Goal: Task Accomplishment & Management: Manage account settings

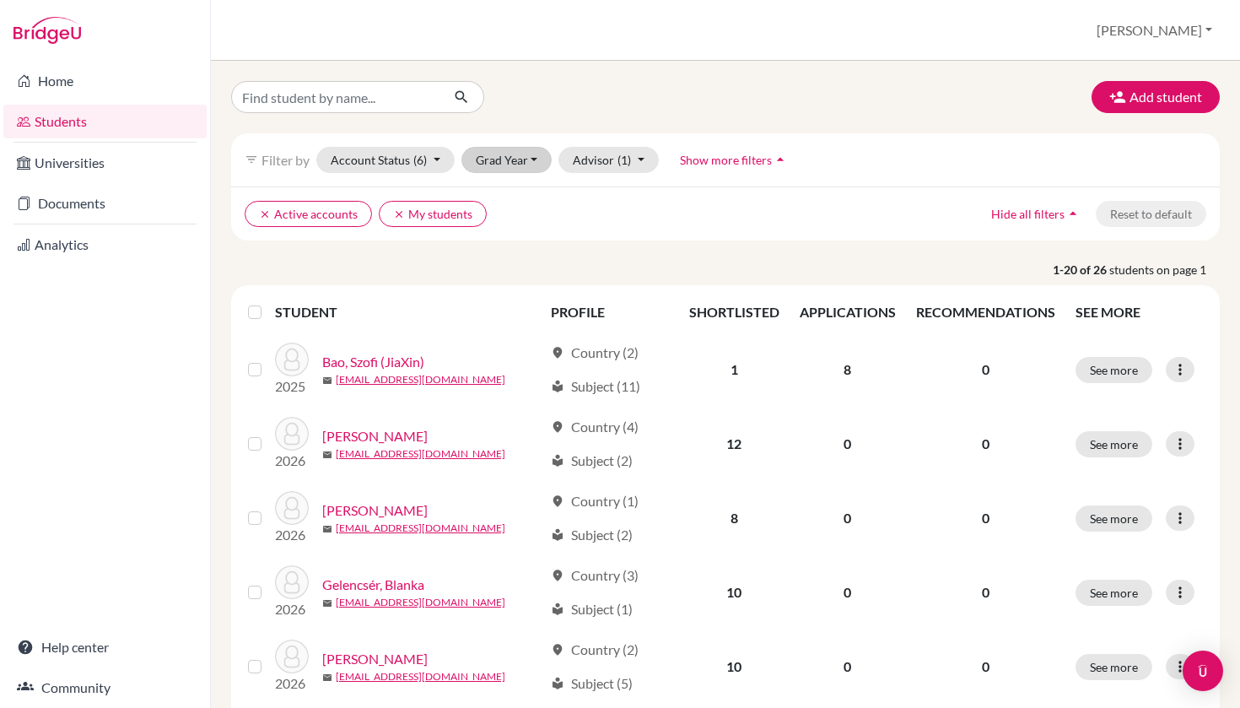
click at [530, 160] on button "Grad Year" at bounding box center [506, 160] width 91 height 26
click at [510, 223] on span "2025" at bounding box center [498, 223] width 30 height 20
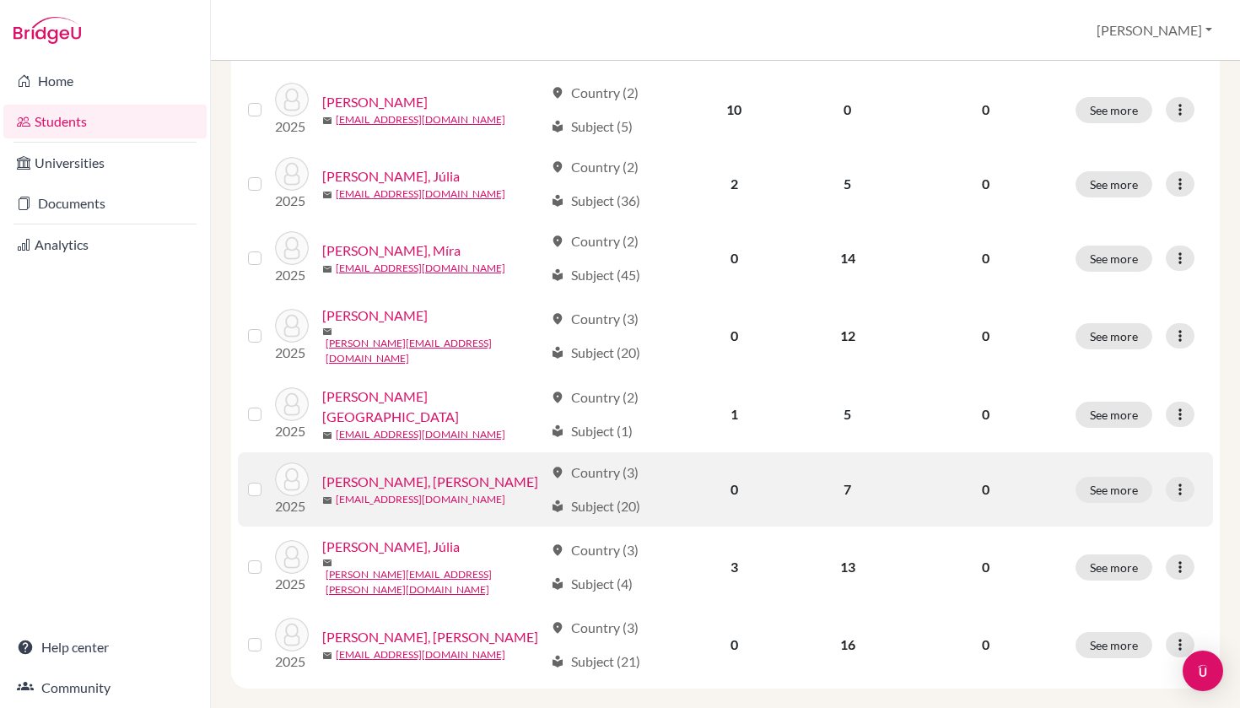
scroll to position [563, 0]
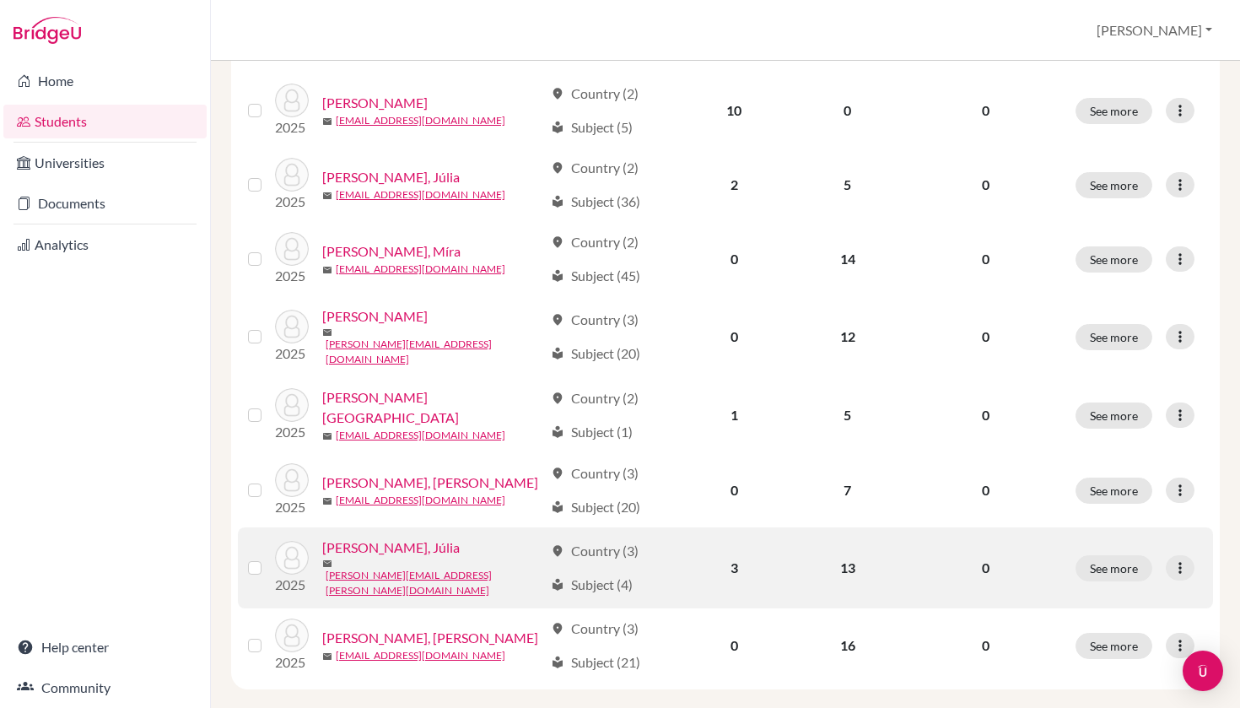
click at [373, 542] on link "Vojnisek, [PERSON_NAME]" at bounding box center [390, 547] width 137 height 20
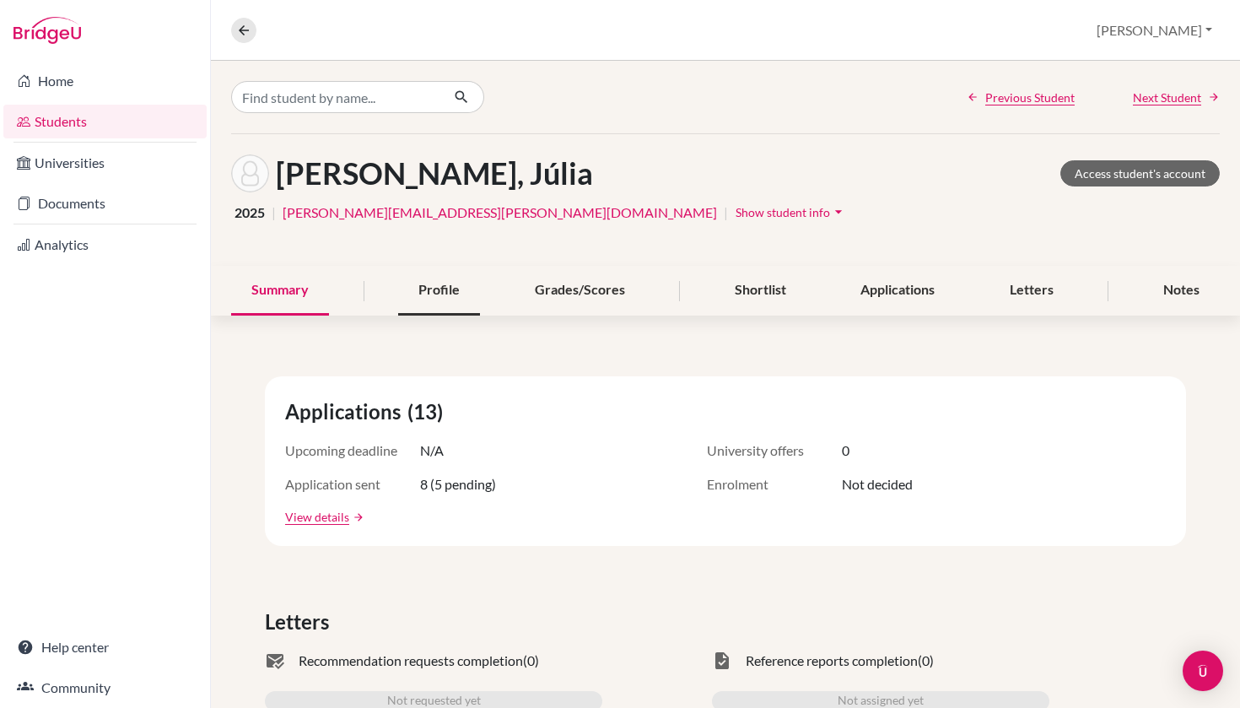
click at [435, 291] on div "Profile" at bounding box center [439, 291] width 82 height 50
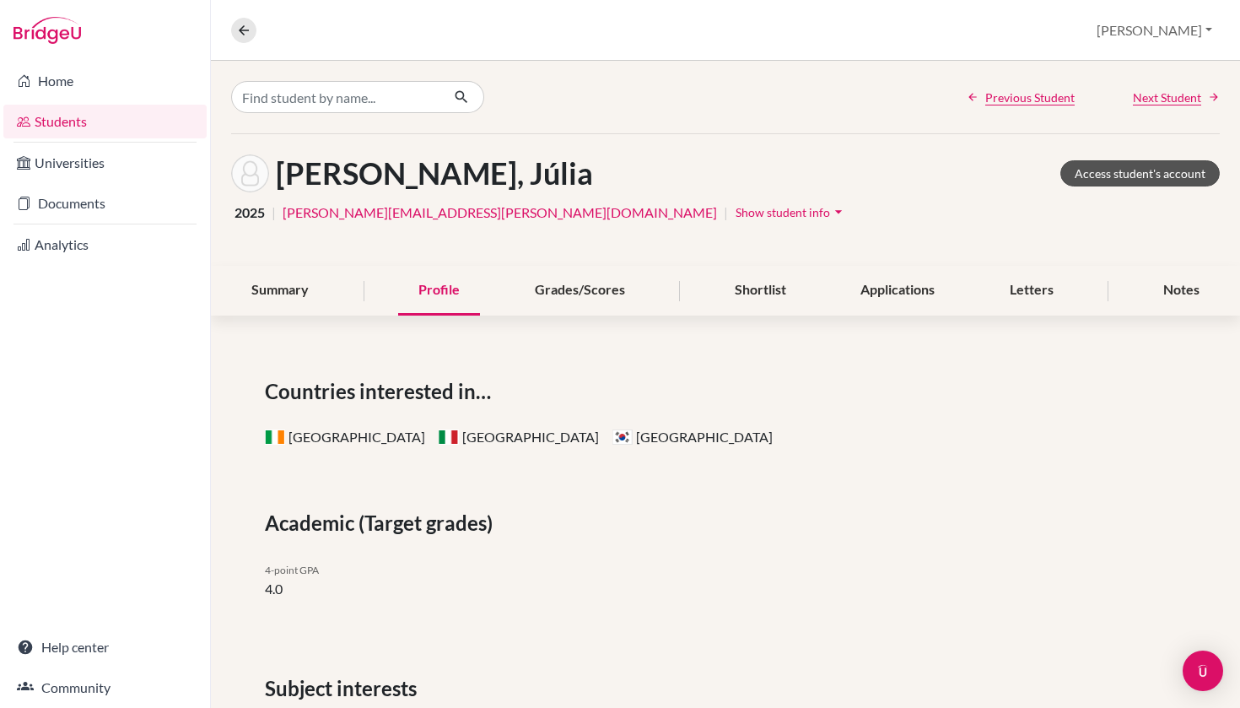
click at [1118, 177] on link "Access student's account" at bounding box center [1139, 173] width 159 height 26
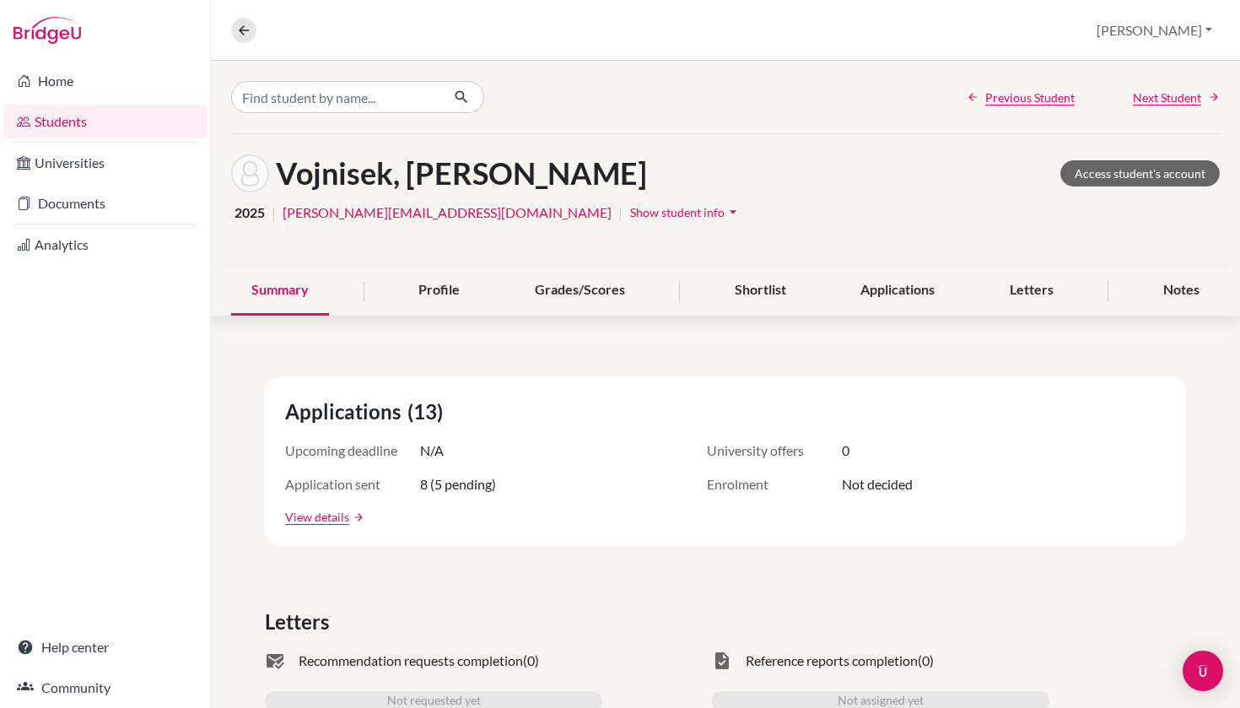
click at [444, 294] on div "Profile" at bounding box center [439, 291] width 82 height 50
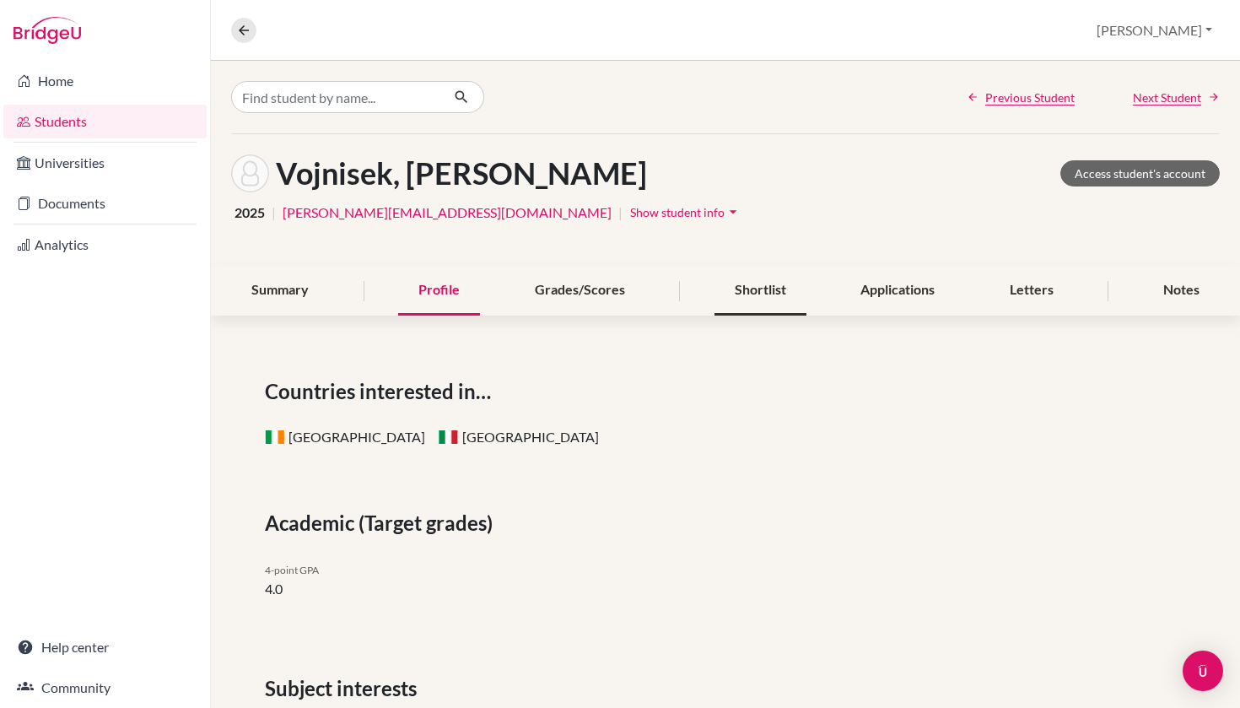
click at [774, 284] on div "Shortlist" at bounding box center [760, 291] width 92 height 50
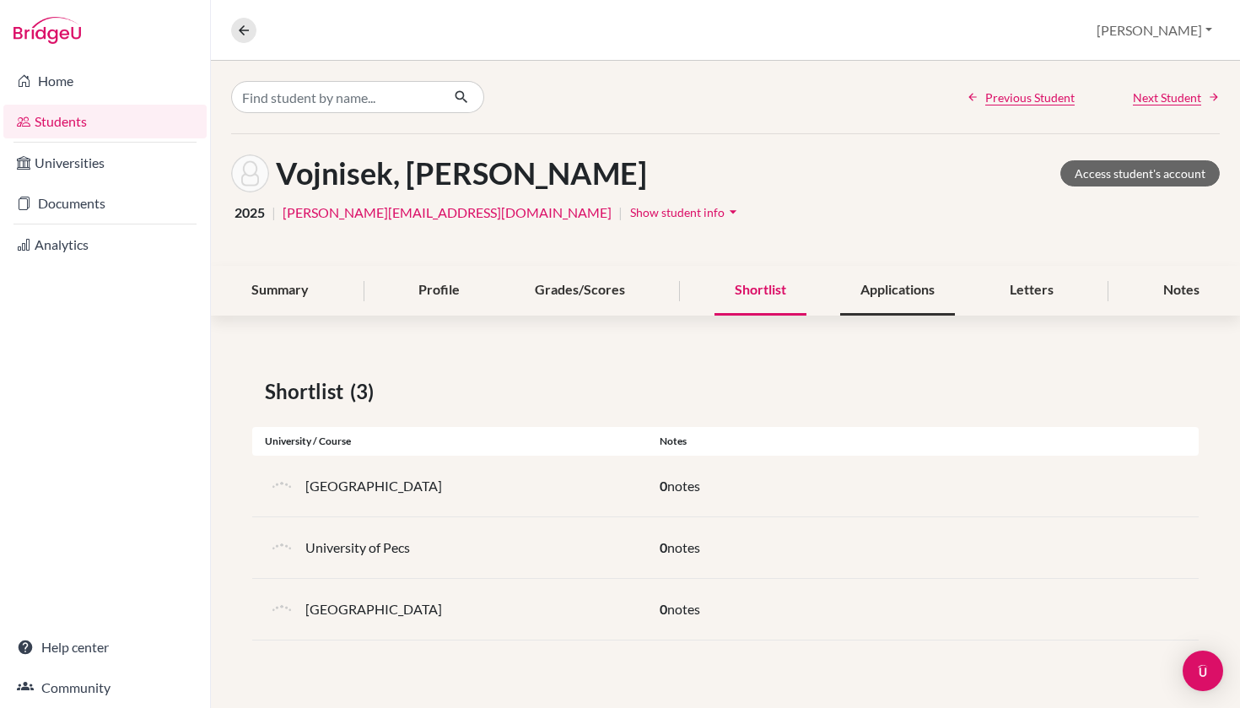
click at [889, 297] on div "Applications" at bounding box center [897, 291] width 115 height 50
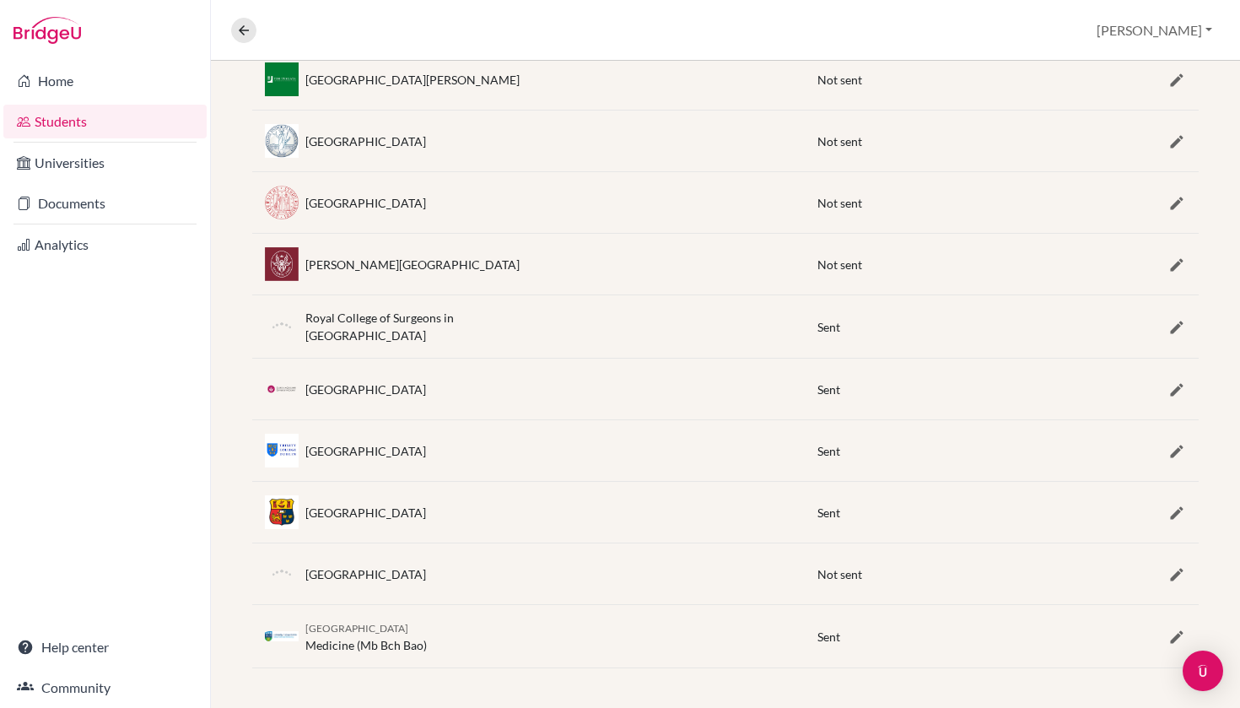
scroll to position [590, 0]
click at [1174, 634] on icon "button" at bounding box center [1176, 637] width 17 height 17
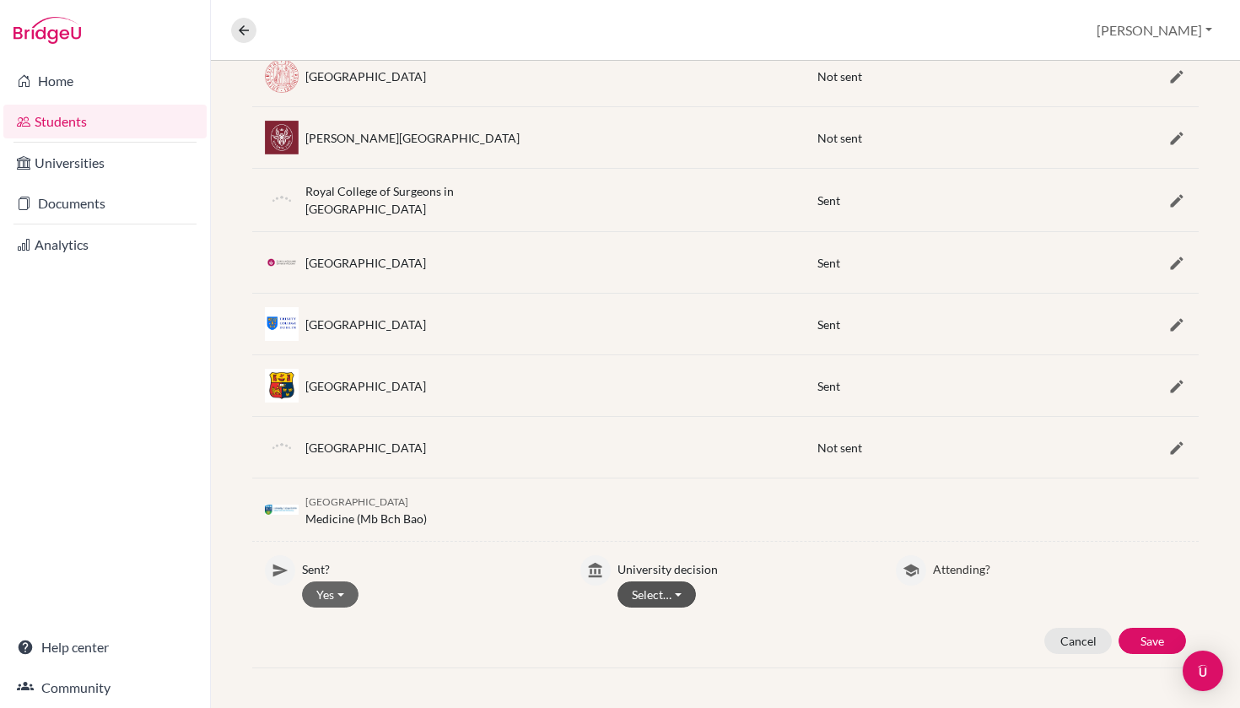
scroll to position [717, 0]
click at [677, 593] on button "Select…" at bounding box center [656, 595] width 78 height 26
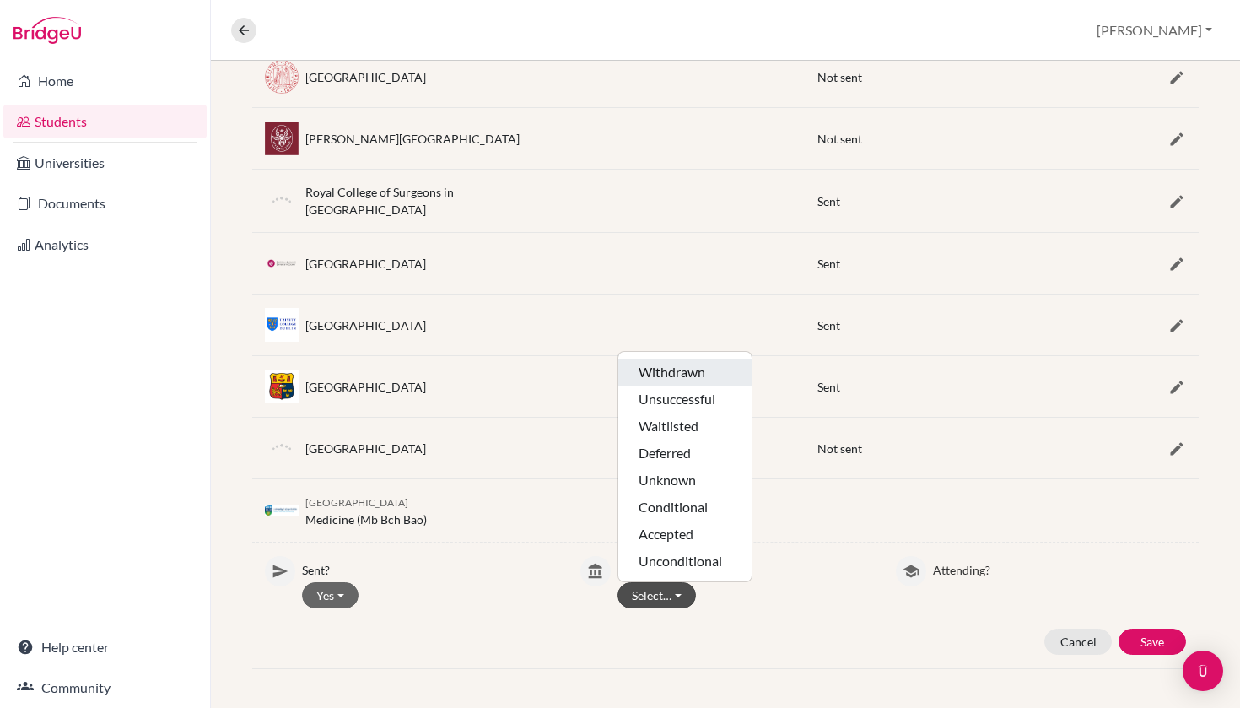
click at [699, 386] on button "Withdrawn" at bounding box center [684, 399] width 133 height 27
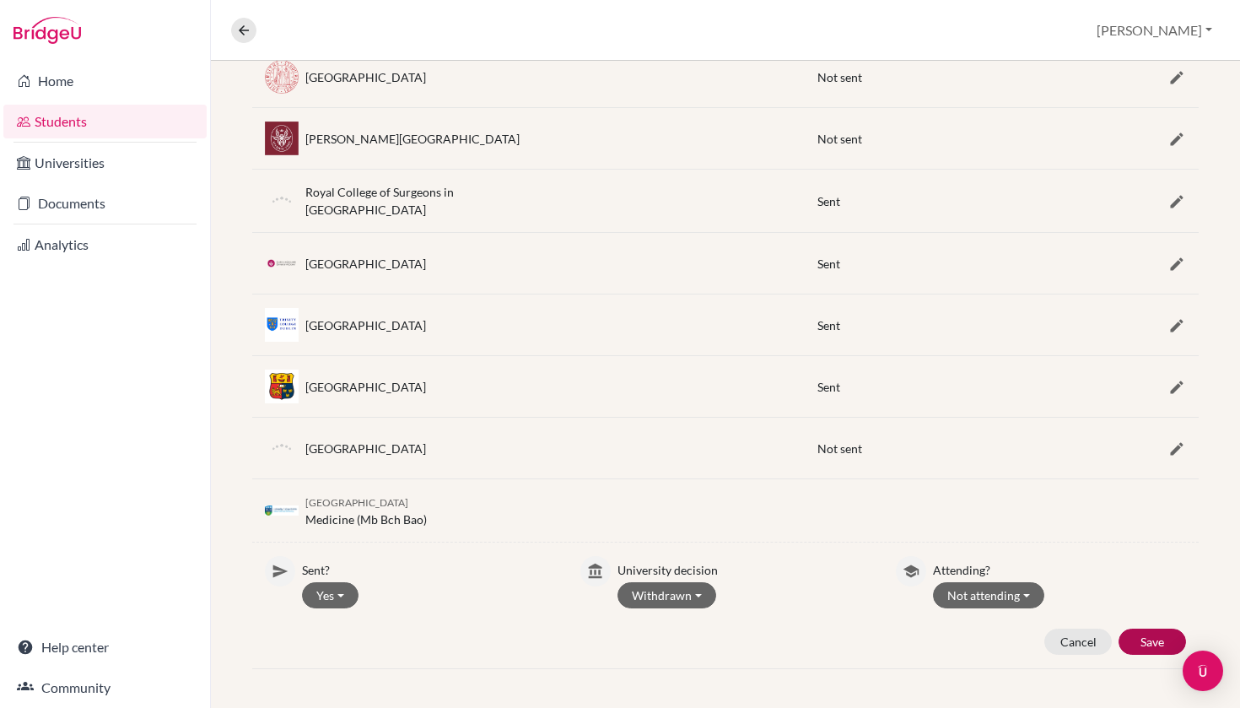
click at [1139, 630] on button "Save" at bounding box center [1152, 641] width 67 height 26
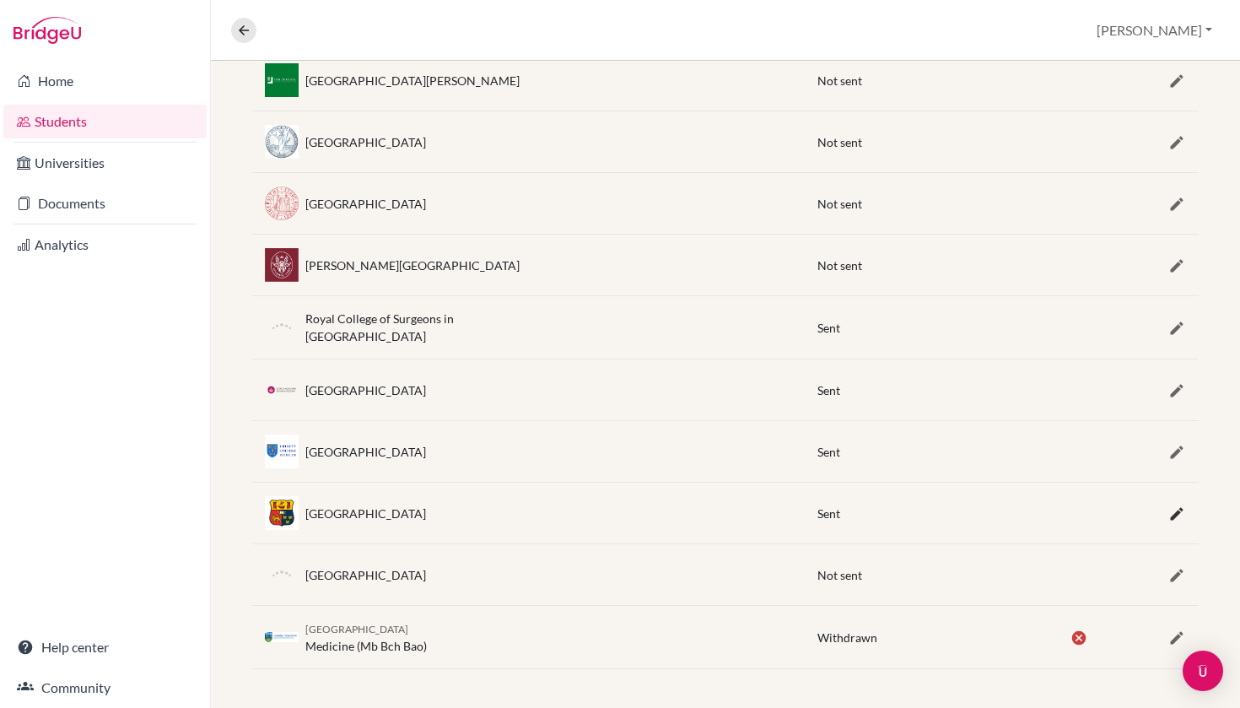
click at [1175, 505] on icon "button" at bounding box center [1176, 513] width 17 height 17
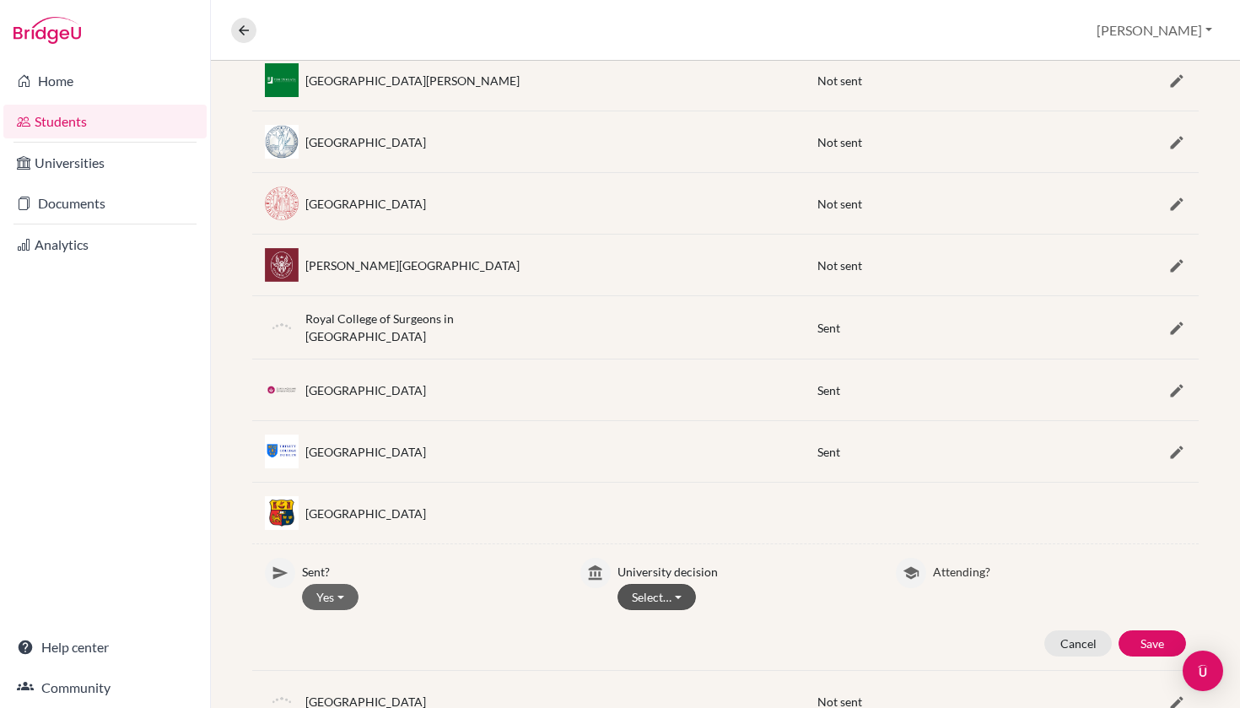
click at [655, 602] on button "Select…" at bounding box center [656, 597] width 78 height 26
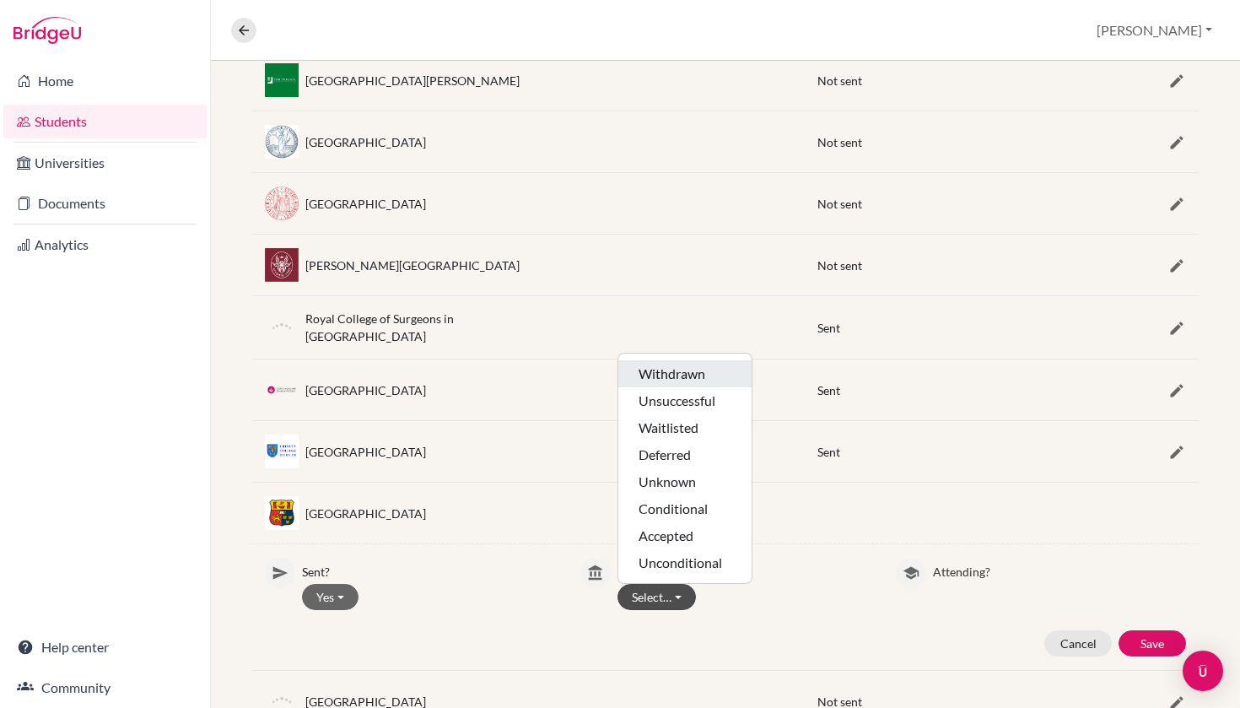
click at [675, 387] on button "Withdrawn" at bounding box center [684, 400] width 133 height 27
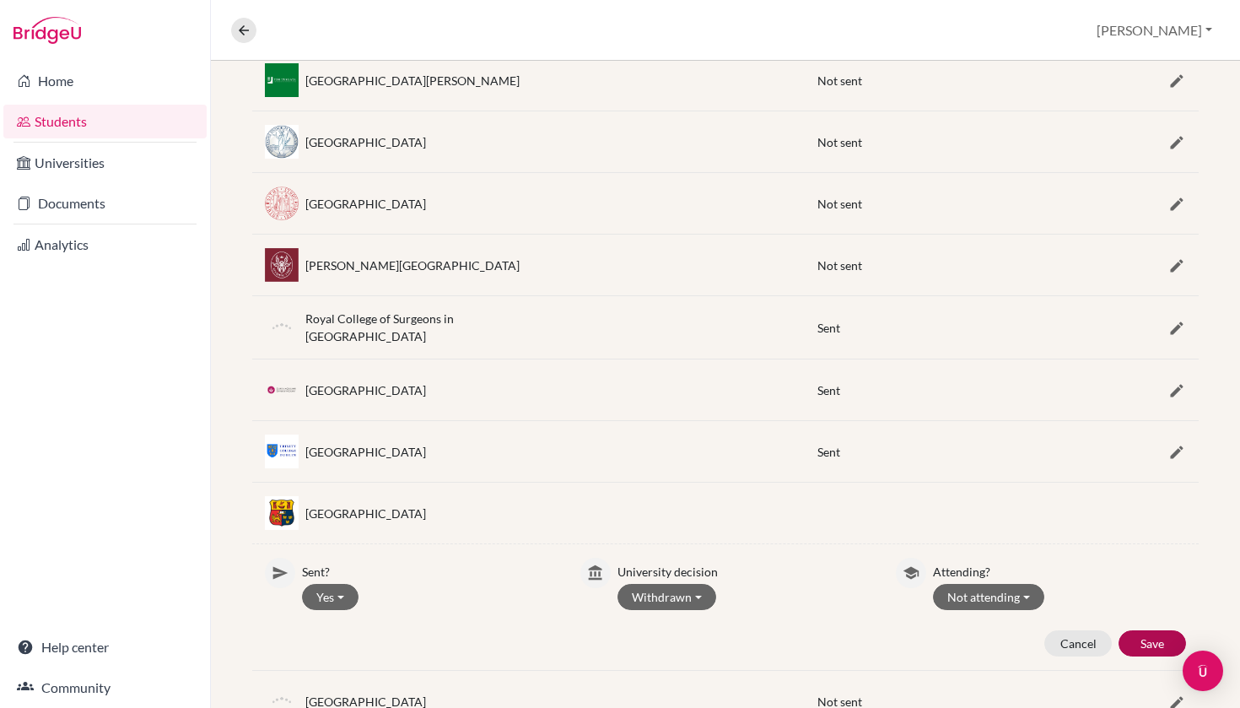
click at [1151, 636] on button "Save" at bounding box center [1152, 643] width 67 height 26
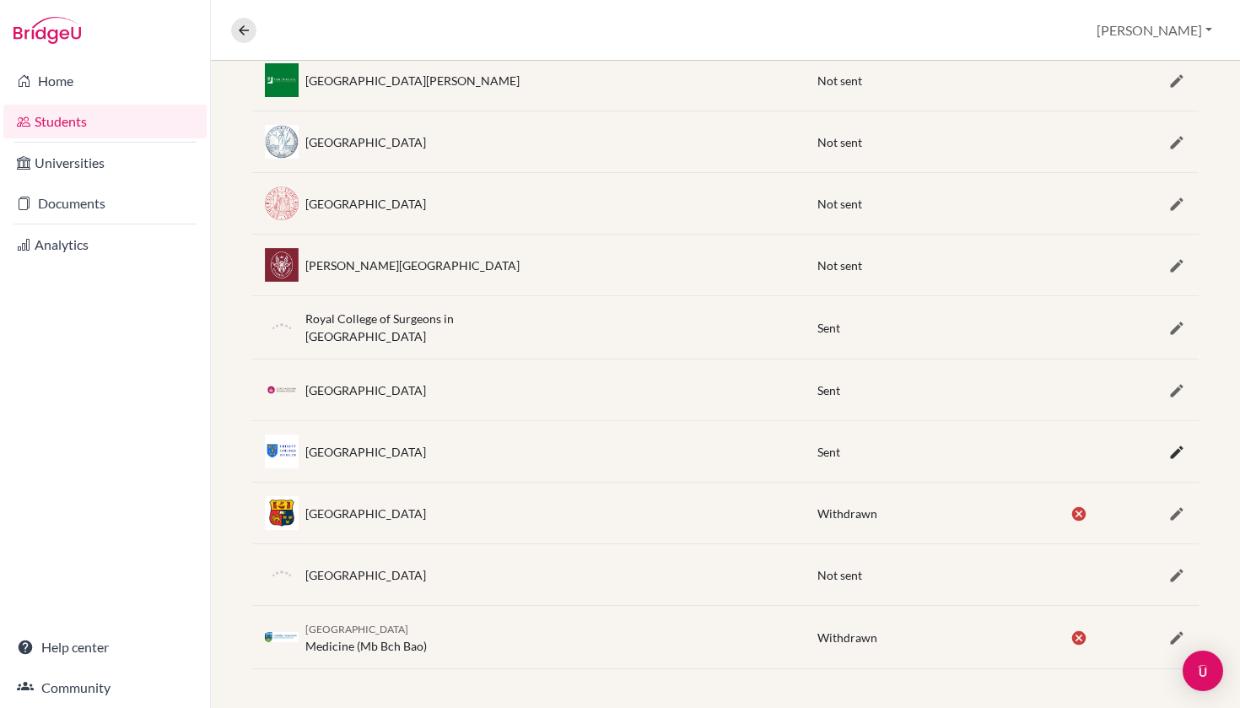
click at [1179, 450] on icon "button" at bounding box center [1176, 452] width 17 height 17
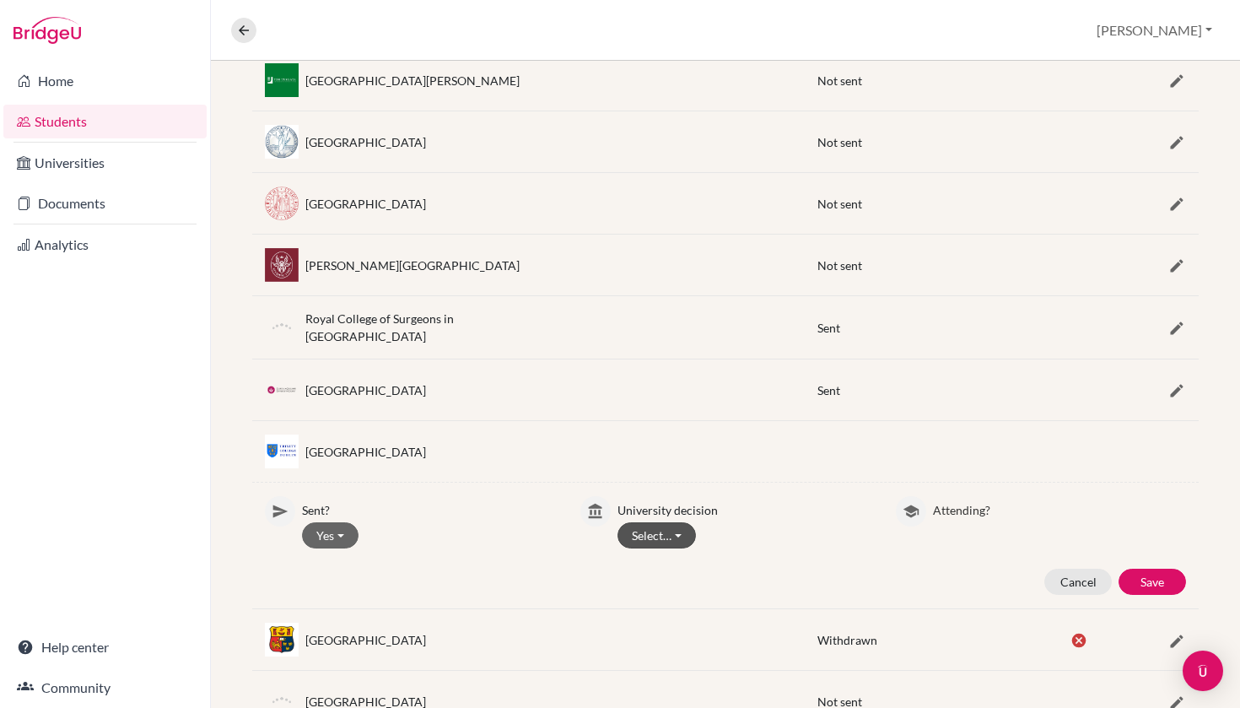
click at [674, 537] on button "Select…" at bounding box center [656, 535] width 78 height 26
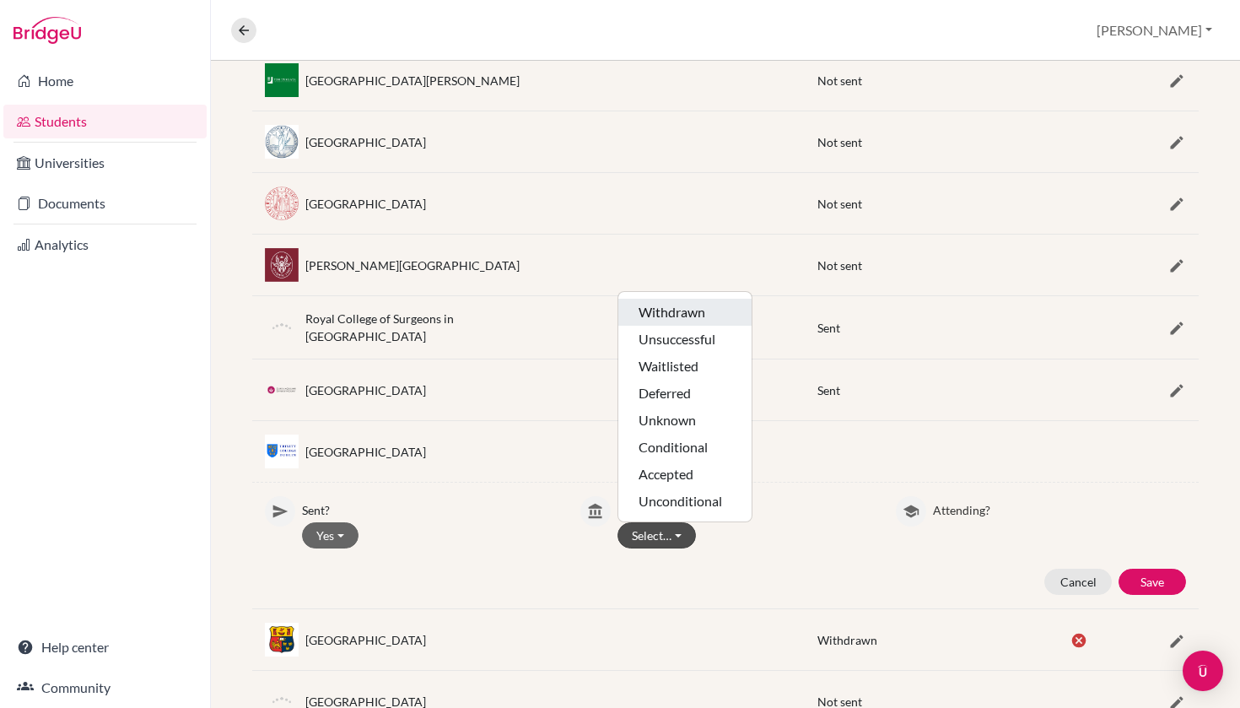
click at [687, 326] on button "Withdrawn" at bounding box center [684, 339] width 133 height 27
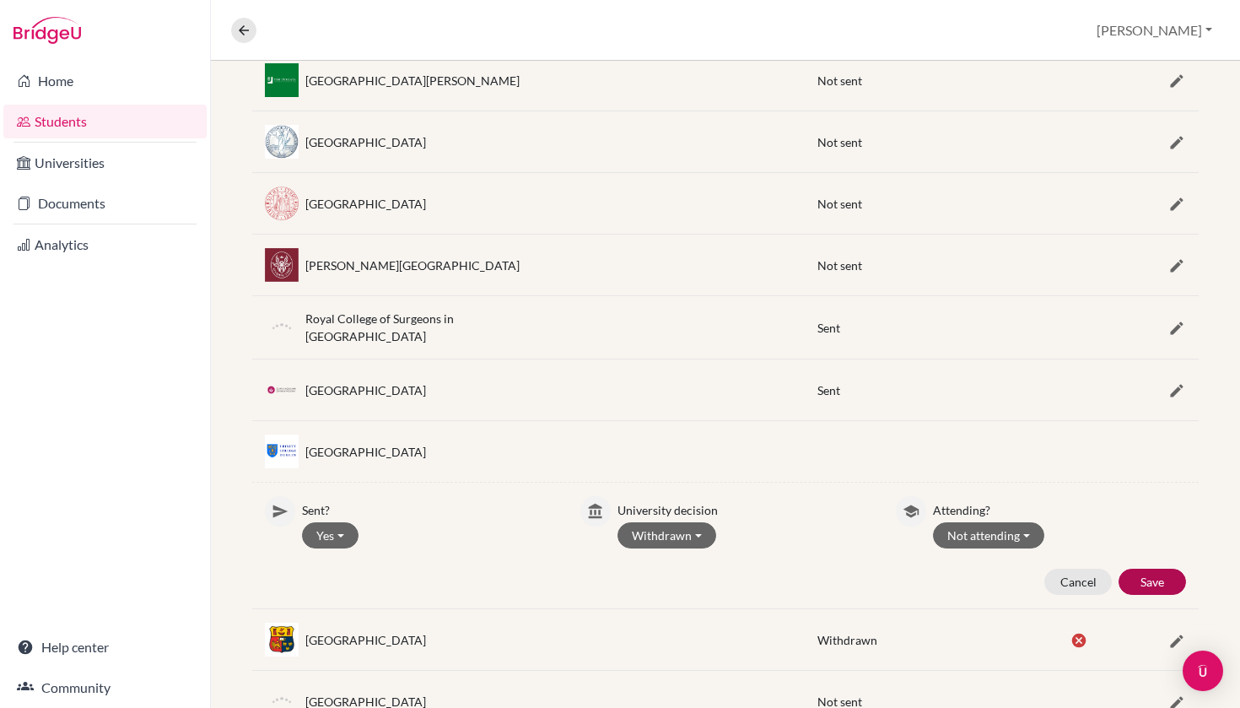
click at [1150, 585] on button "Save" at bounding box center [1152, 582] width 67 height 26
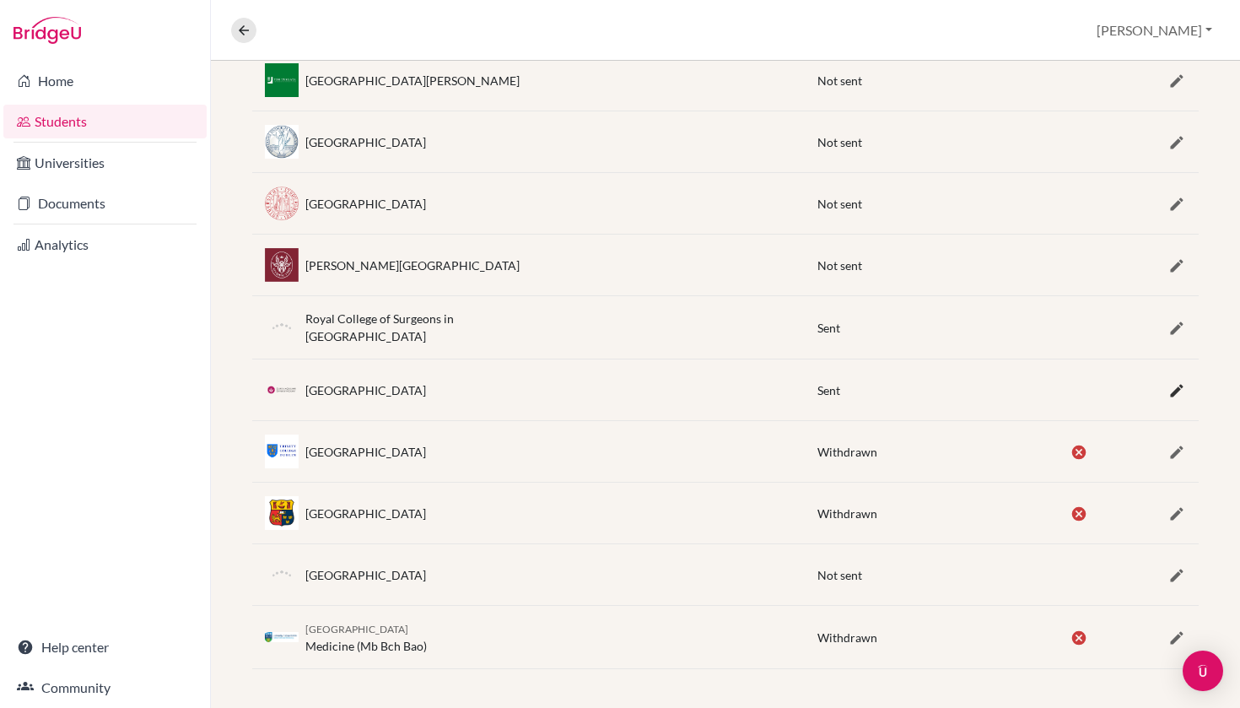
click at [1177, 382] on icon "button" at bounding box center [1176, 390] width 17 height 17
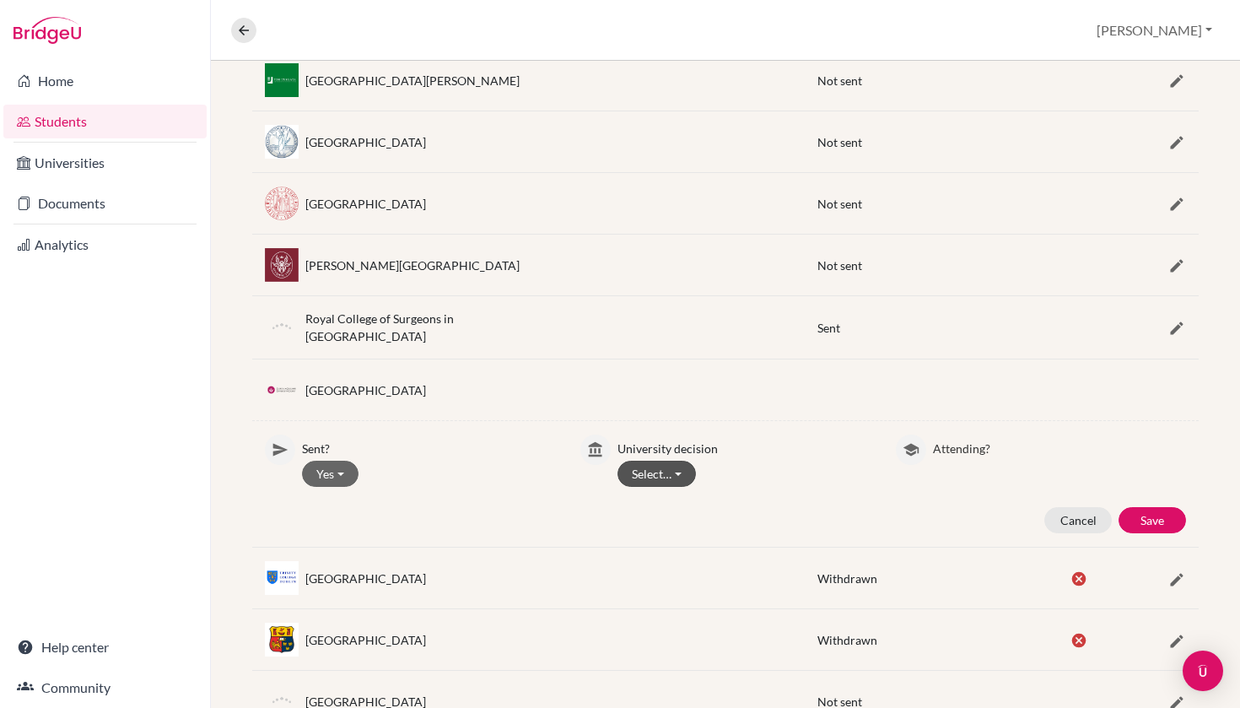
click at [658, 468] on button "Select…" at bounding box center [656, 474] width 78 height 26
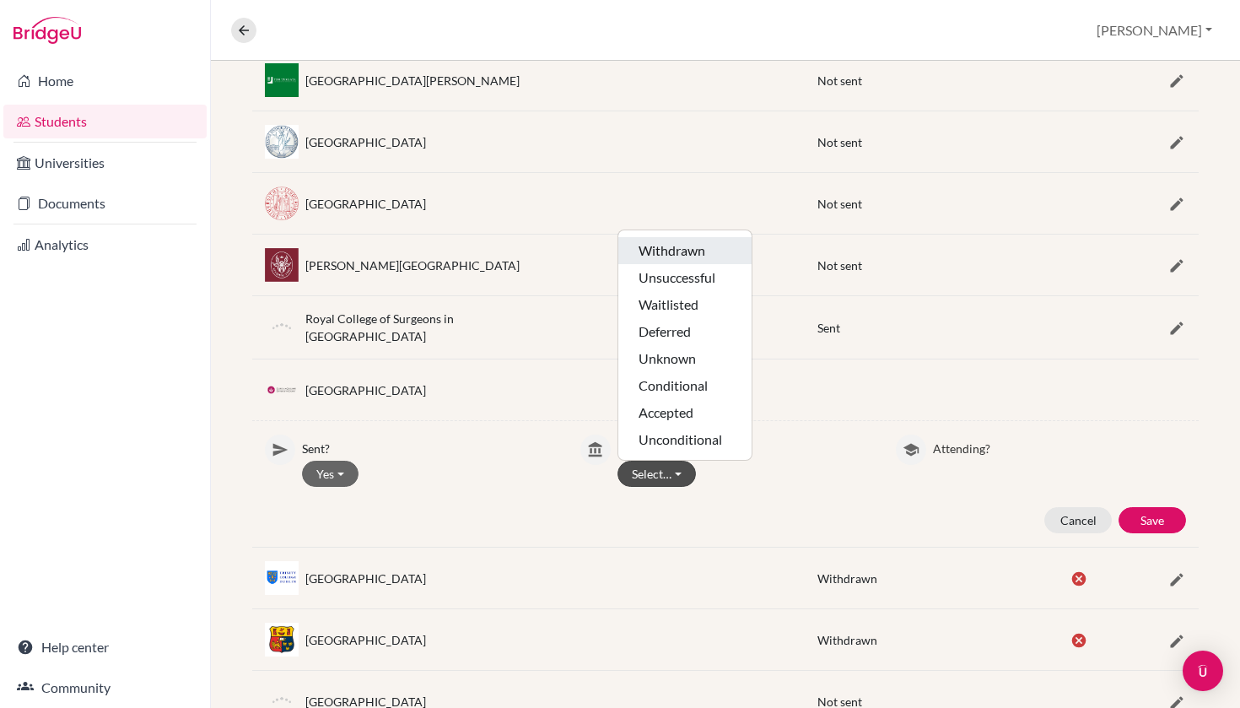
click at [704, 264] on button "Withdrawn" at bounding box center [684, 277] width 133 height 27
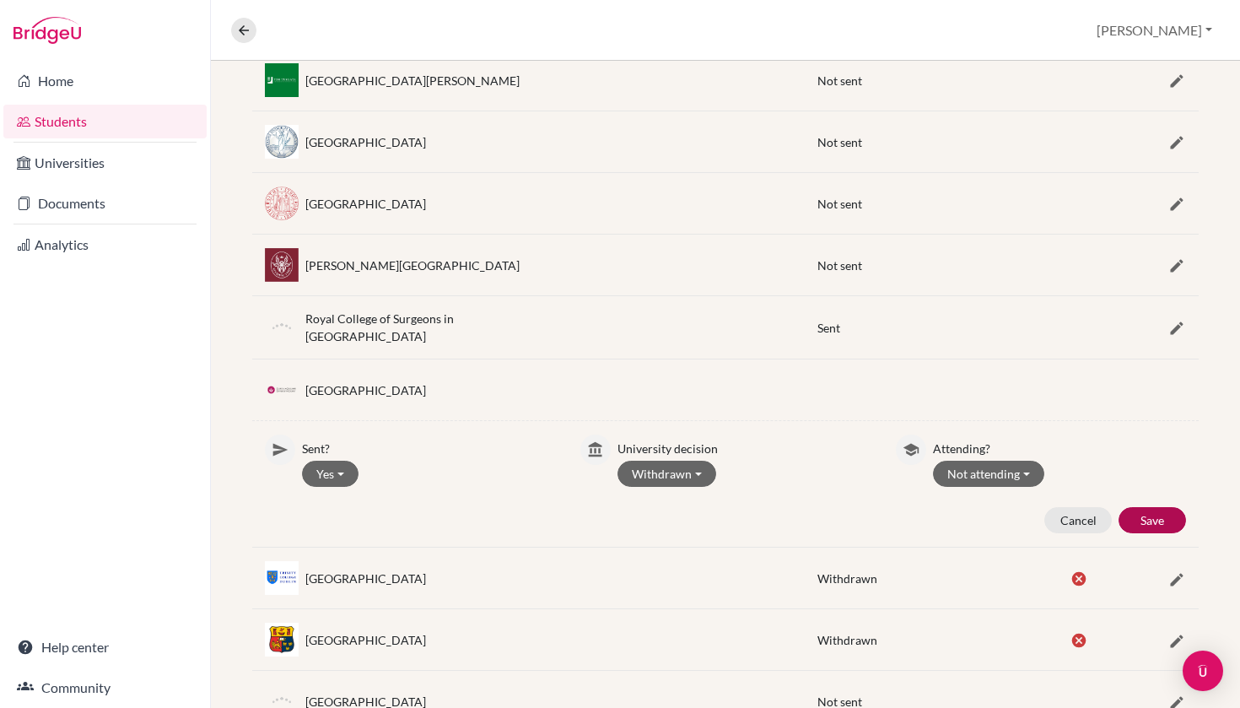
click at [1140, 514] on button "Save" at bounding box center [1152, 520] width 67 height 26
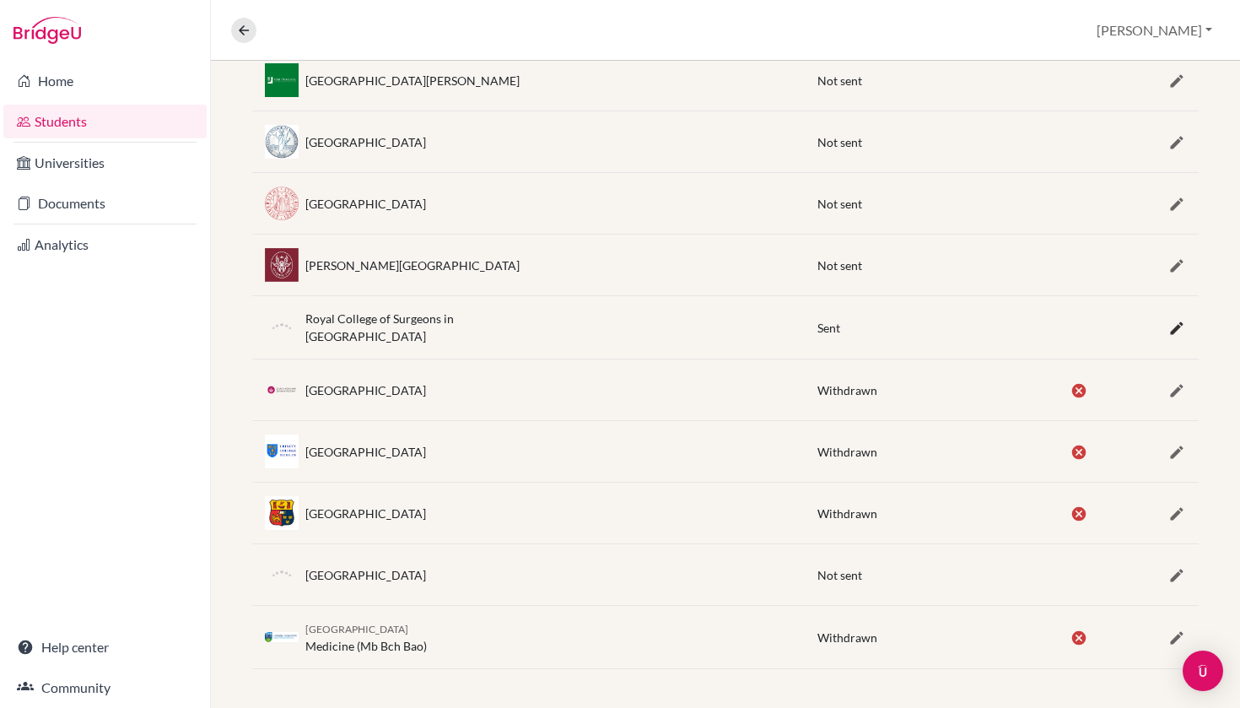
click at [1177, 334] on icon "button" at bounding box center [1176, 328] width 17 height 17
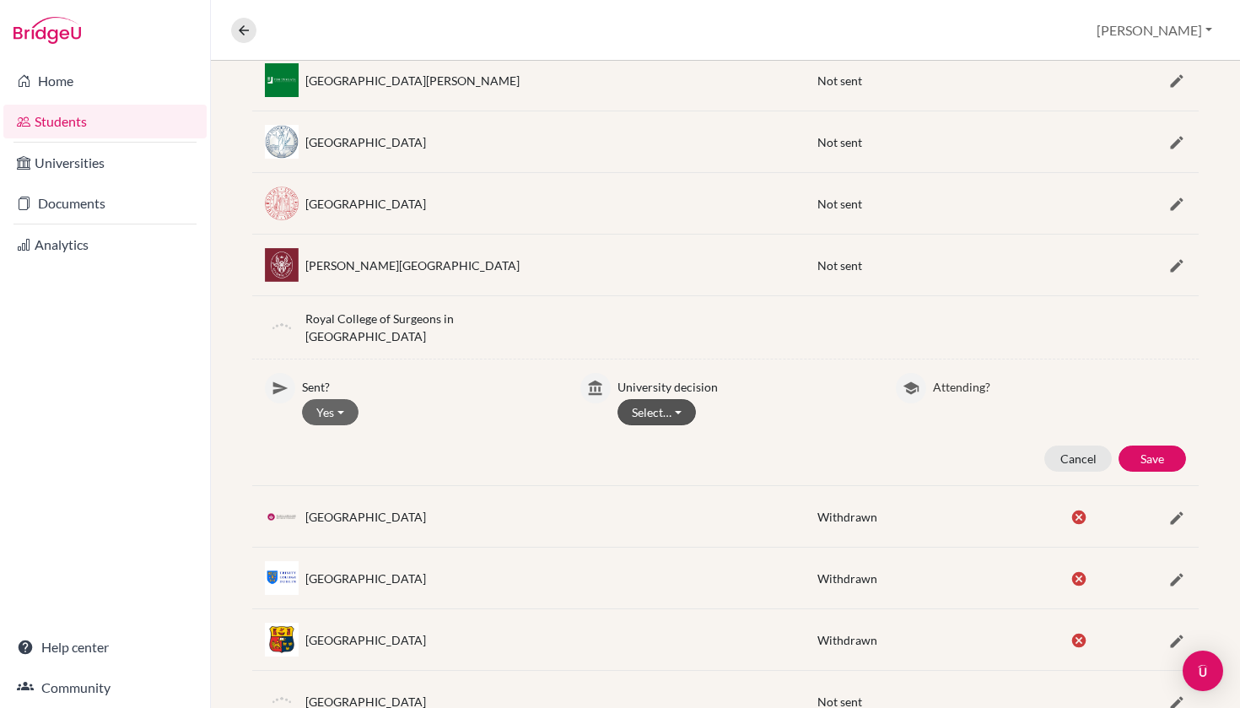
click at [675, 409] on button "Select…" at bounding box center [656, 412] width 78 height 26
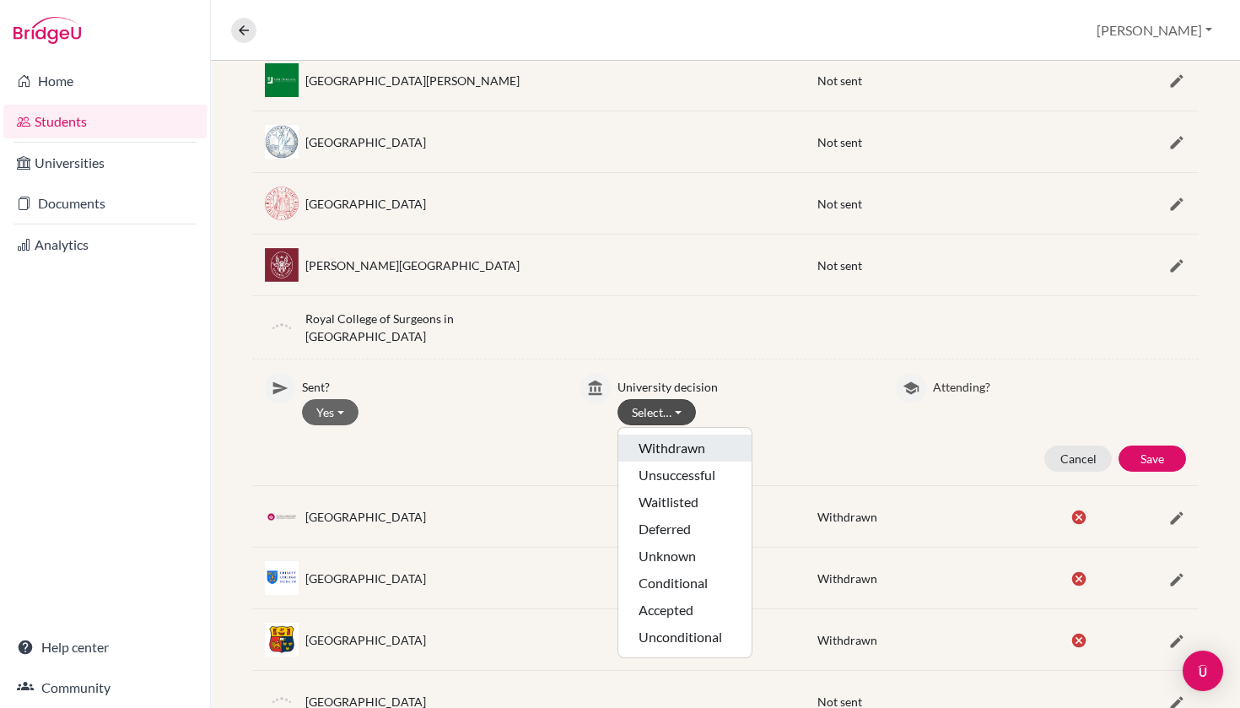
click at [687, 461] on button "Withdrawn" at bounding box center [684, 474] width 133 height 27
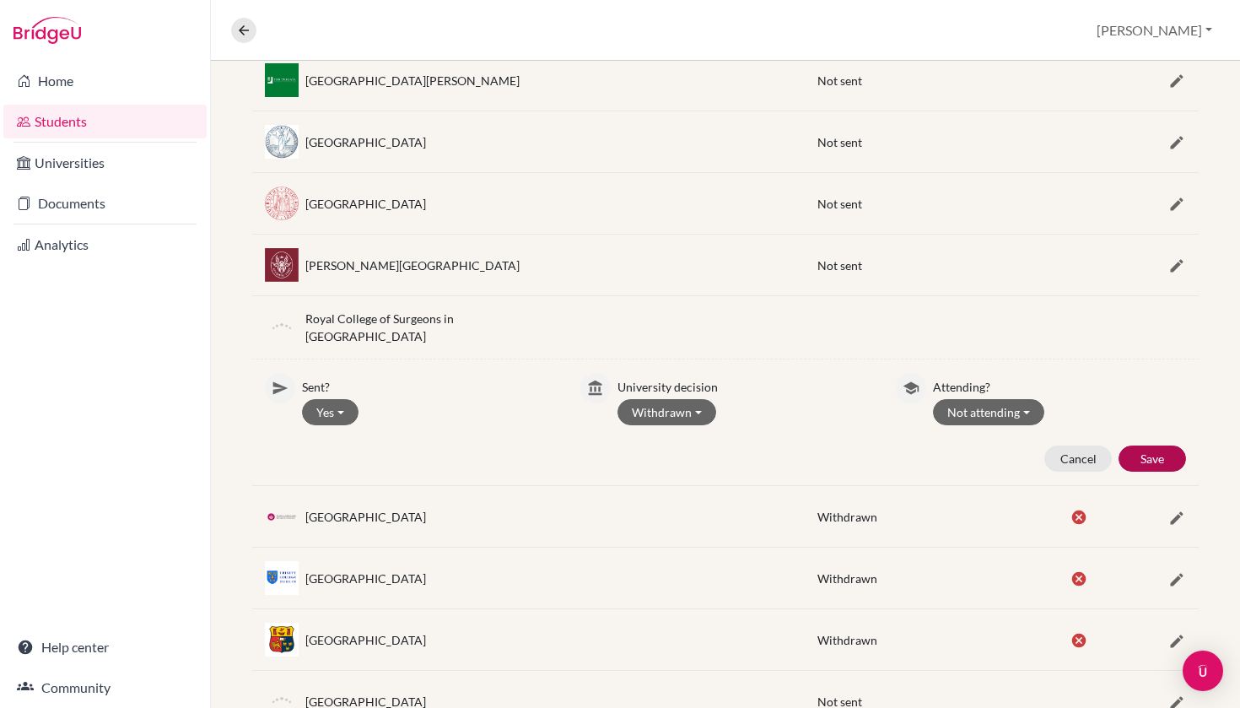
click at [1156, 450] on button "Save" at bounding box center [1152, 458] width 67 height 26
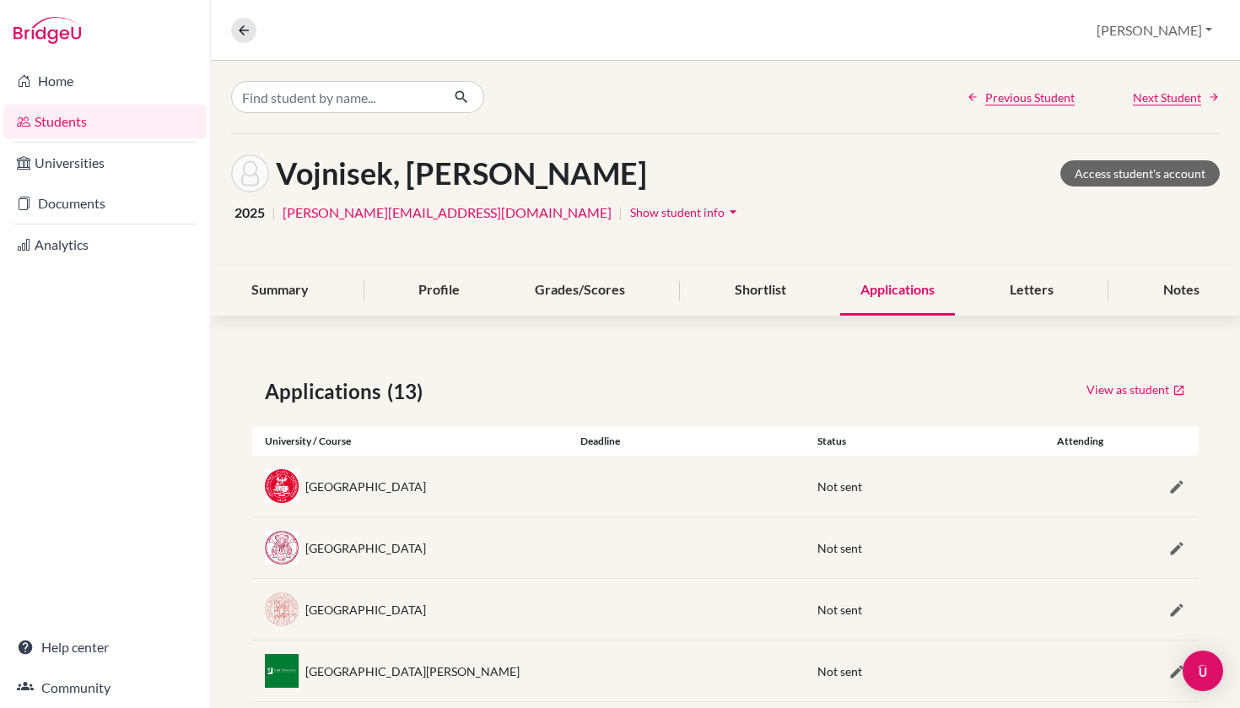
scroll to position [0, 0]
click at [1179, 290] on div "Notes" at bounding box center [1181, 291] width 77 height 50
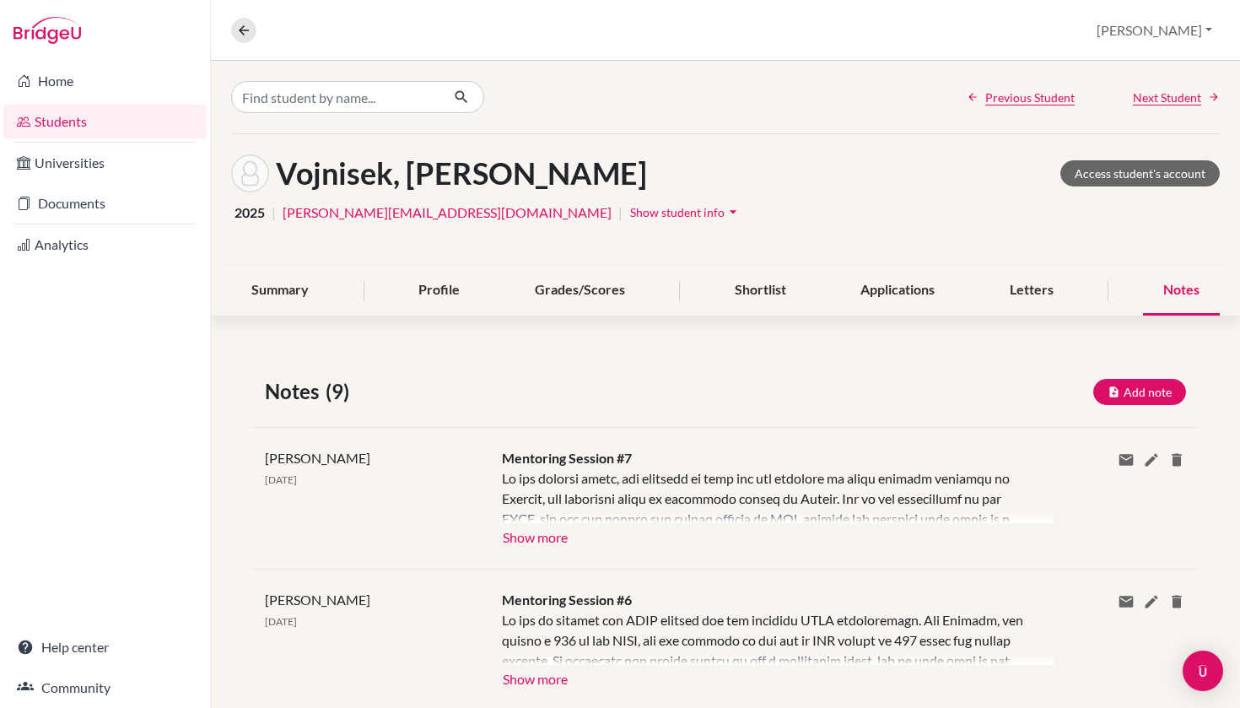
click at [166, 115] on link "Students" at bounding box center [104, 122] width 203 height 34
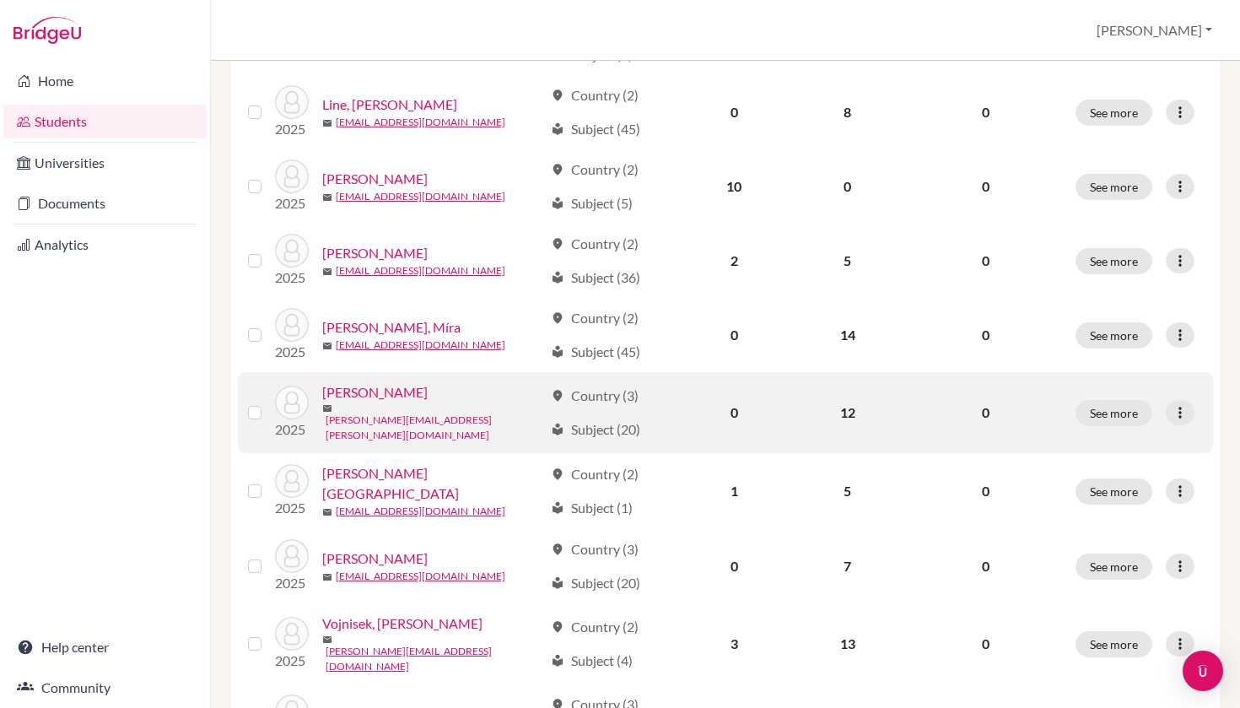
scroll to position [485, 0]
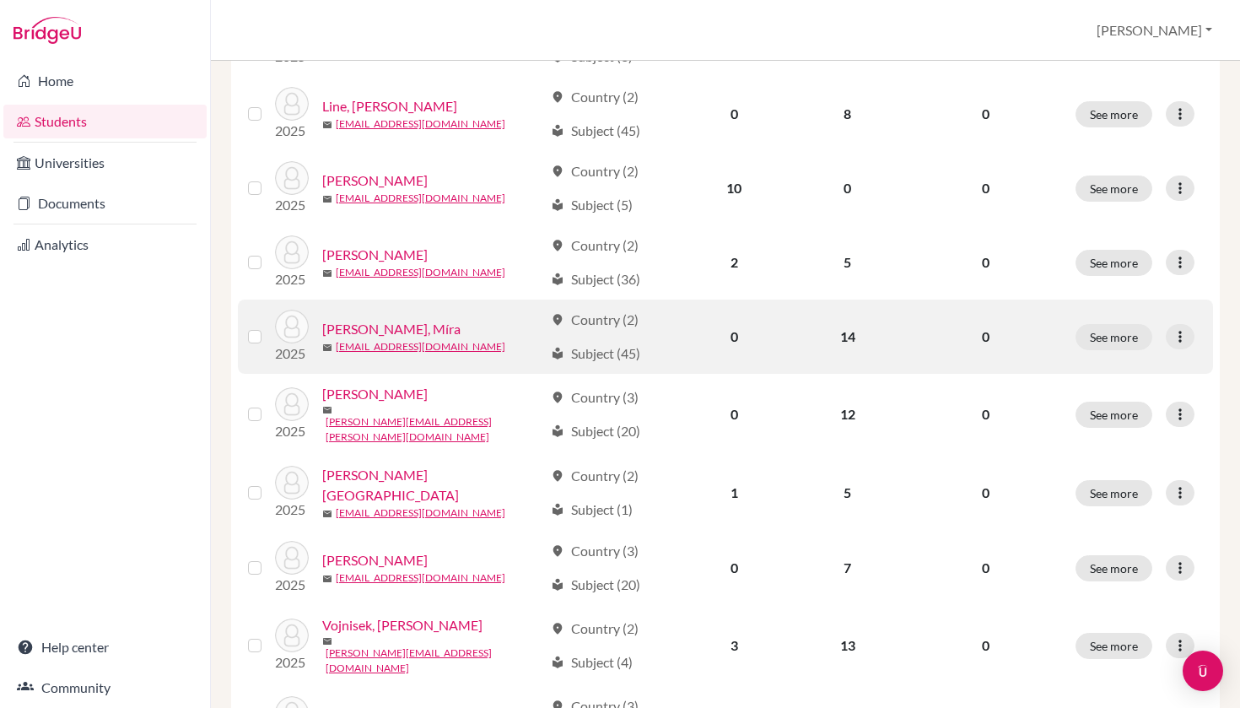
click at [368, 319] on link "[PERSON_NAME], Míra" at bounding box center [391, 329] width 138 height 20
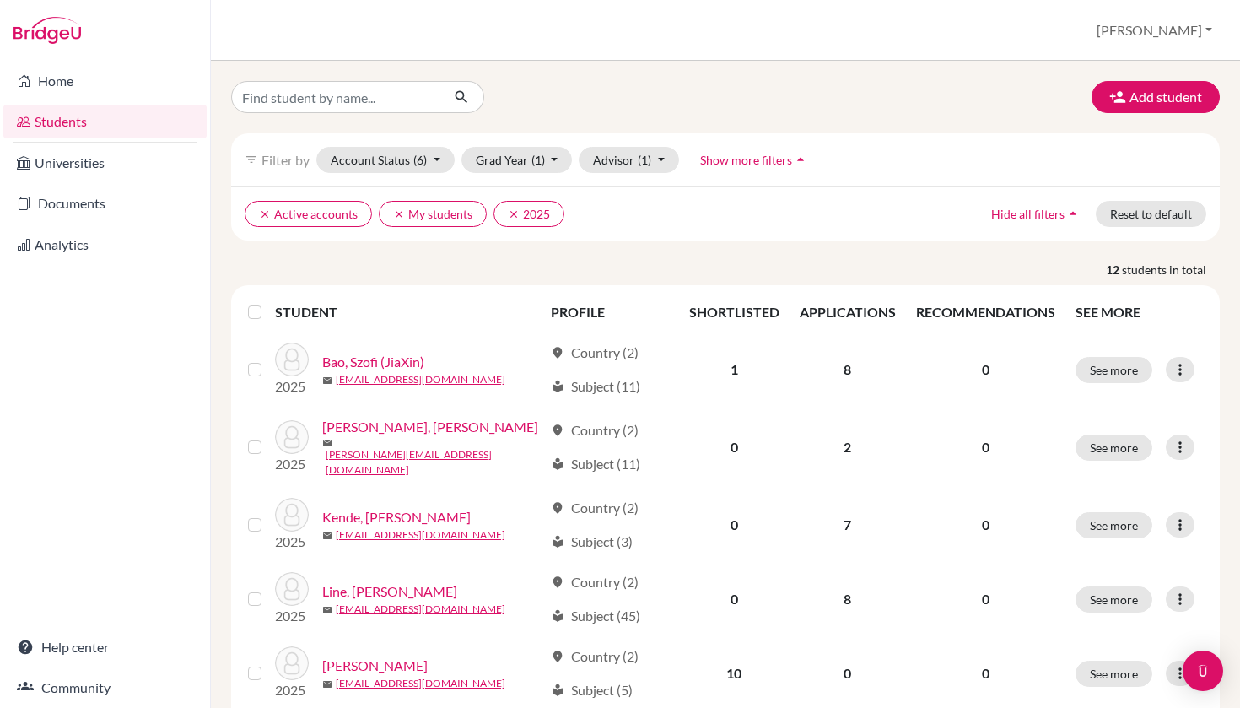
click at [382, 325] on div "Add student filter_list Filter by Account Status (6) Active accounts done Archi…" at bounding box center [725, 384] width 1029 height 647
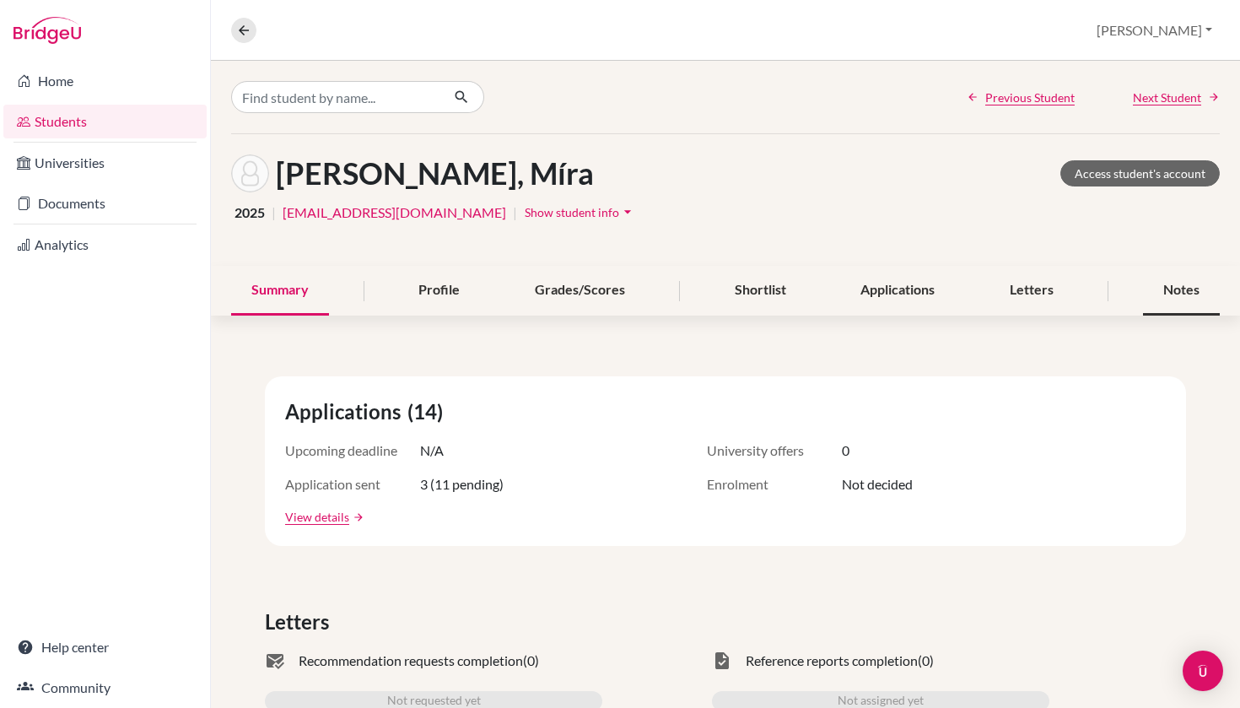
click at [1178, 289] on div "Notes" at bounding box center [1181, 291] width 77 height 50
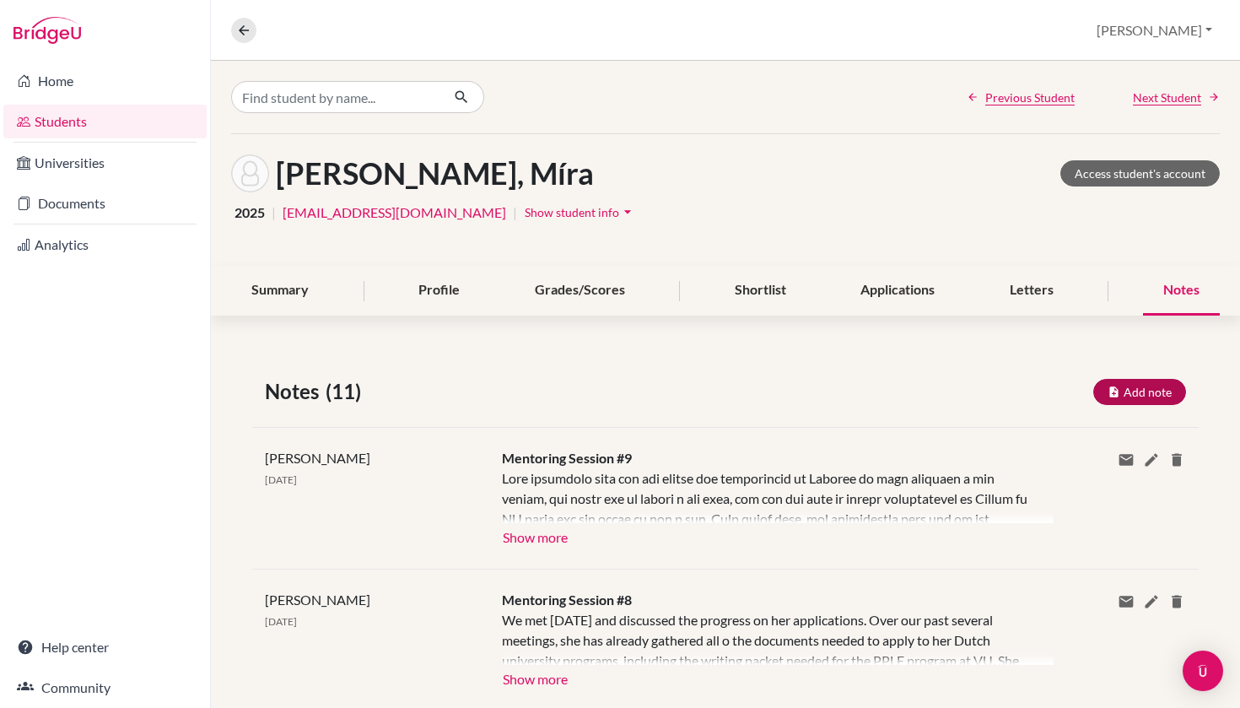
click at [1154, 391] on button "Add note" at bounding box center [1139, 392] width 93 height 26
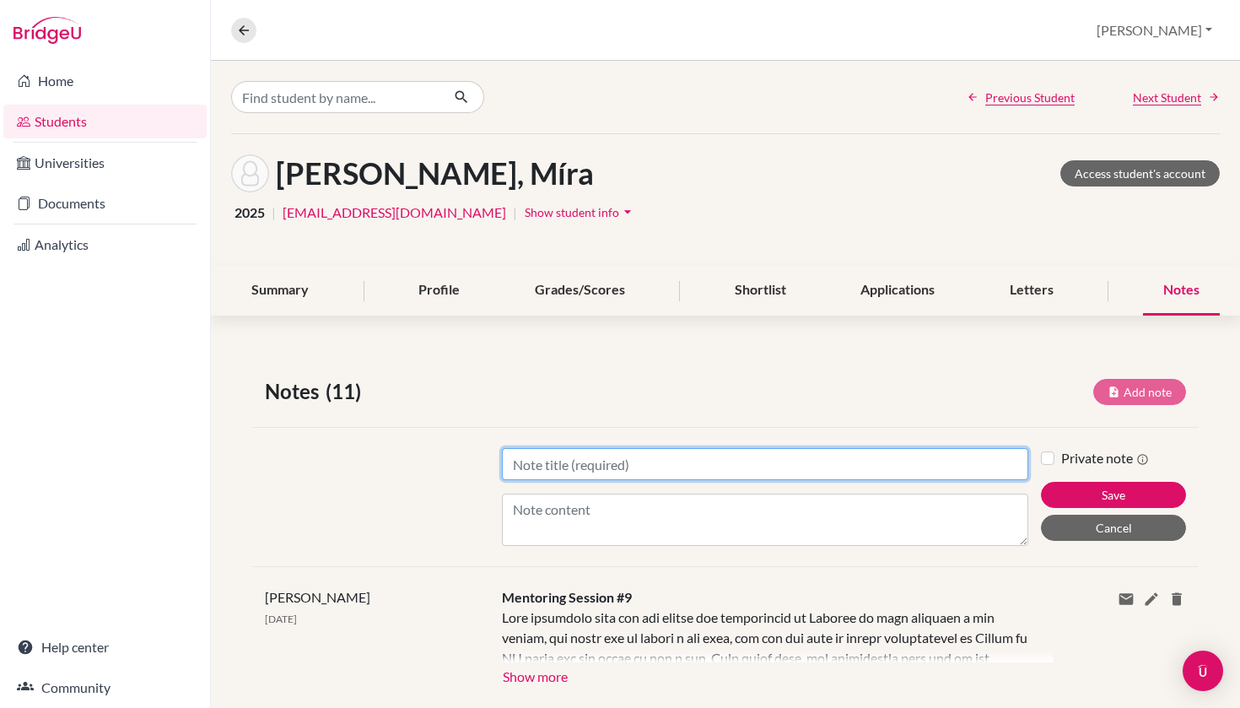
click at [725, 465] on input "Title" at bounding box center [765, 464] width 527 height 32
type input "R"
type input "M"
type input "CAO Results - Meeting Notes"
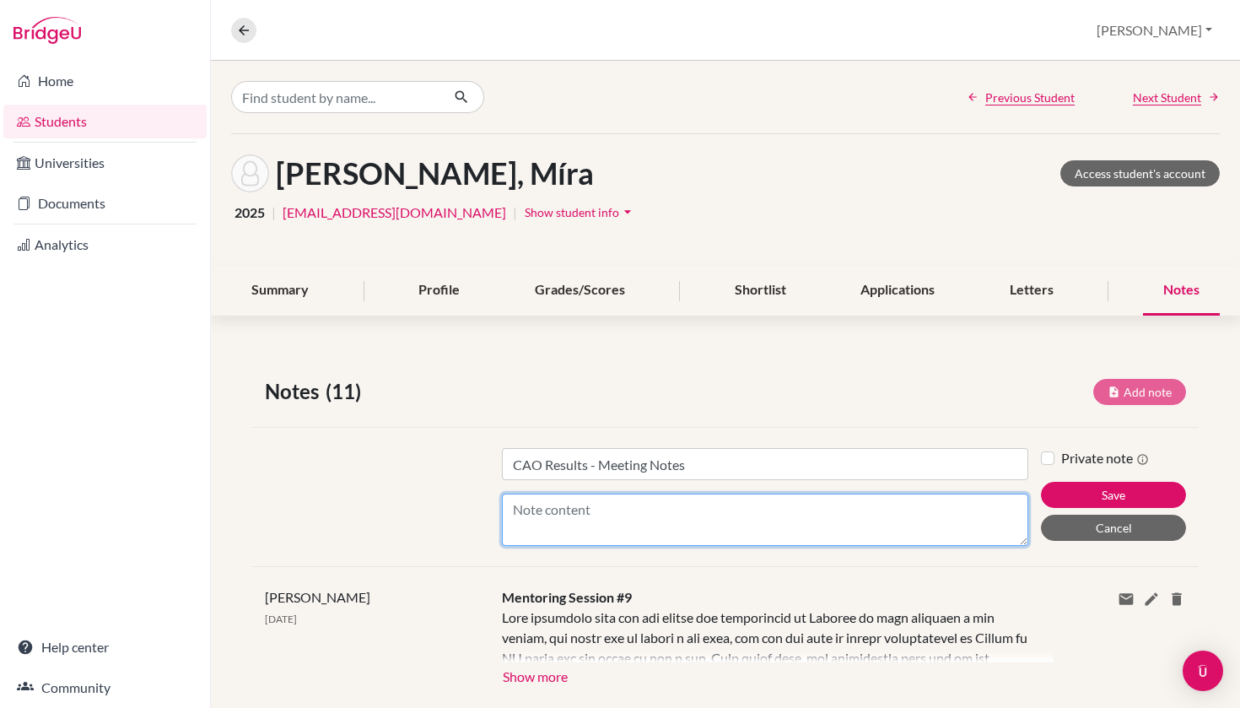
click at [712, 515] on textarea "Content" at bounding box center [765, 519] width 527 height 52
paste textarea "I met with Míra to discuss her CAO results, and she got into her number one cho…"
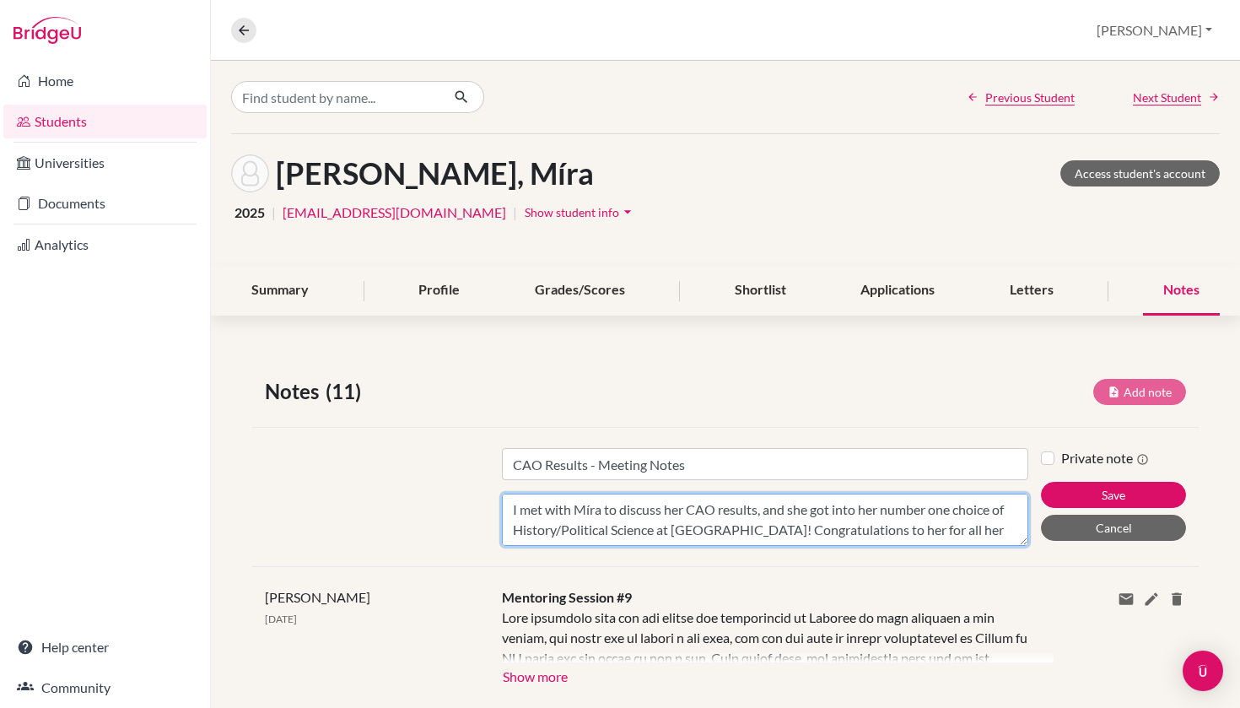
scroll to position [142, 0]
type textarea "I met with Míra to discuss her CAO results, and she got into her number one cho…"
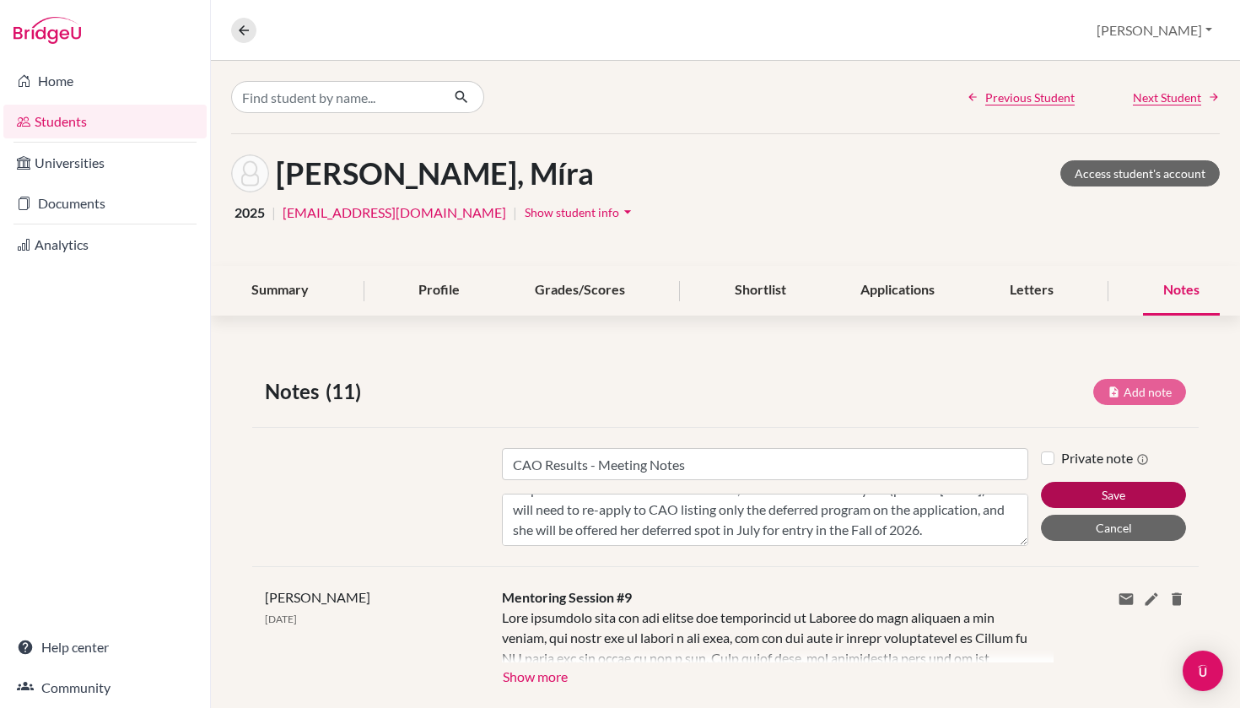
click at [1079, 500] on button "Save" at bounding box center [1113, 495] width 145 height 26
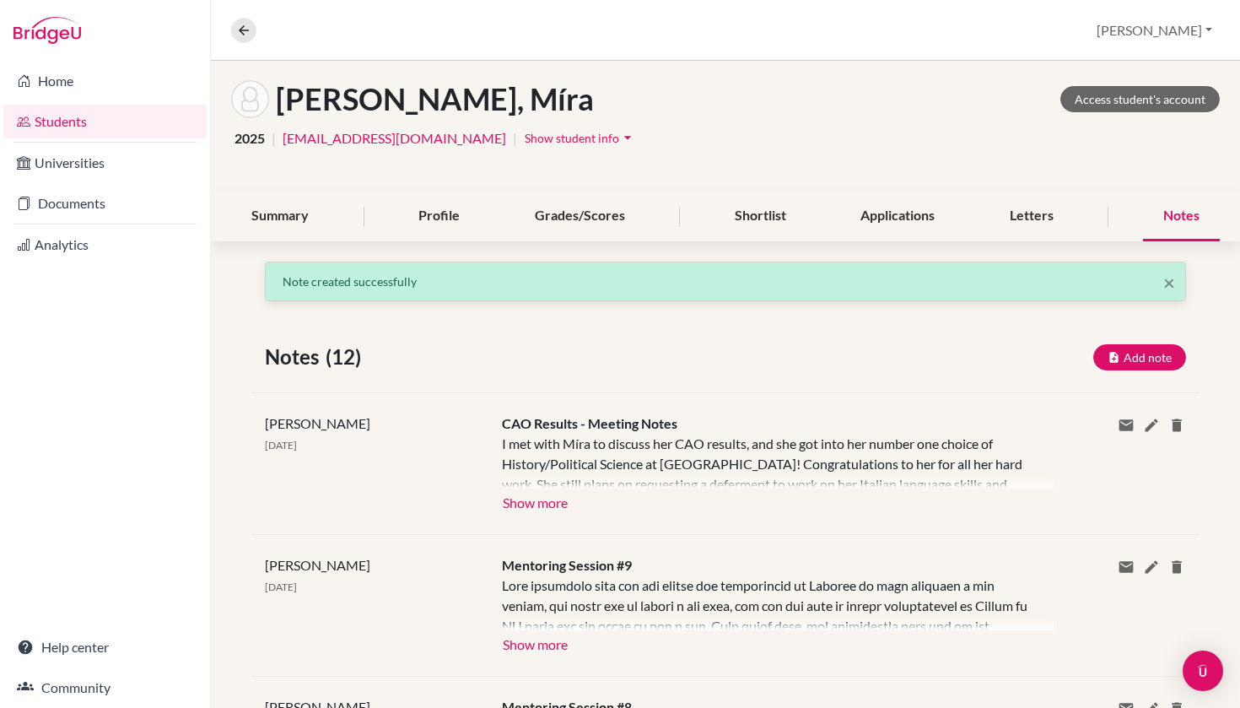
scroll to position [108, 0]
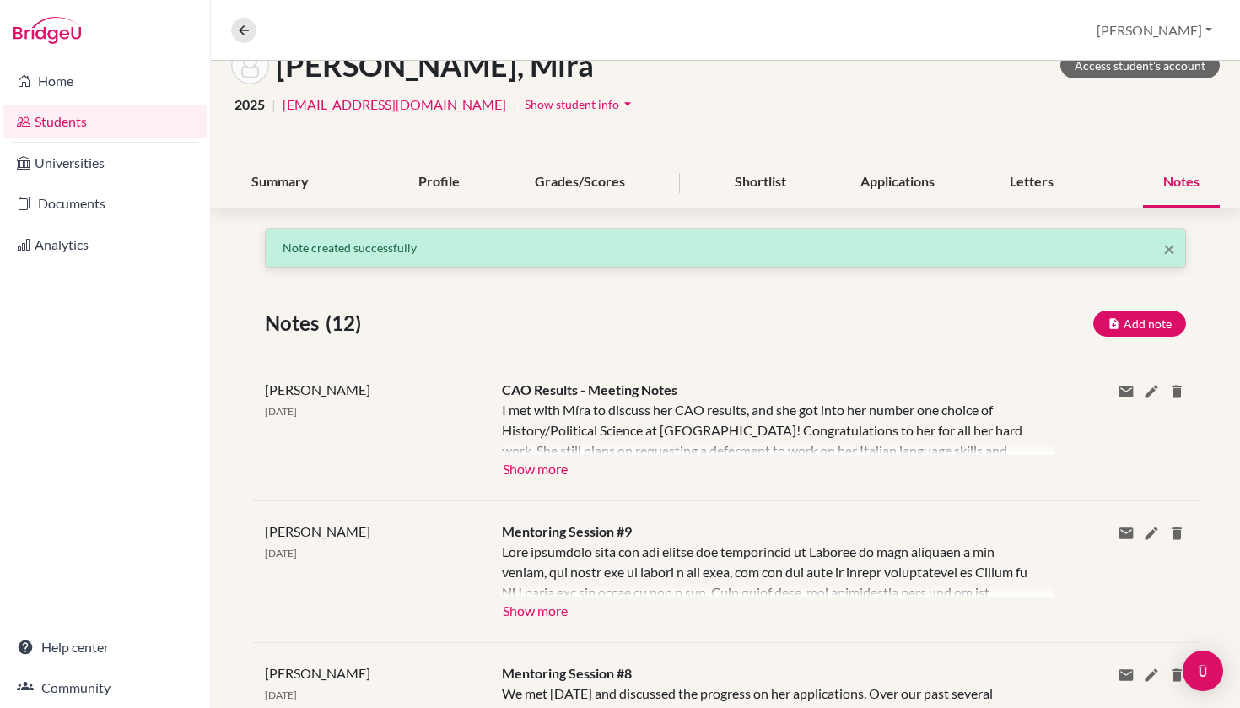
click at [532, 475] on button "Show more" at bounding box center [535, 467] width 67 height 25
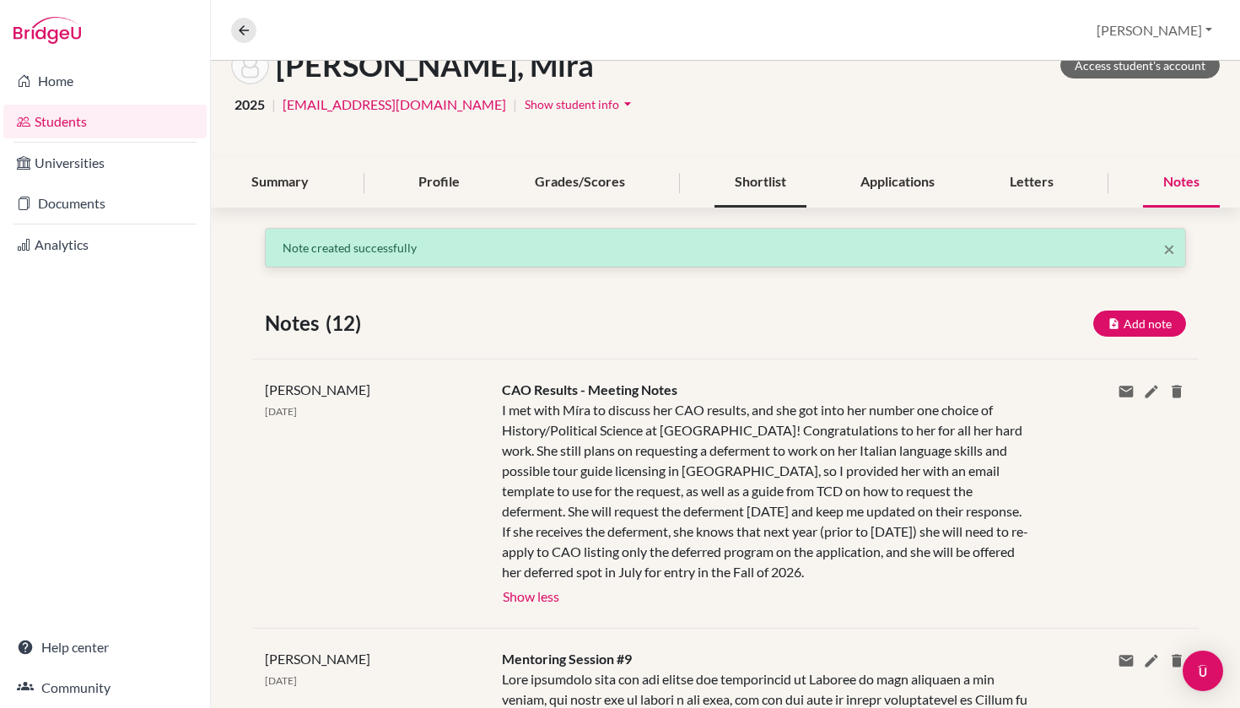
click at [777, 175] on div "Shortlist" at bounding box center [760, 183] width 92 height 50
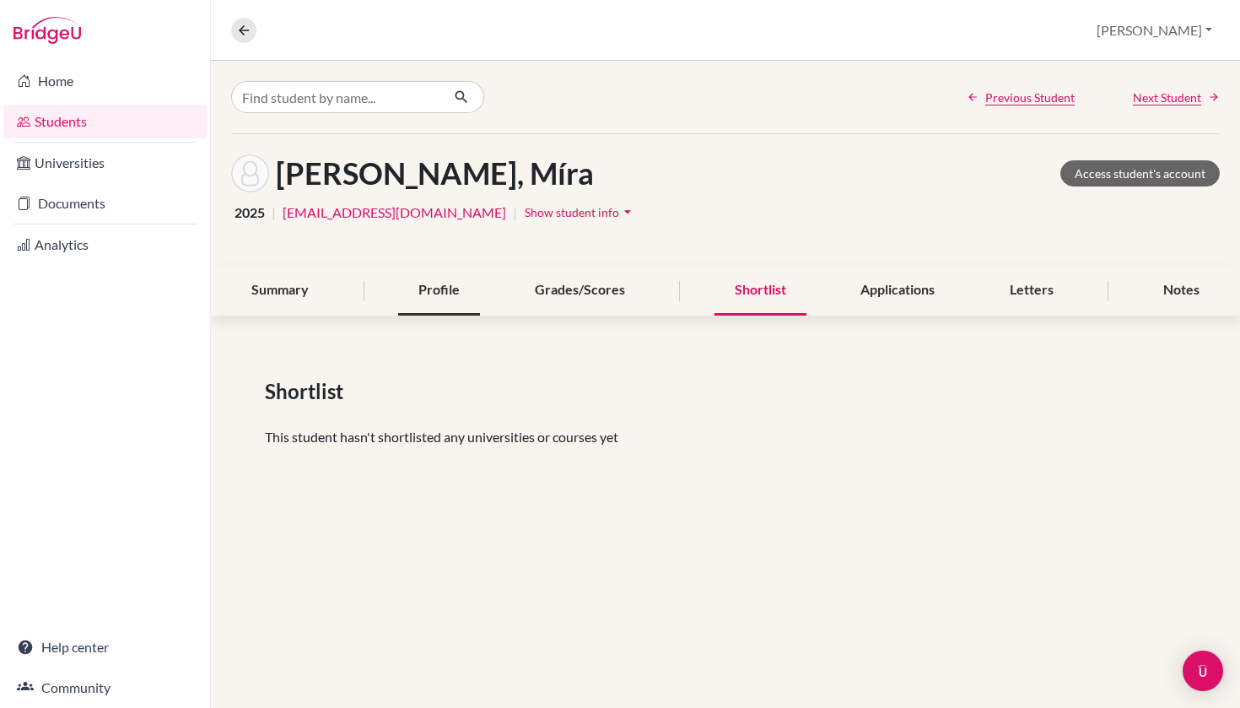
click at [416, 287] on div "Profile" at bounding box center [439, 291] width 82 height 50
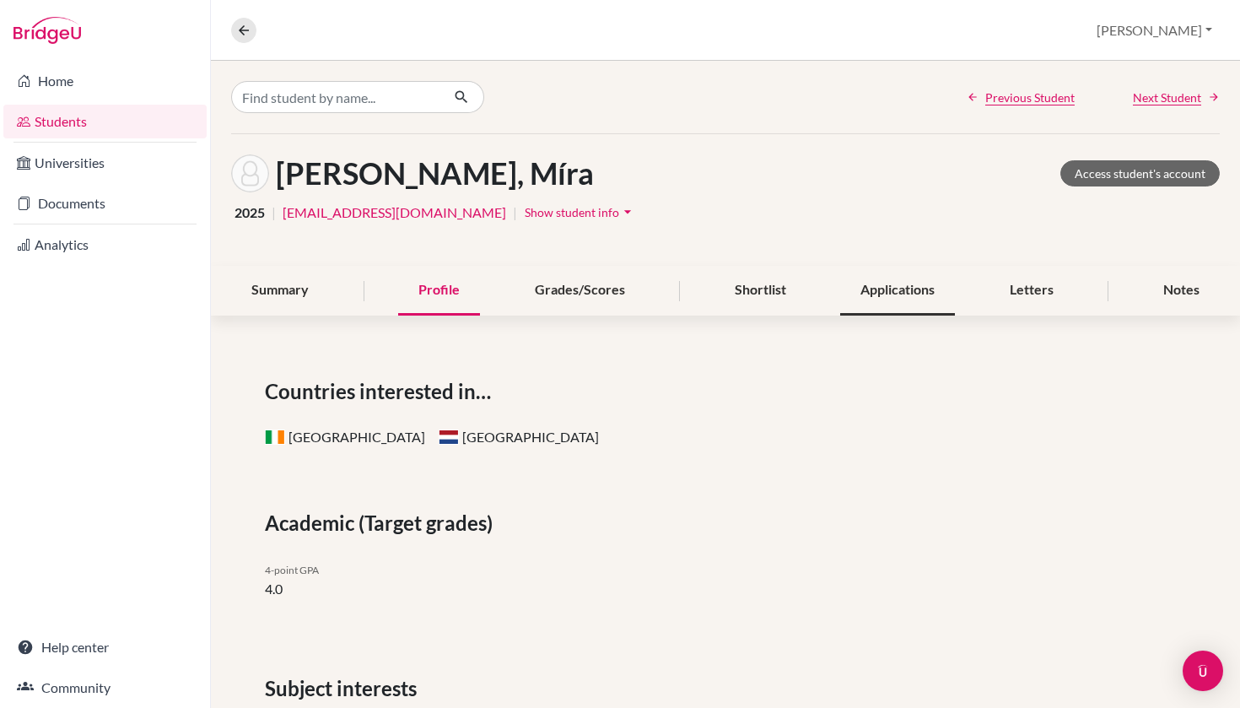
click at [931, 286] on div "Applications" at bounding box center [897, 291] width 115 height 50
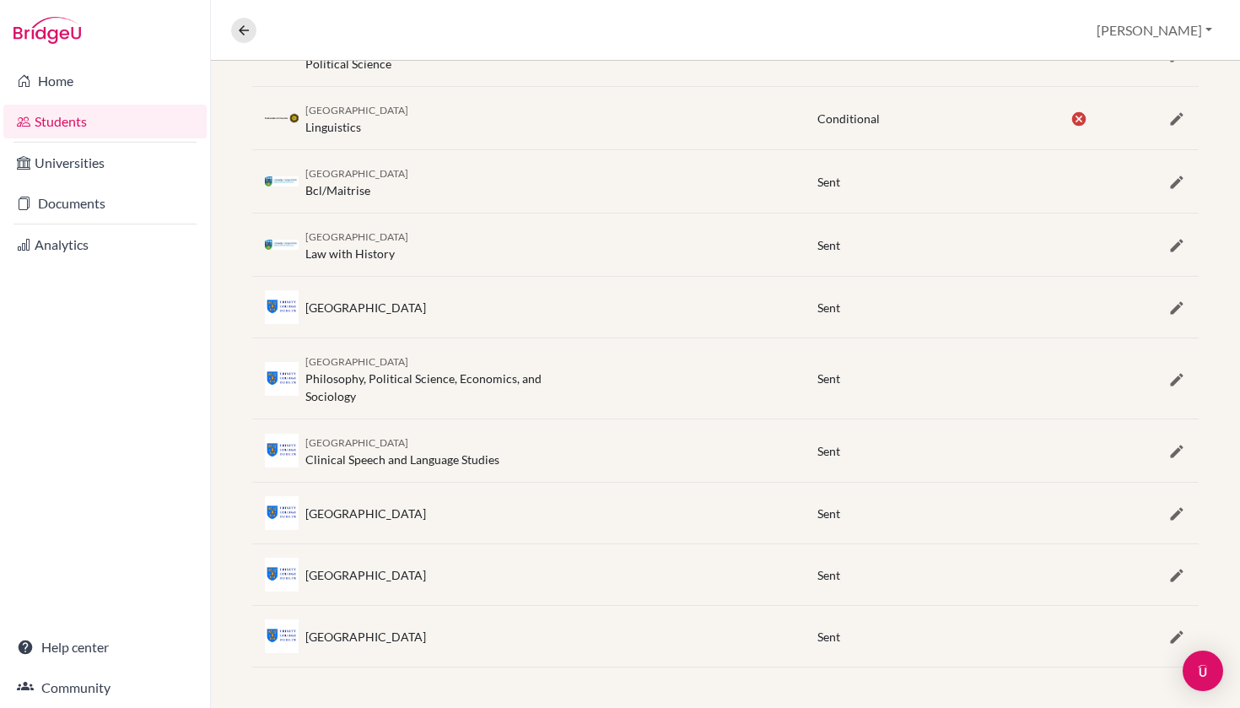
scroll to position [685, 0]
click at [396, 515] on div "[GEOGRAPHIC_DATA]" at bounding box center [365, 513] width 121 height 18
click at [1180, 627] on button "button" at bounding box center [1176, 636] width 19 height 20
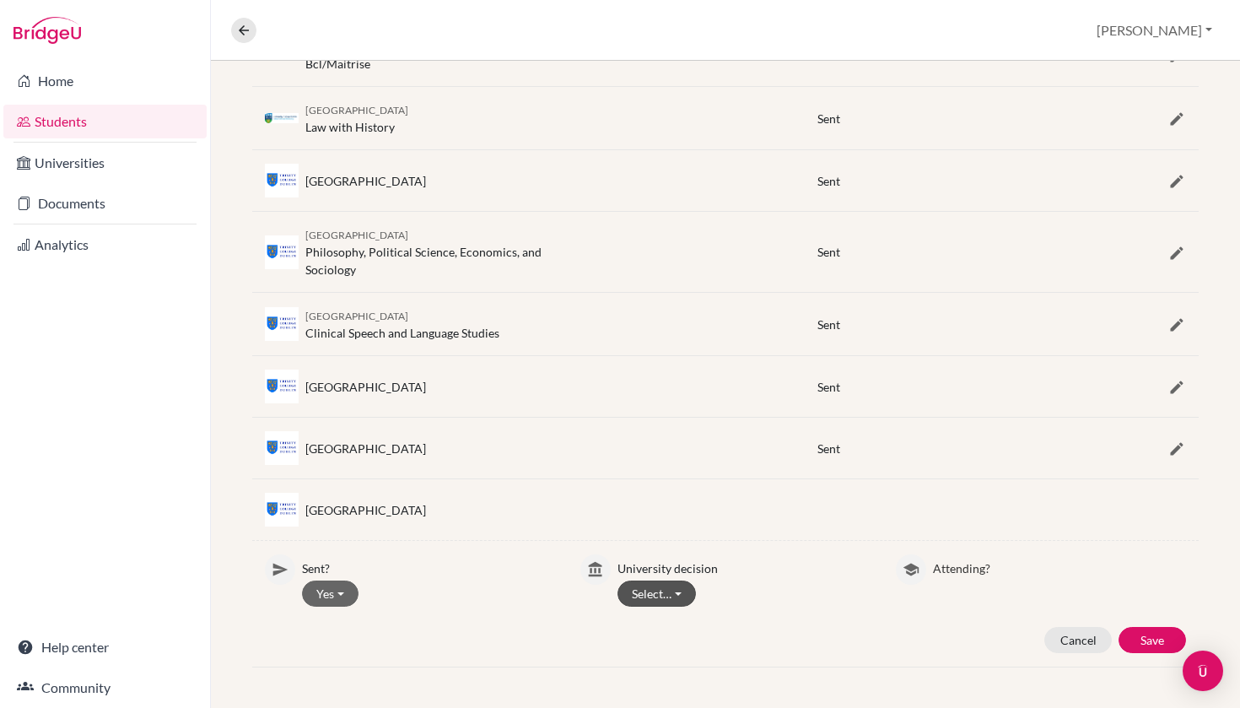
scroll to position [811, 0]
click at [653, 598] on button "Select…" at bounding box center [656, 593] width 78 height 26
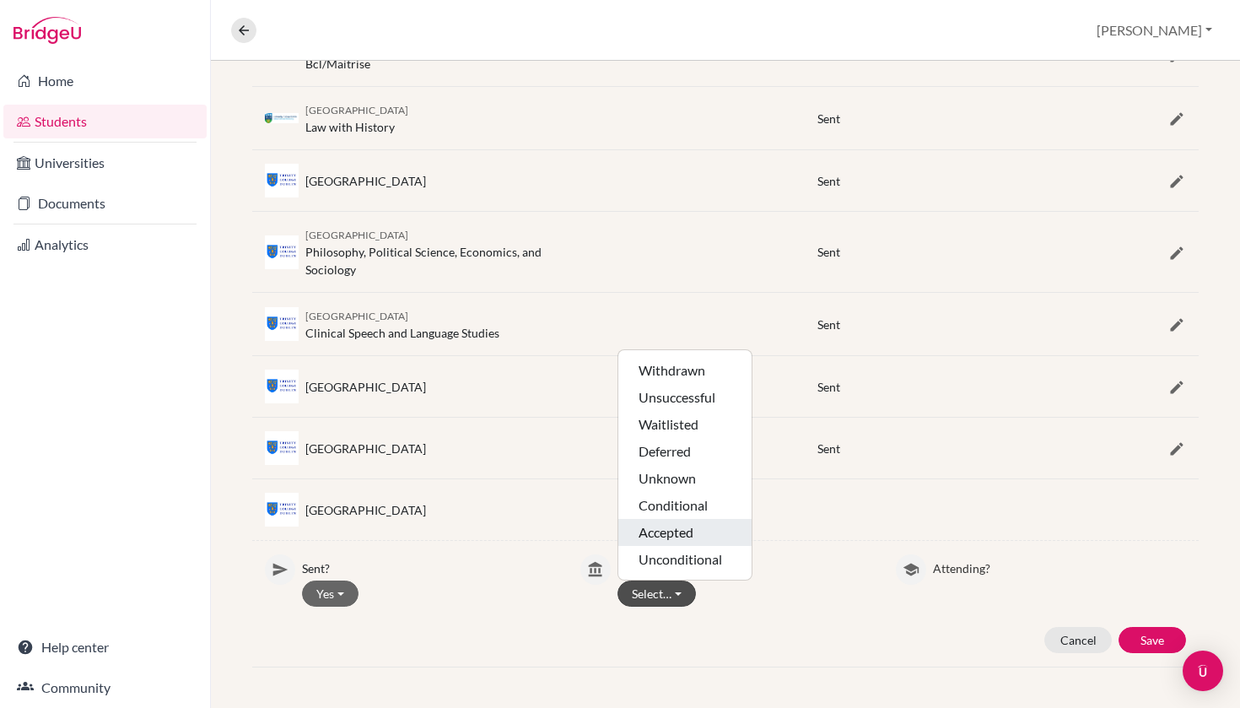
click at [677, 546] on button "Accepted" at bounding box center [684, 559] width 133 height 27
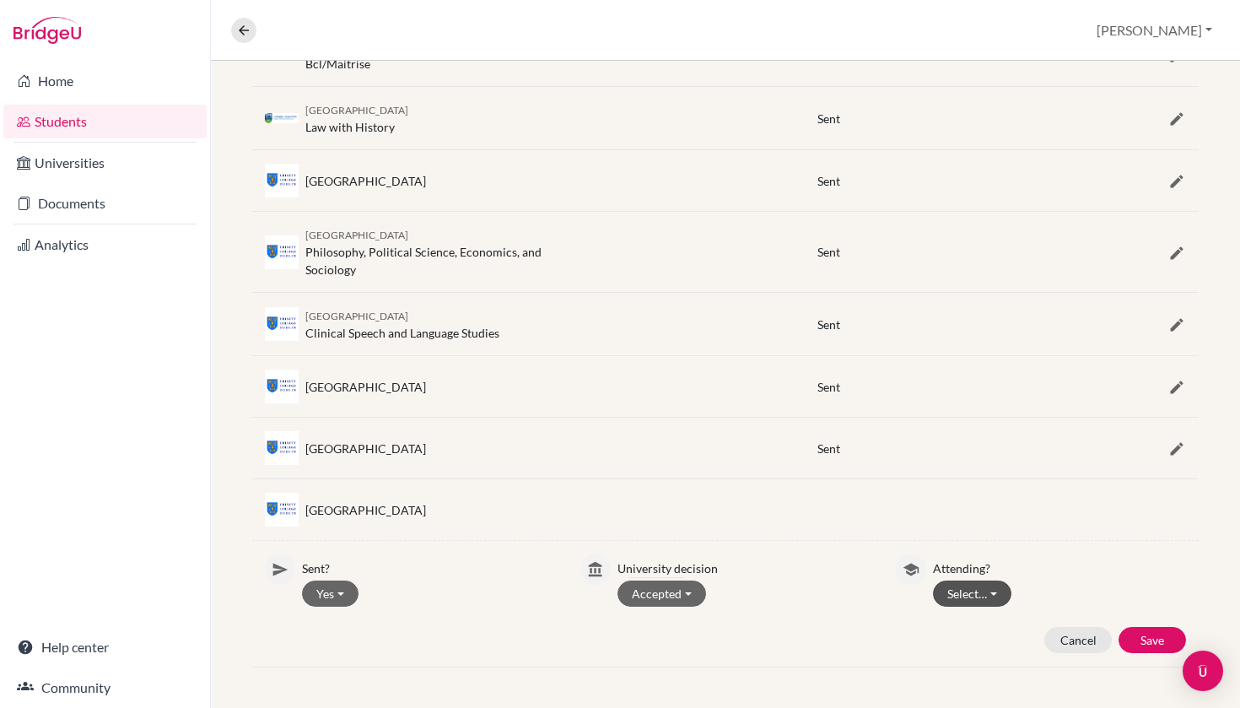
click at [995, 590] on button "Select…" at bounding box center [972, 593] width 78 height 26
click at [1006, 643] on button "Attending" at bounding box center [1000, 656] width 133 height 27
click at [1154, 639] on button "Save" at bounding box center [1152, 640] width 67 height 26
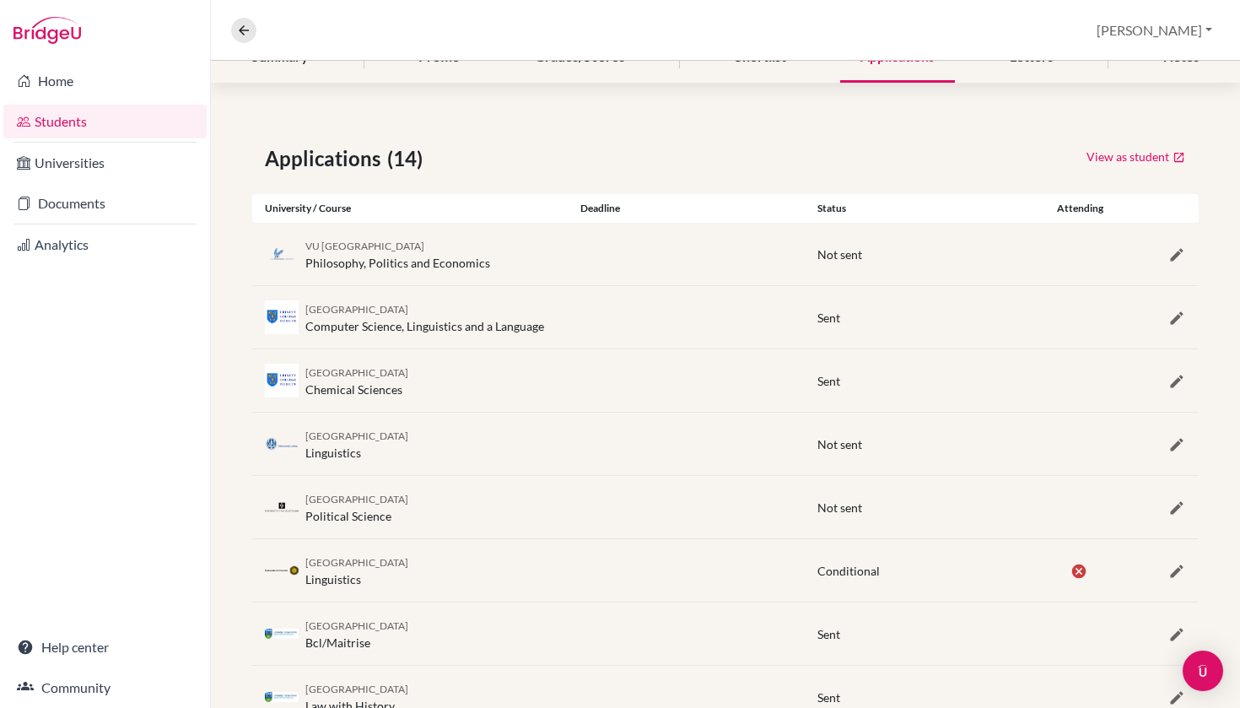
scroll to position [226, 0]
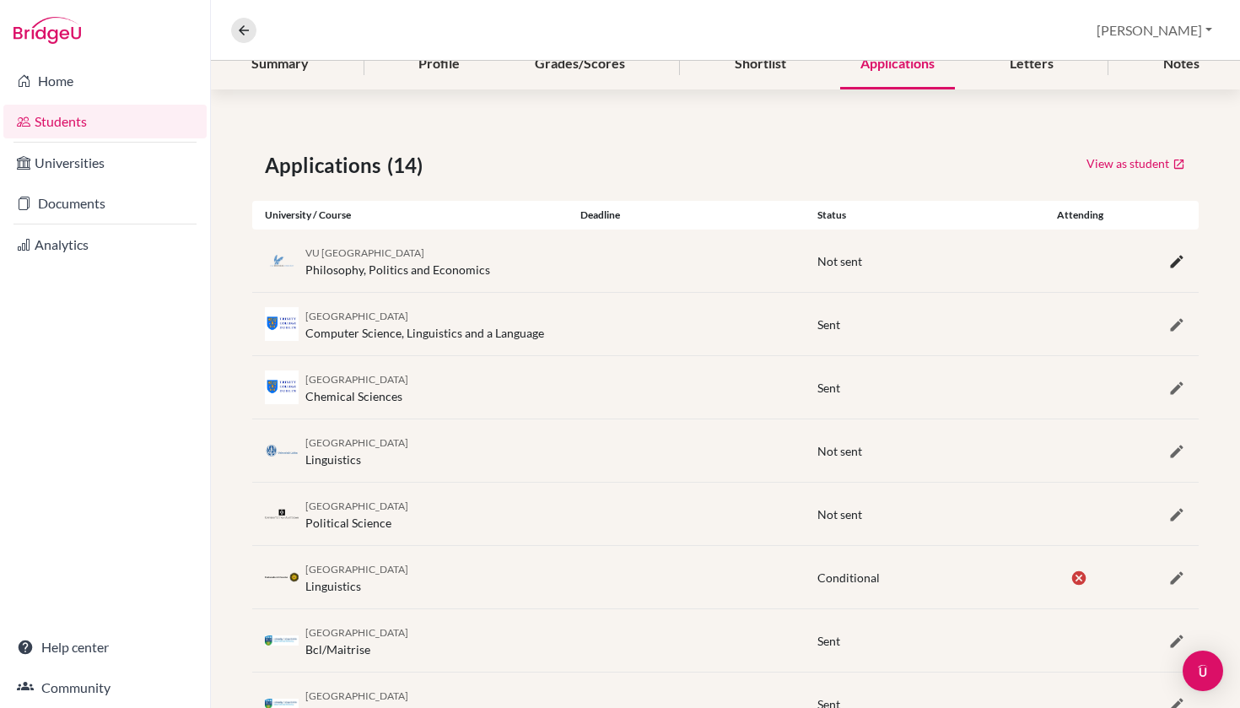
click at [1171, 263] on icon "button" at bounding box center [1176, 261] width 17 height 17
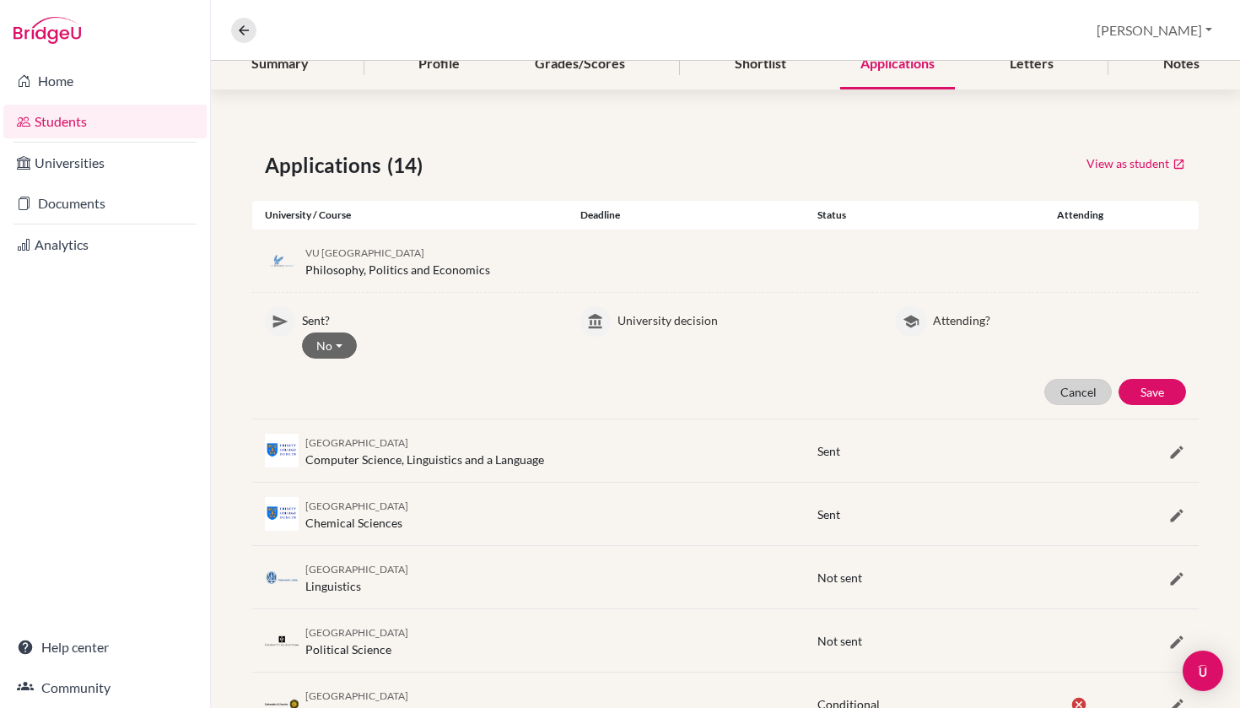
click at [1046, 394] on button "Cancel" at bounding box center [1077, 392] width 67 height 26
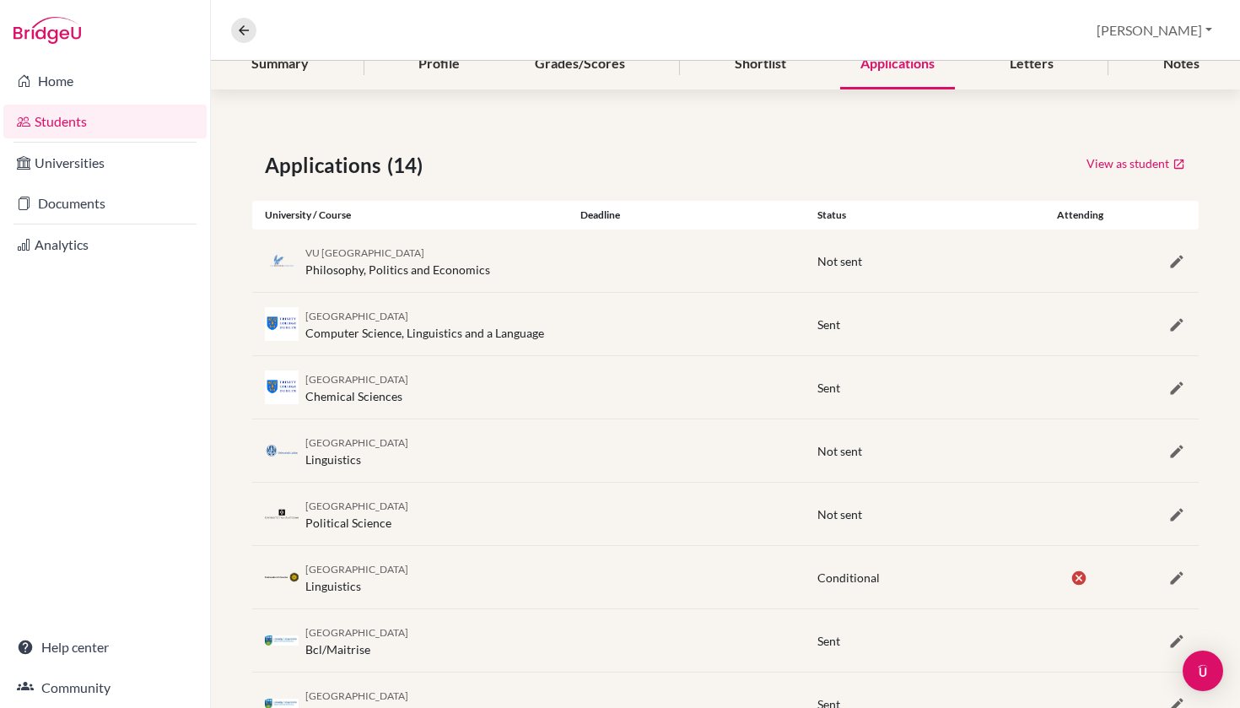
click at [1181, 310] on div "Trinity College Dublin Computer Science, Linguistics and a Language Sent" at bounding box center [725, 324] width 946 height 62
click at [1176, 317] on icon "button" at bounding box center [1176, 324] width 17 height 17
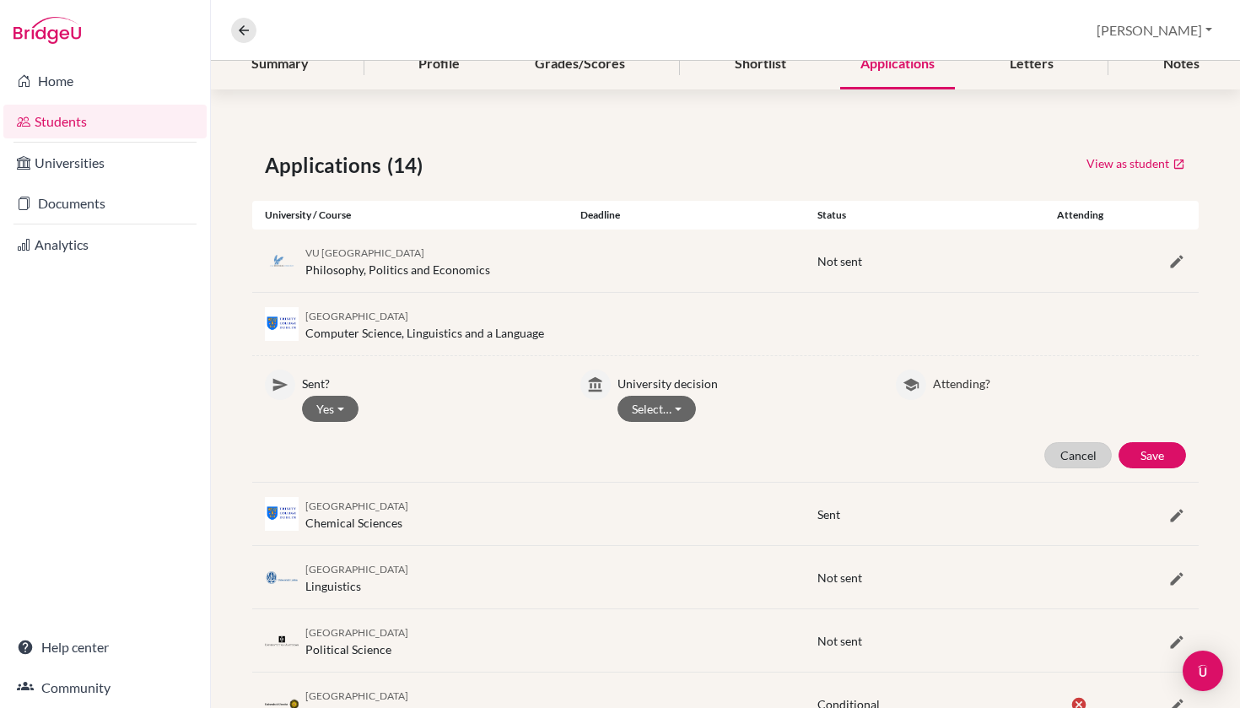
click at [1065, 452] on button "Cancel" at bounding box center [1077, 455] width 67 height 26
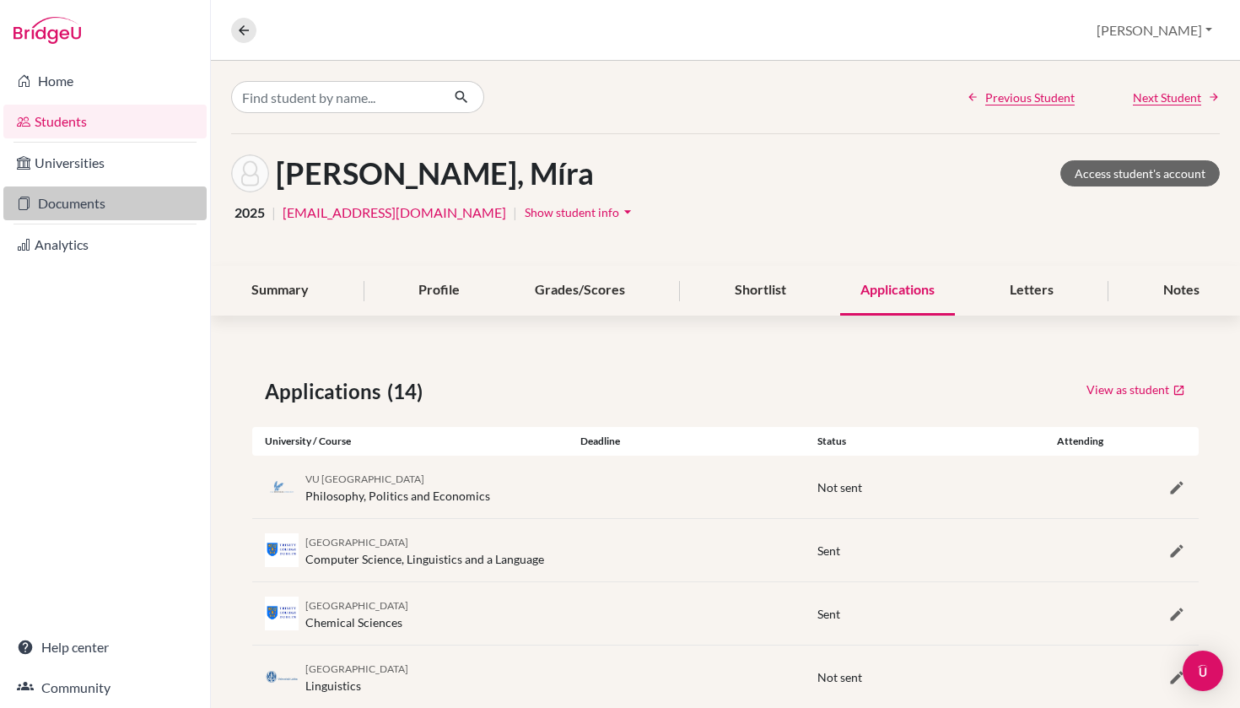
scroll to position [0, 0]
click at [111, 127] on link "Students" at bounding box center [104, 122] width 203 height 34
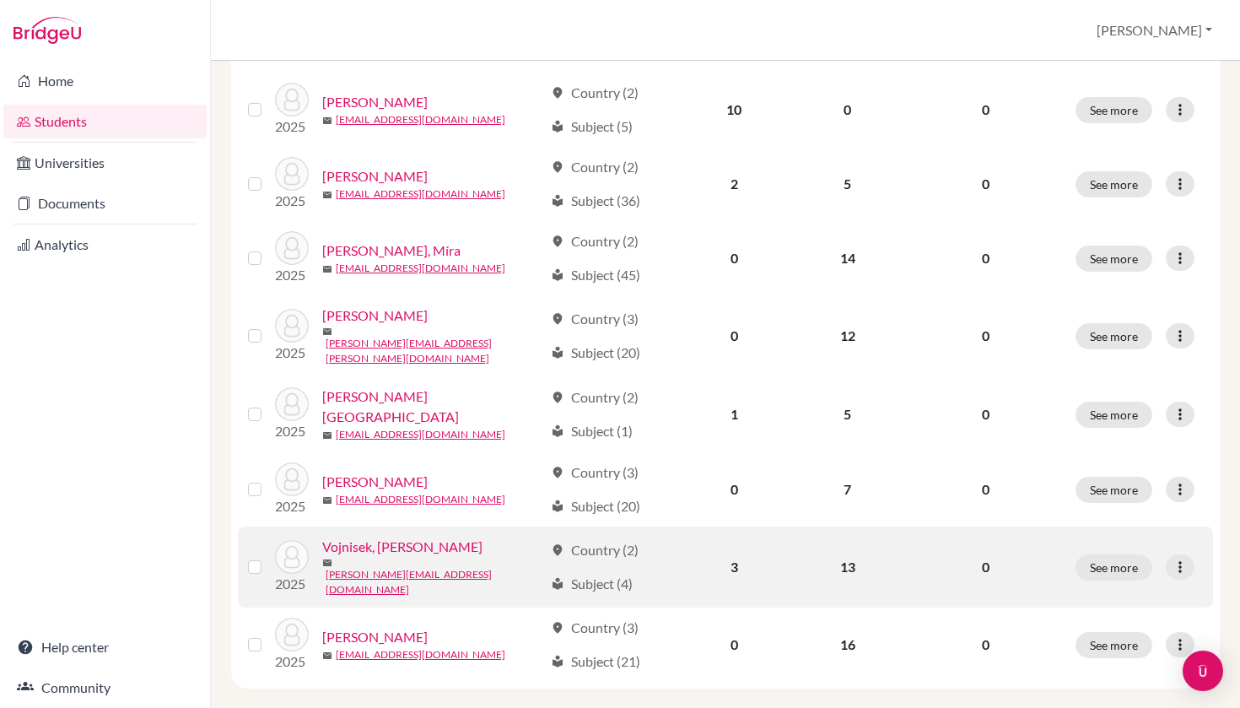
scroll to position [563, 0]
click at [382, 537] on link "Vojnisek, [PERSON_NAME]" at bounding box center [402, 547] width 160 height 20
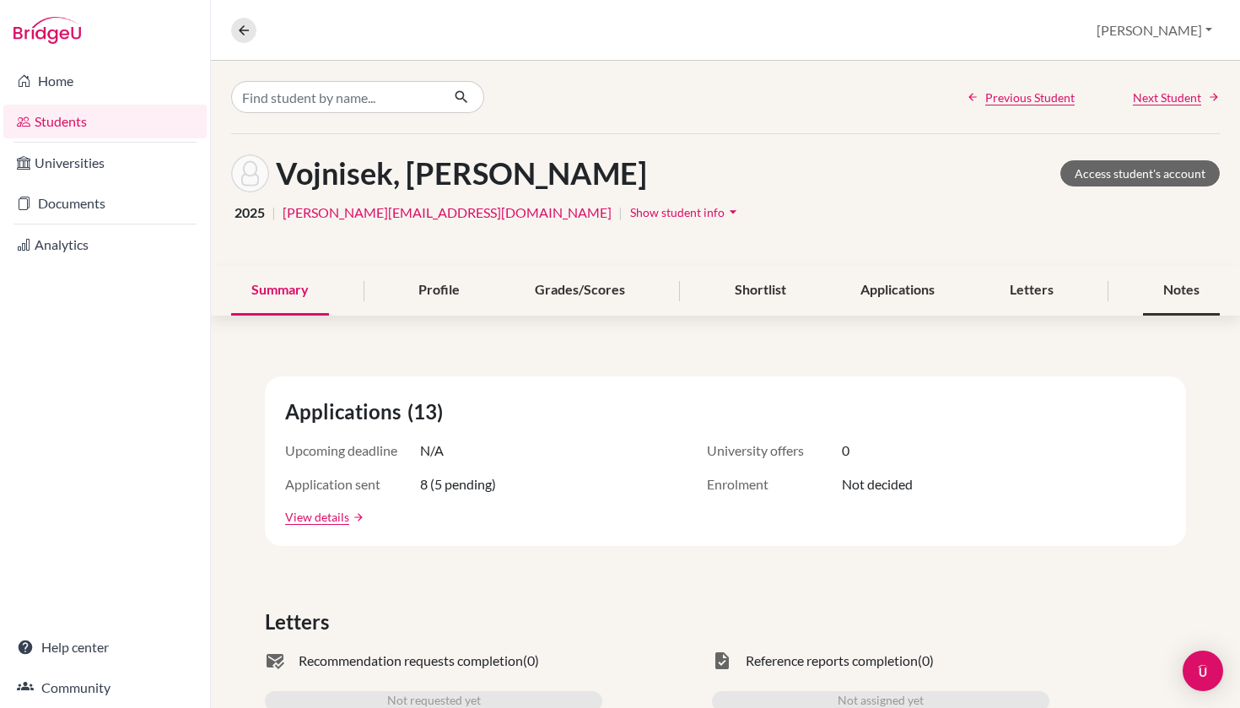
click at [1181, 288] on div "Notes" at bounding box center [1181, 291] width 77 height 50
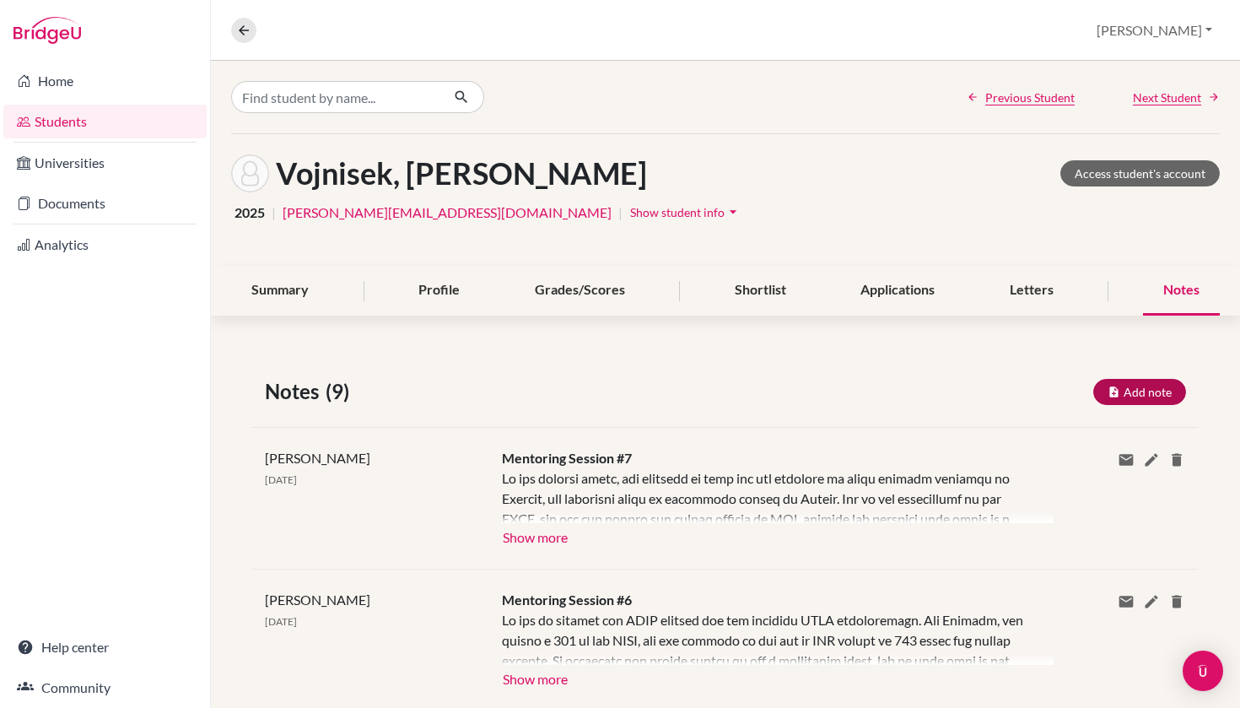
click at [1158, 386] on button "Add note" at bounding box center [1139, 392] width 93 height 26
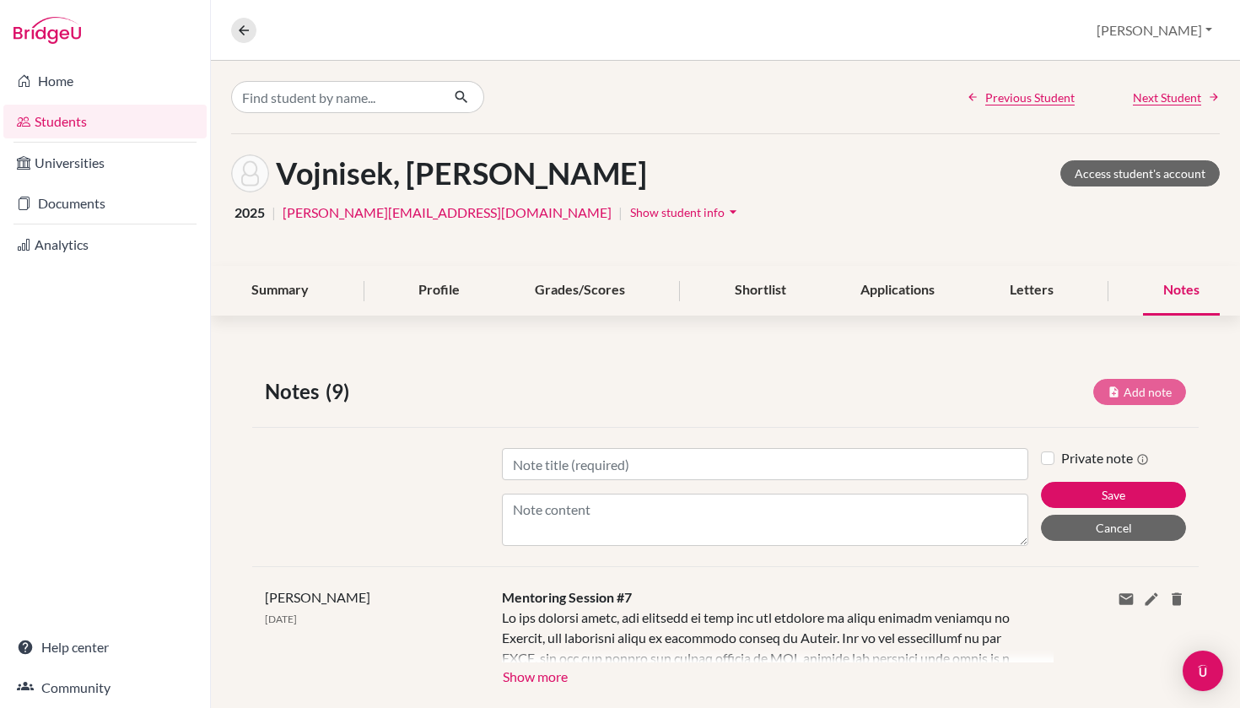
click at [539, 674] on button "Show more" at bounding box center [535, 674] width 67 height 25
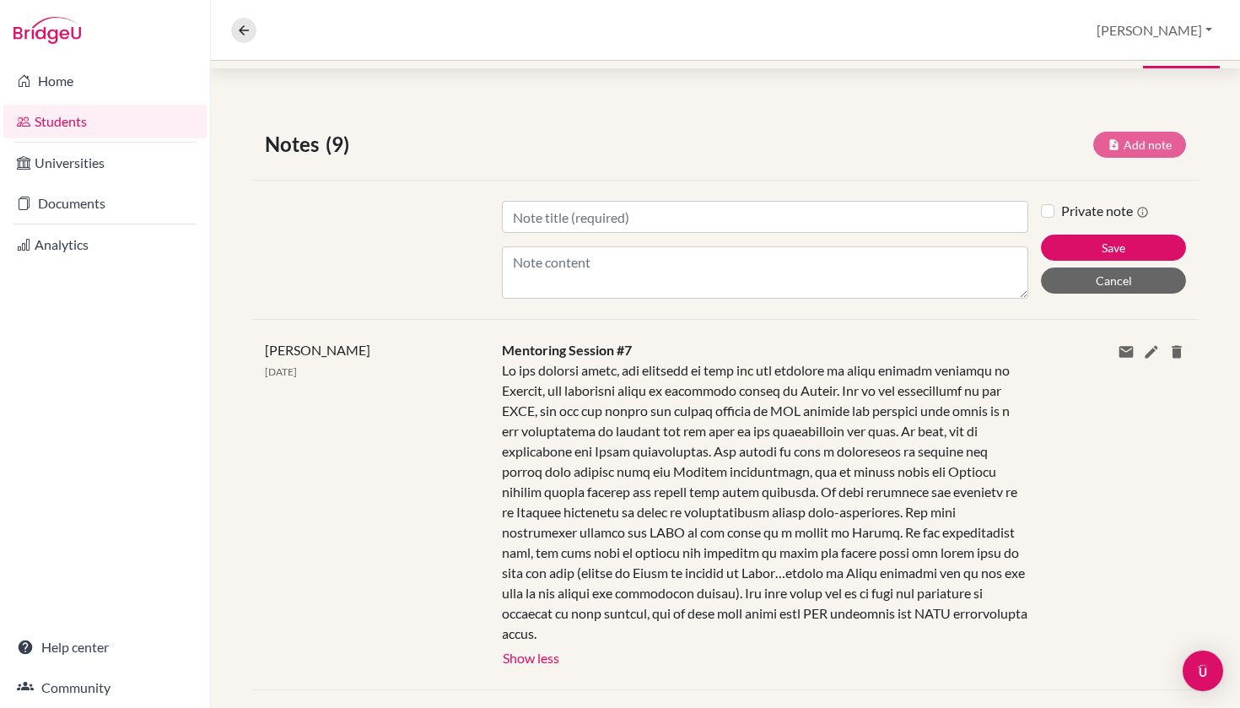
scroll to position [246, 0]
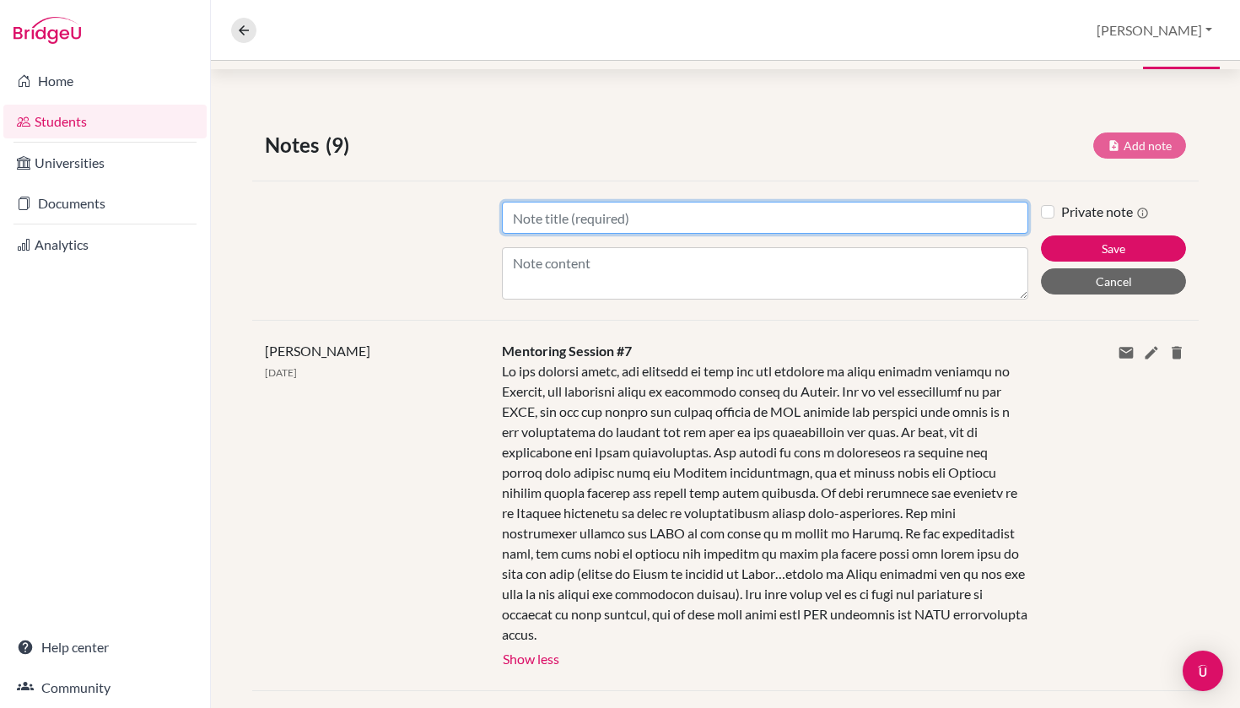
click at [646, 217] on input "Title" at bounding box center [765, 218] width 527 height 32
type input "Matriculation Note"
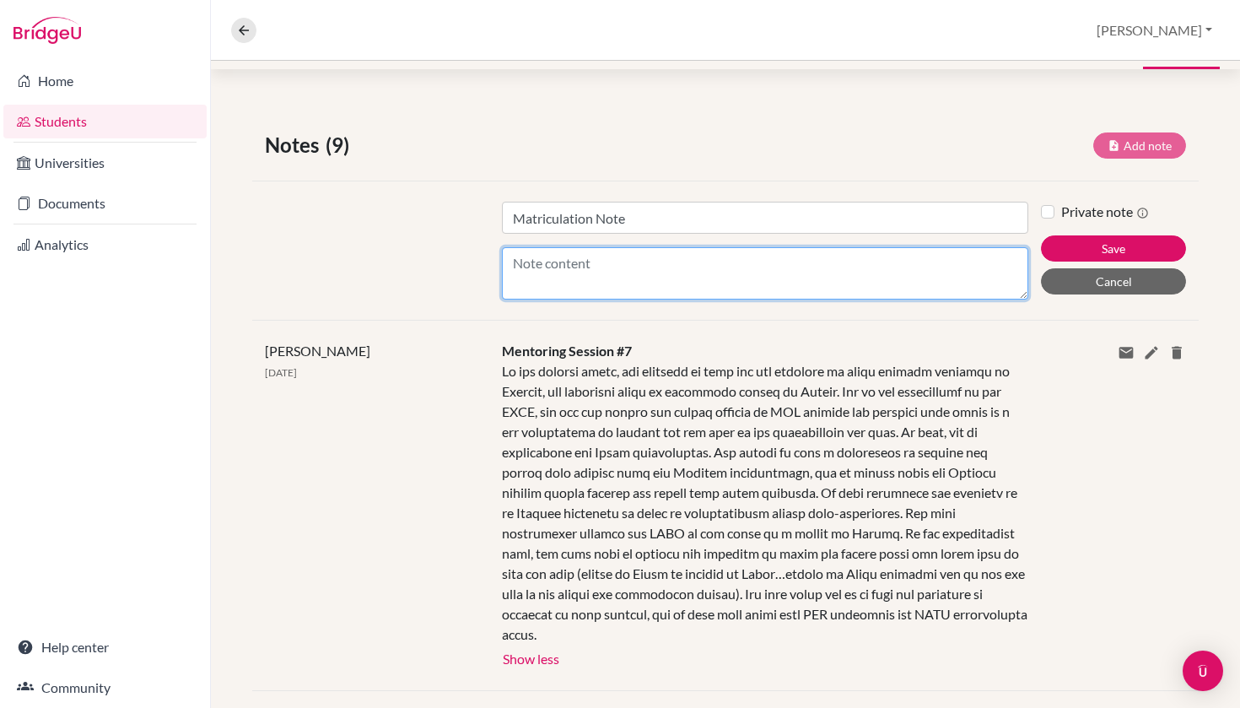
click at [651, 273] on textarea "Content" at bounding box center [765, 273] width 527 height 52
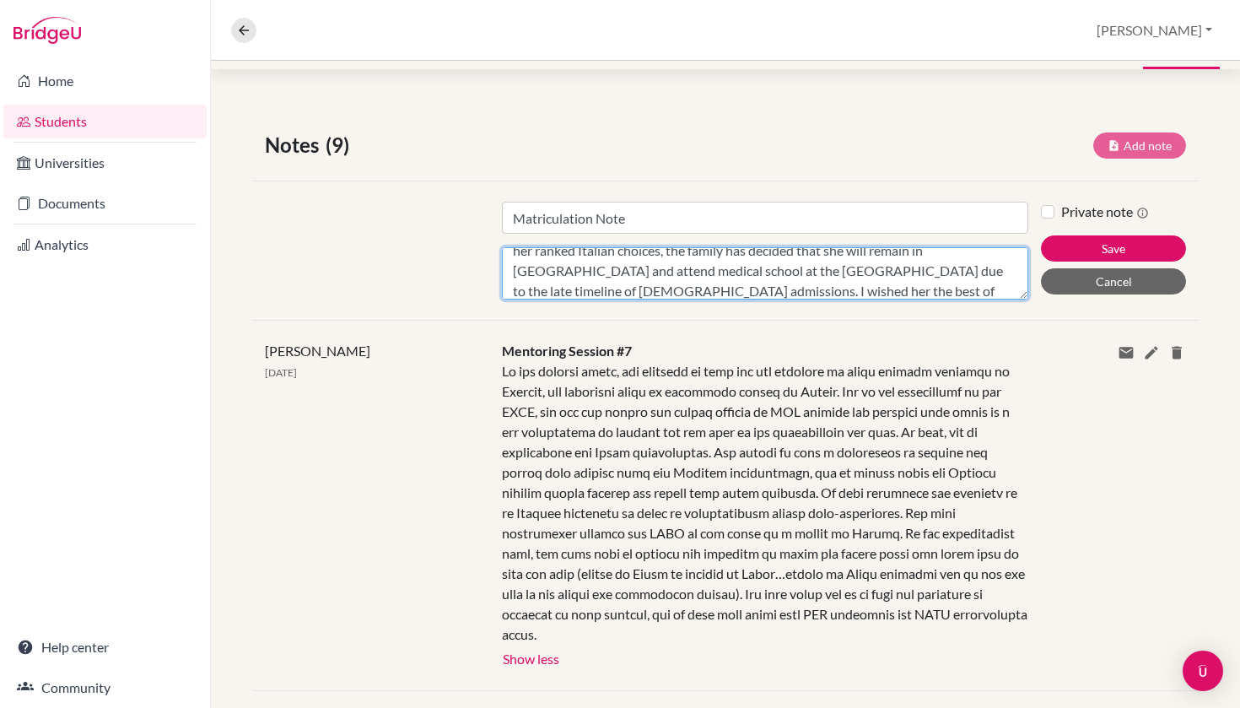
scroll to position [101, 0]
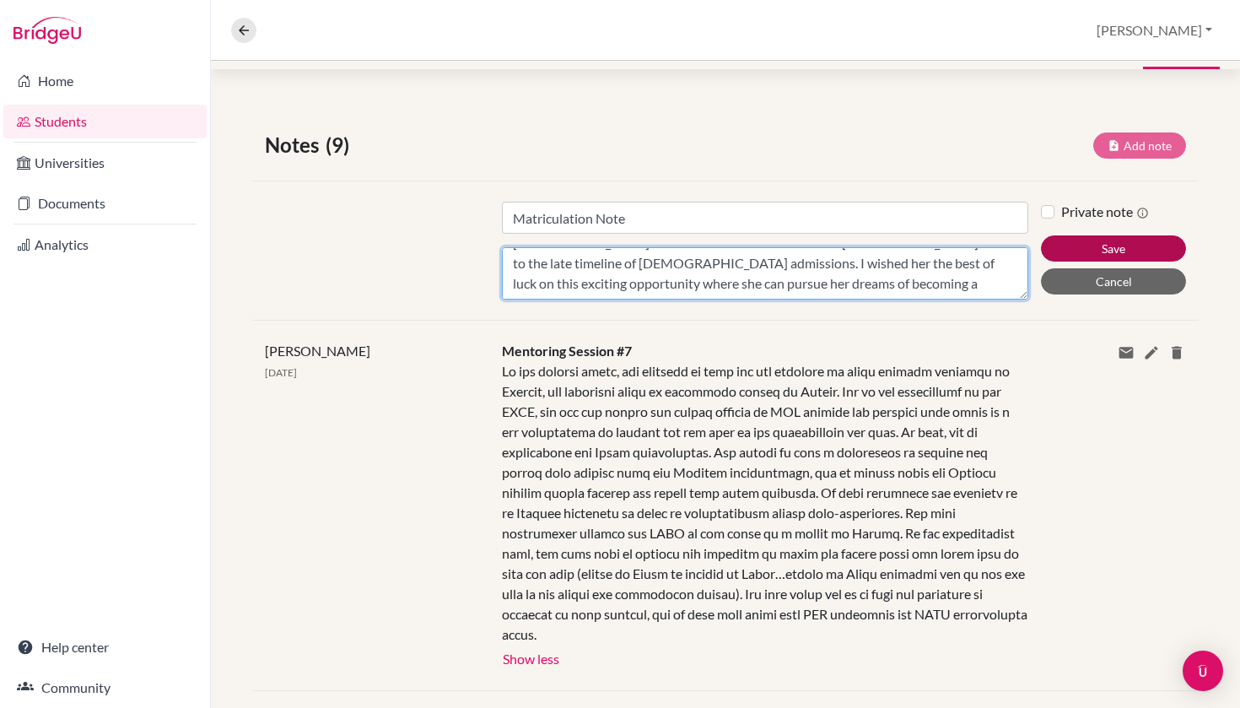
type textarea "Today, I received confirmation from Júlia that her parents have rented her an a…"
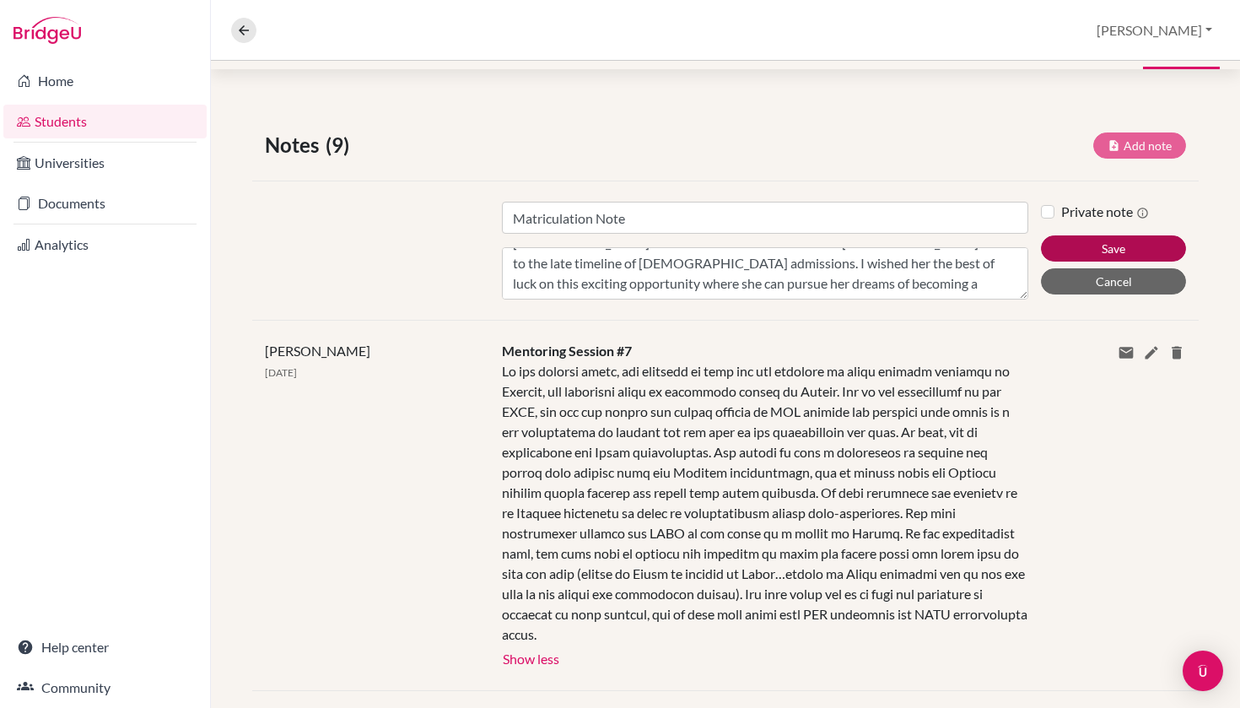
click at [1075, 241] on button "Save" at bounding box center [1113, 248] width 145 height 26
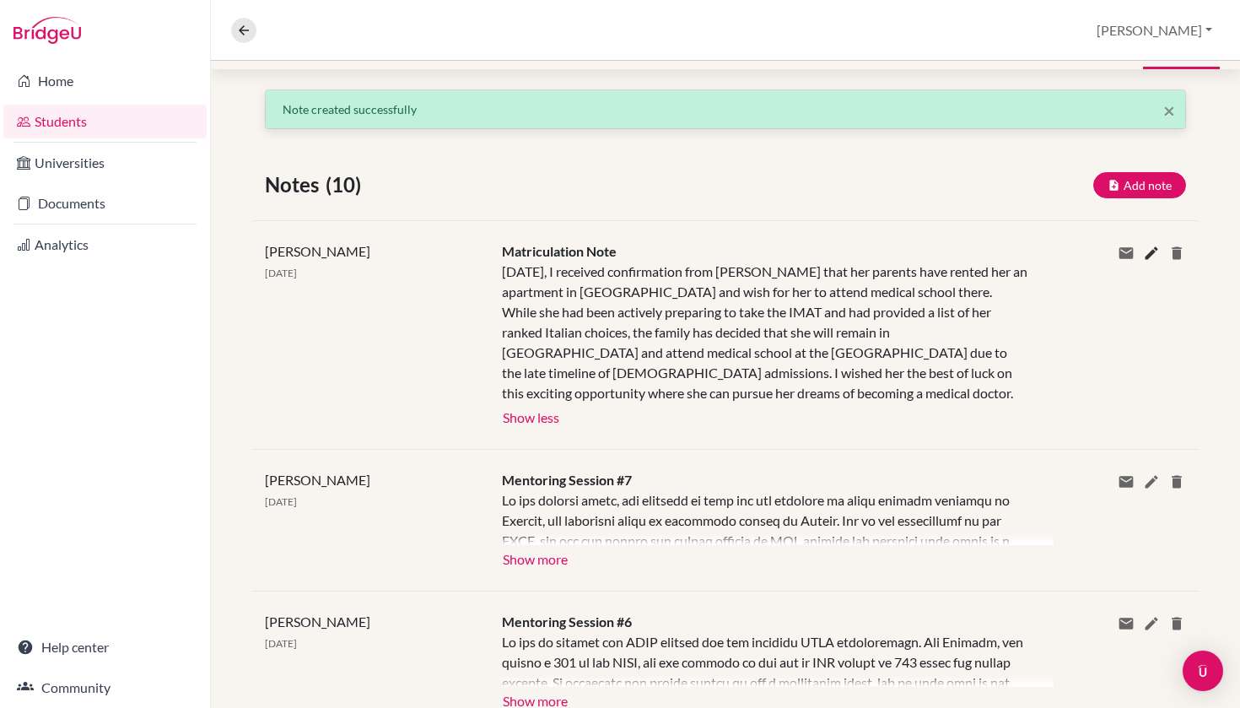
click at [1151, 249] on icon at bounding box center [1151, 253] width 17 height 17
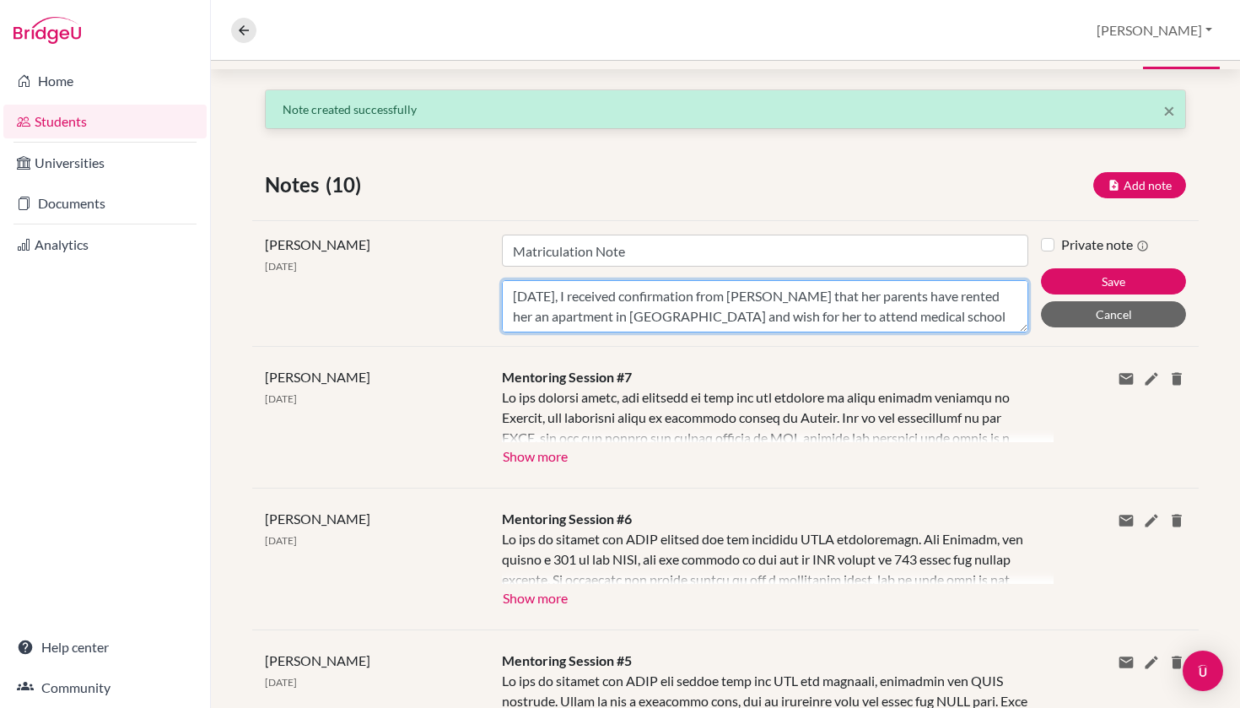
drag, startPoint x: 553, startPoint y: 299, endPoint x: 472, endPoint y: 292, distance: 81.3
click at [472, 292] on div "Brian Sylvester 28 Aug 2025 Title Matriculation Note Content Today, I received …" at bounding box center [725, 283] width 946 height 126
type textarea "I received confirmation from Júlia that her parents have rented her an apartmen…"
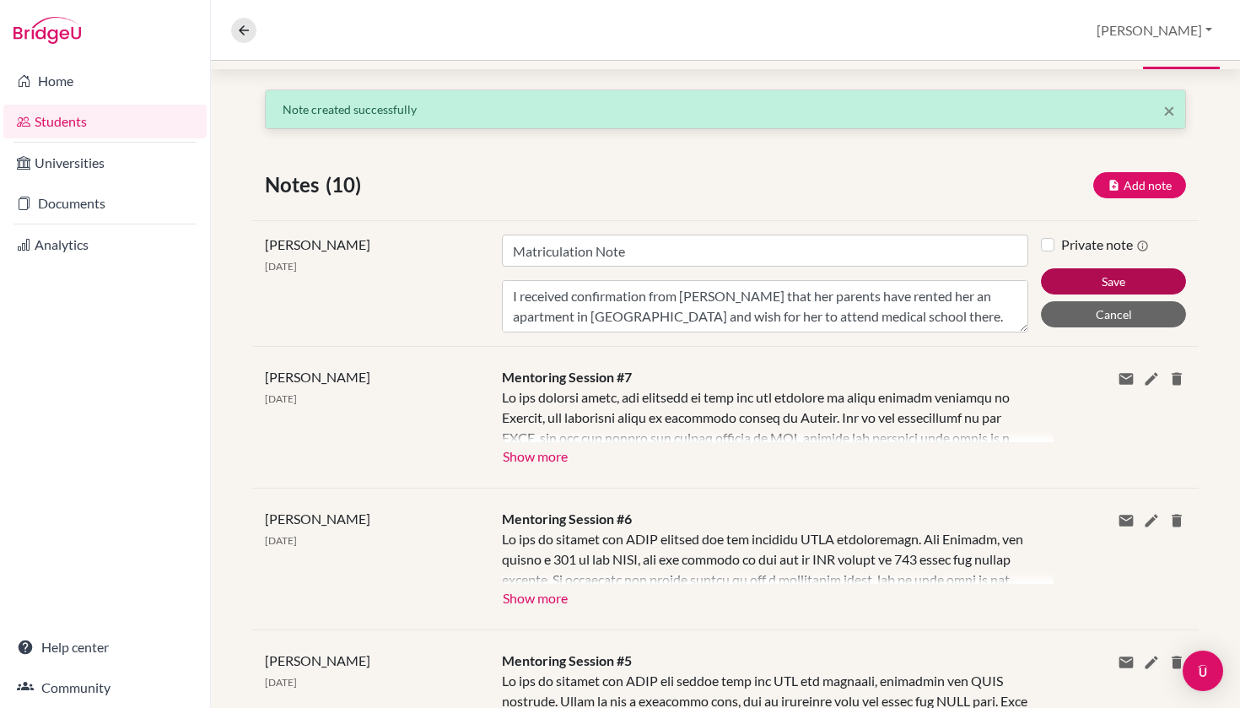
click at [1085, 270] on button "Save" at bounding box center [1113, 281] width 145 height 26
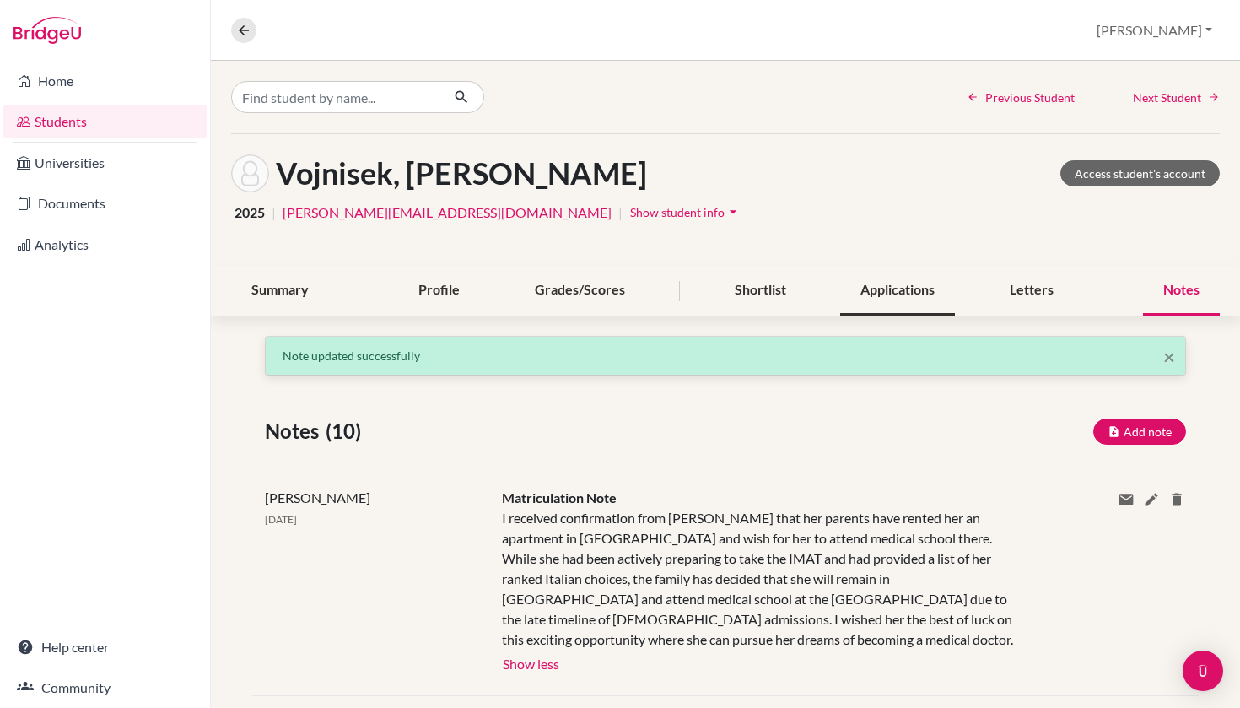
scroll to position [0, 0]
click at [873, 286] on div "Applications" at bounding box center [897, 291] width 115 height 50
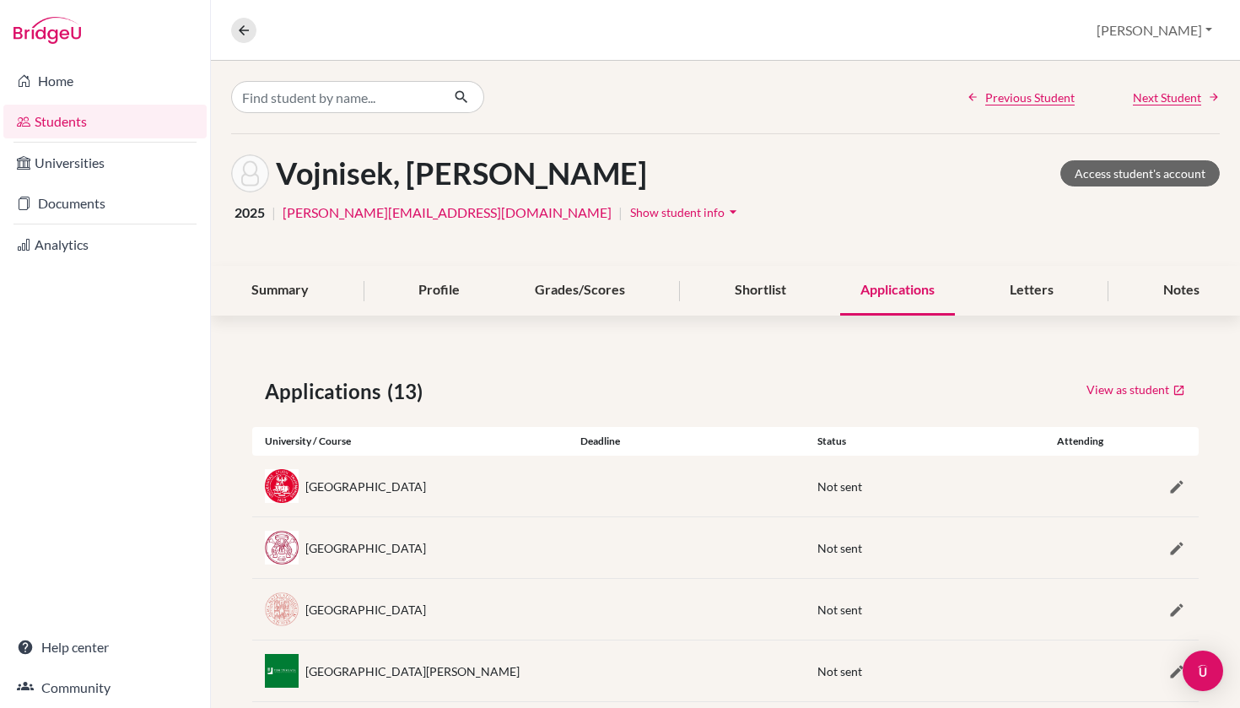
click at [127, 128] on link "Students" at bounding box center [104, 122] width 203 height 34
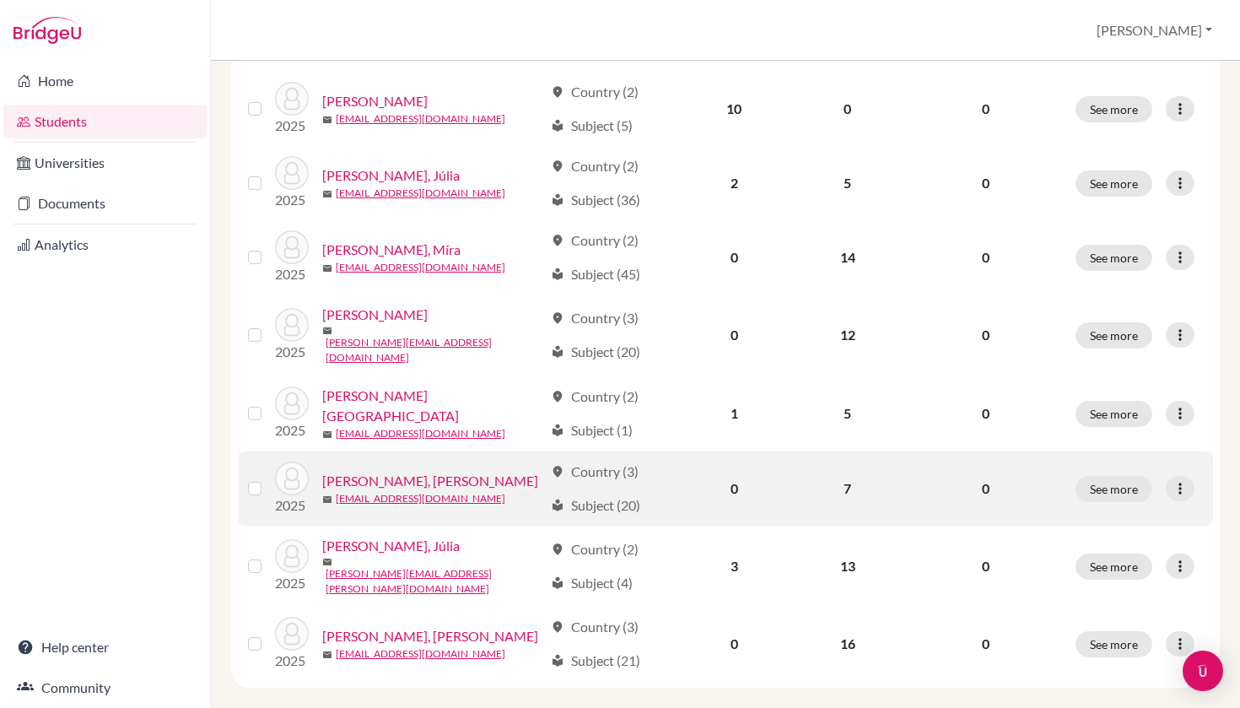
scroll to position [563, 0]
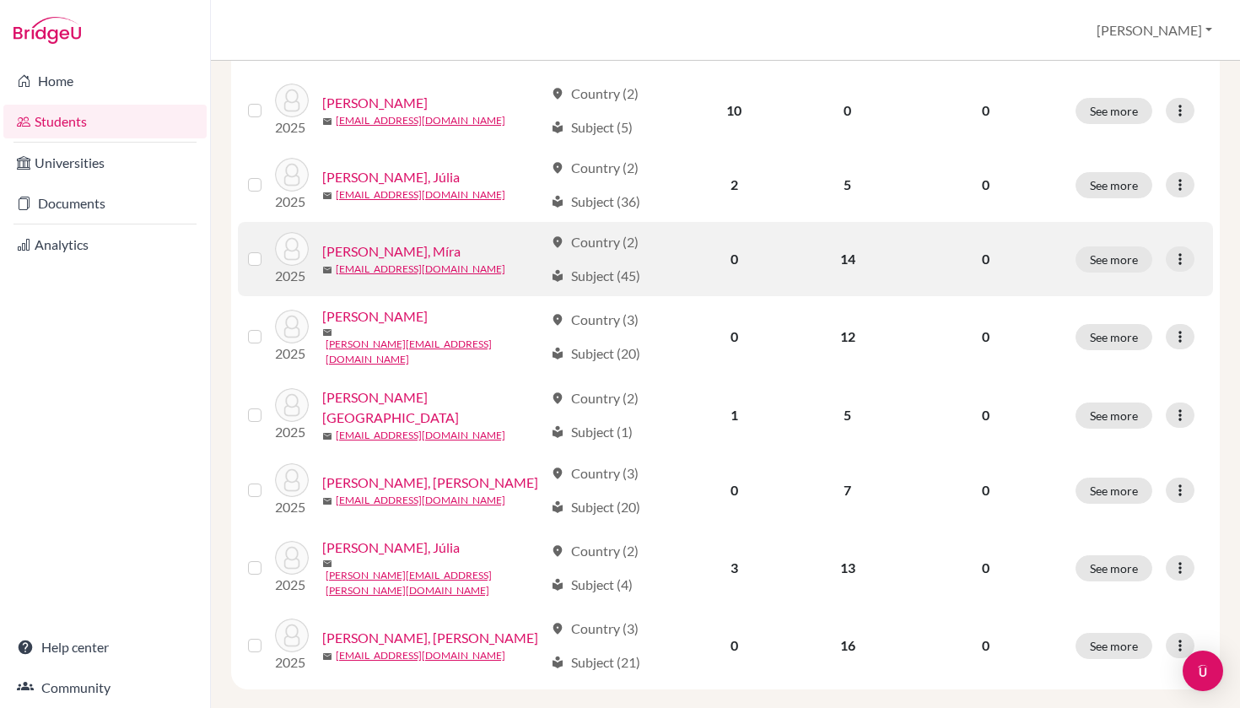
click at [379, 245] on link "[PERSON_NAME], Míra" at bounding box center [391, 251] width 138 height 20
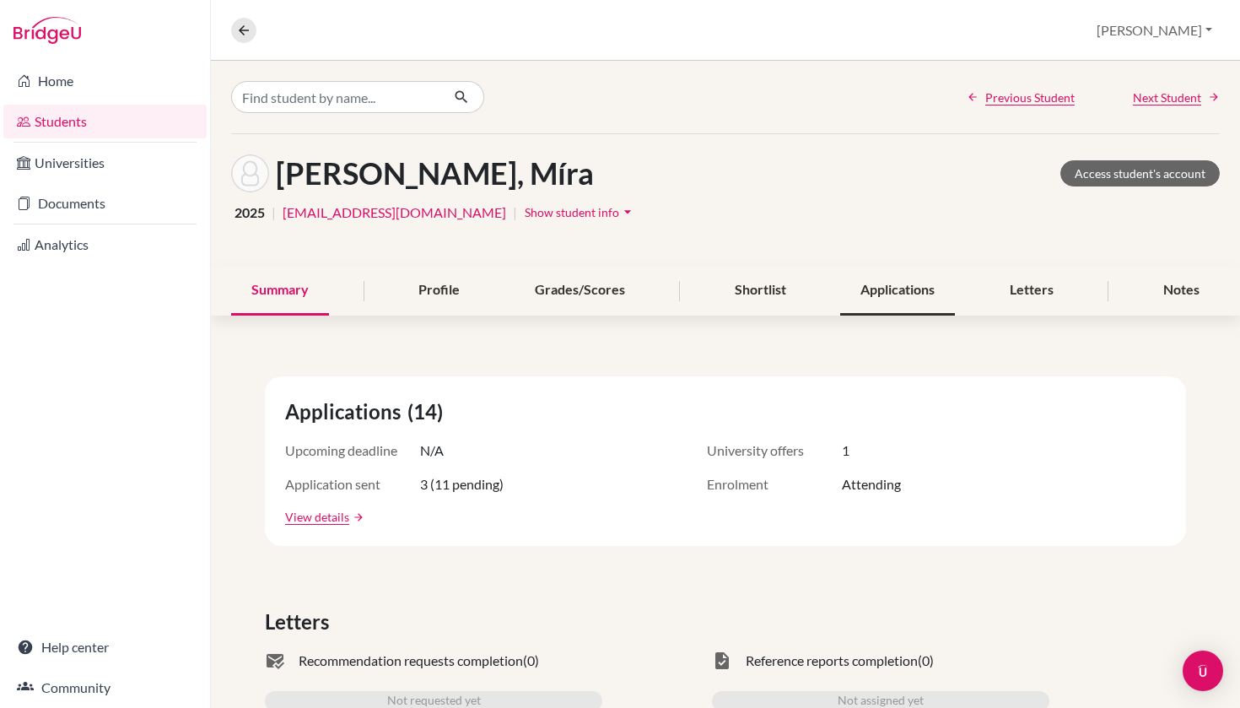
click at [898, 285] on div "Applications" at bounding box center [897, 291] width 115 height 50
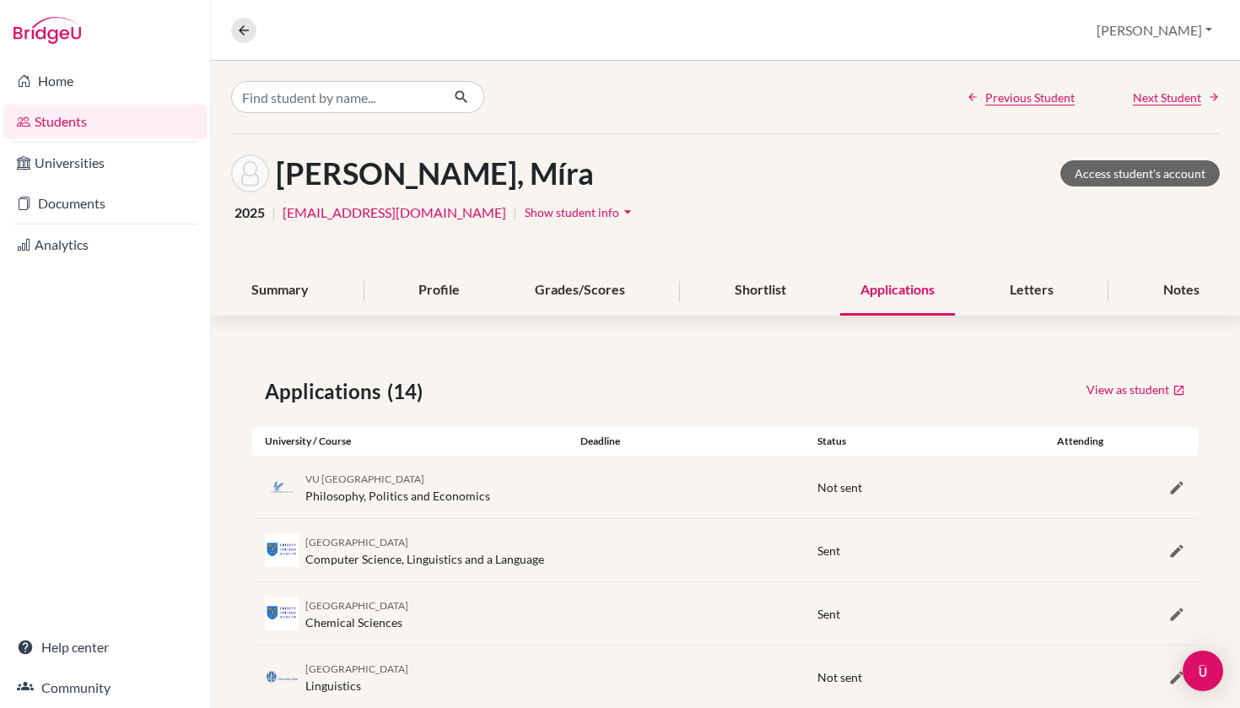
click at [102, 129] on link "Students" at bounding box center [104, 122] width 203 height 34
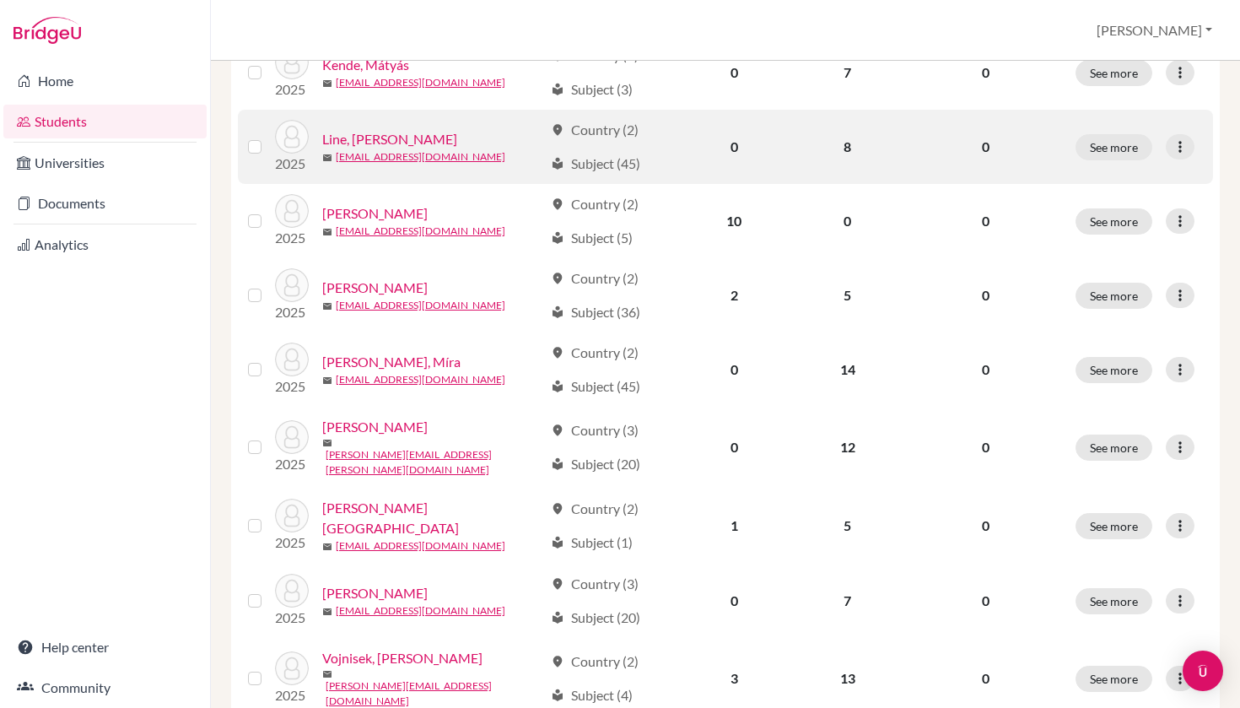
scroll to position [563, 0]
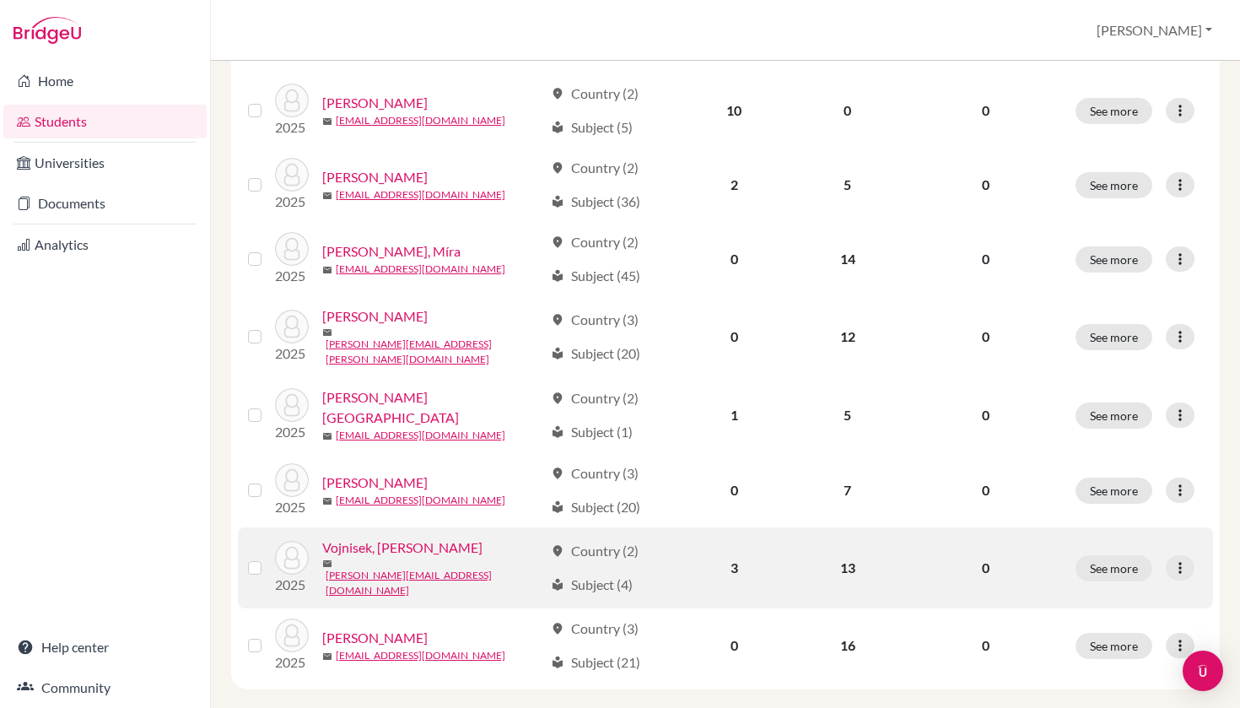
click at [386, 537] on link "Vojnisek, [PERSON_NAME]" at bounding box center [402, 547] width 160 height 20
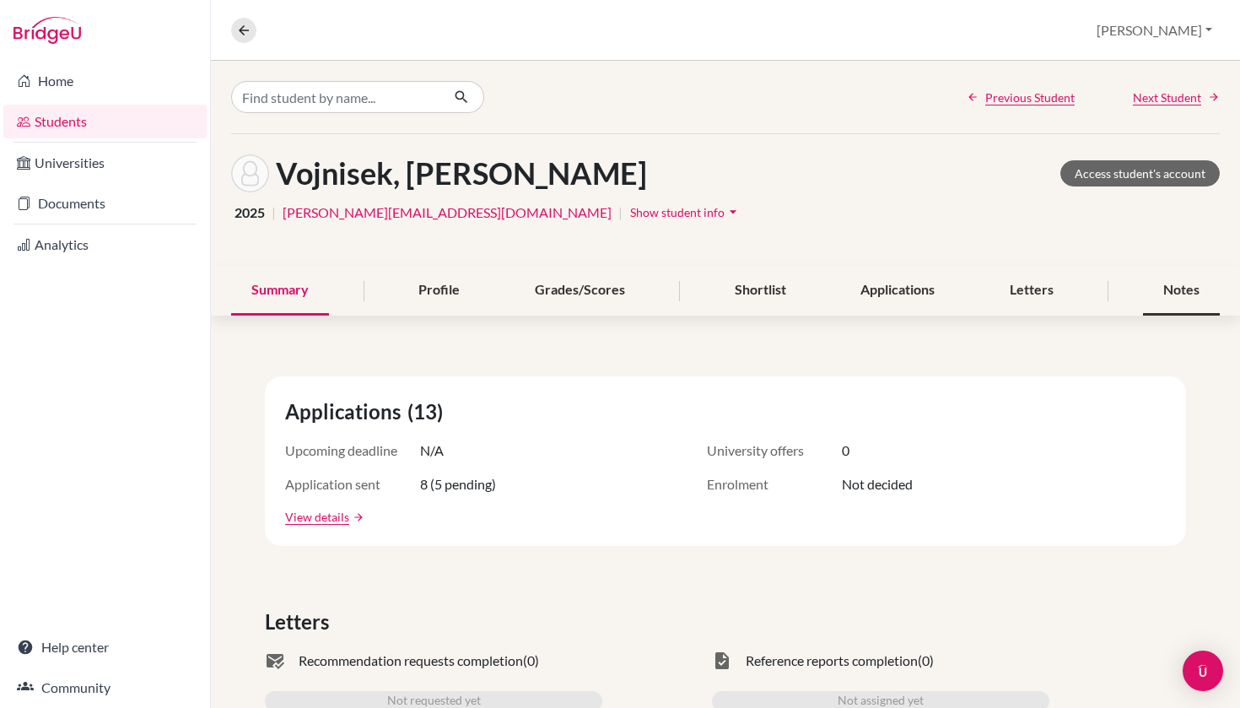
click at [1200, 278] on div "Notes" at bounding box center [1181, 291] width 77 height 50
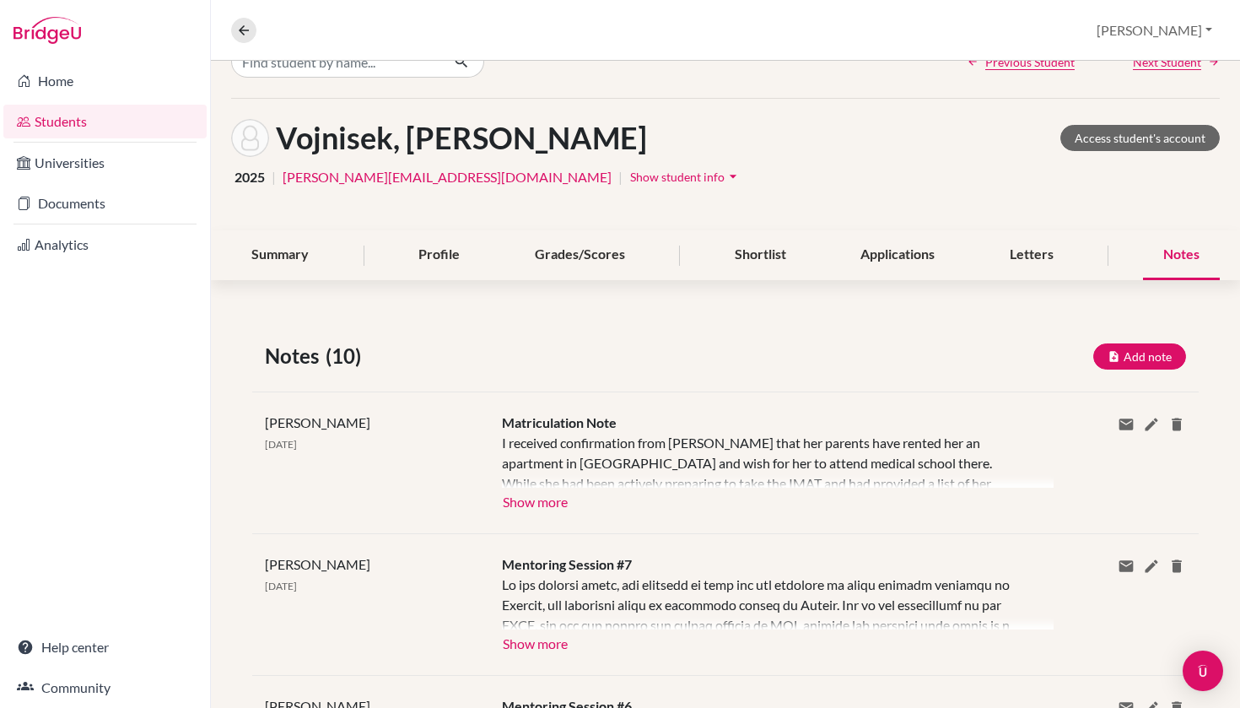
scroll to position [77, 0]
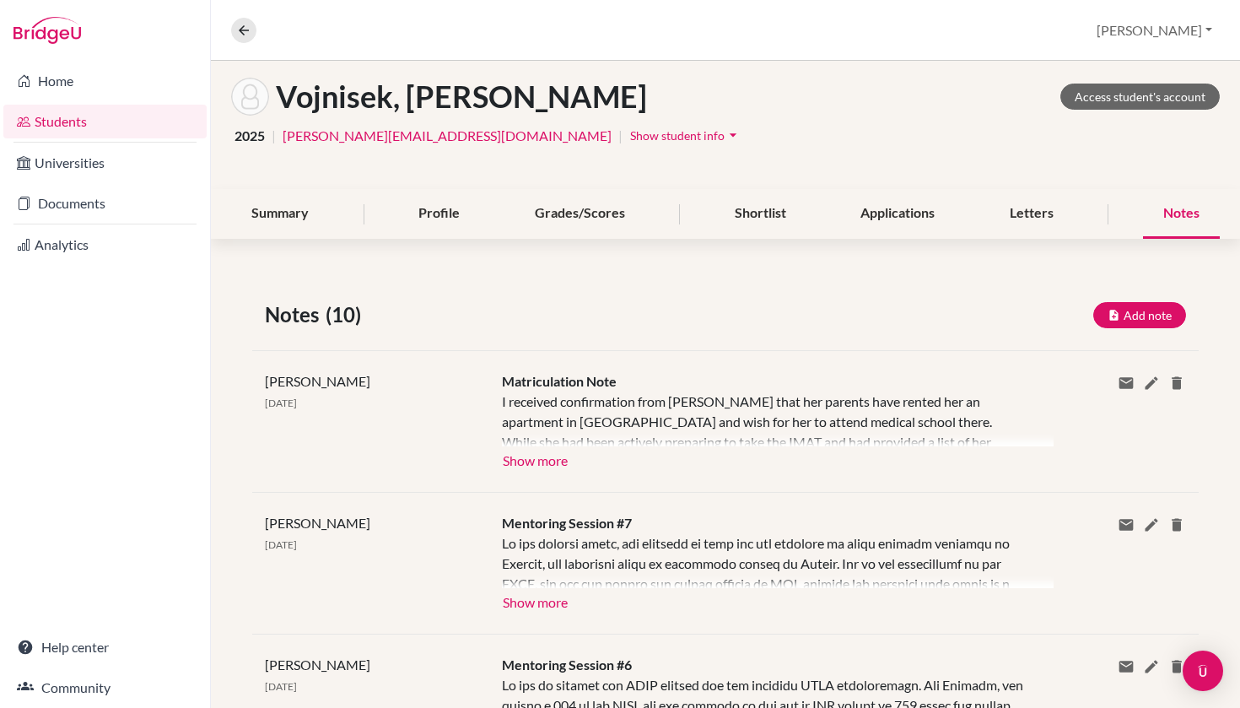
click at [542, 459] on button "Show more" at bounding box center [535, 458] width 67 height 25
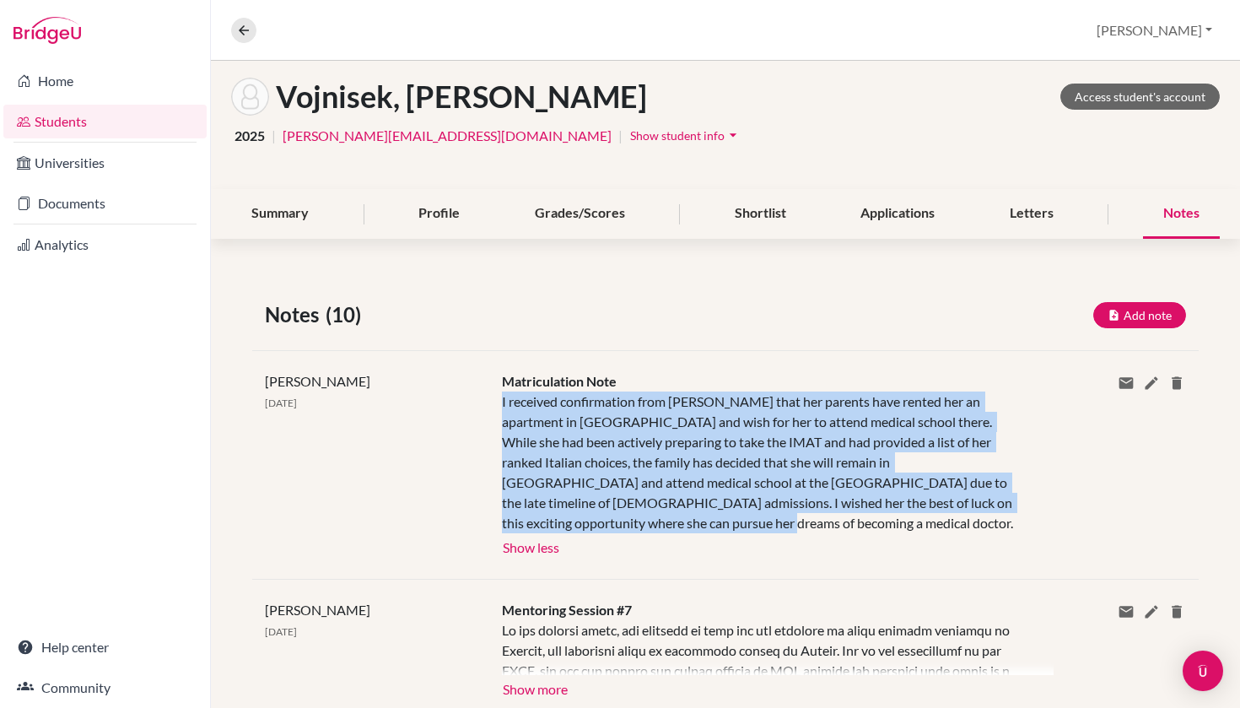
drag, startPoint x: 499, startPoint y: 401, endPoint x: 1009, endPoint y: 509, distance: 521.6
click at [1009, 508] on div "Matriculation Note I received confirmation from [PERSON_NAME] that her parents …" at bounding box center [765, 464] width 553 height 187
copy div "I received confirmation from [PERSON_NAME] that her parents have rented her an …"
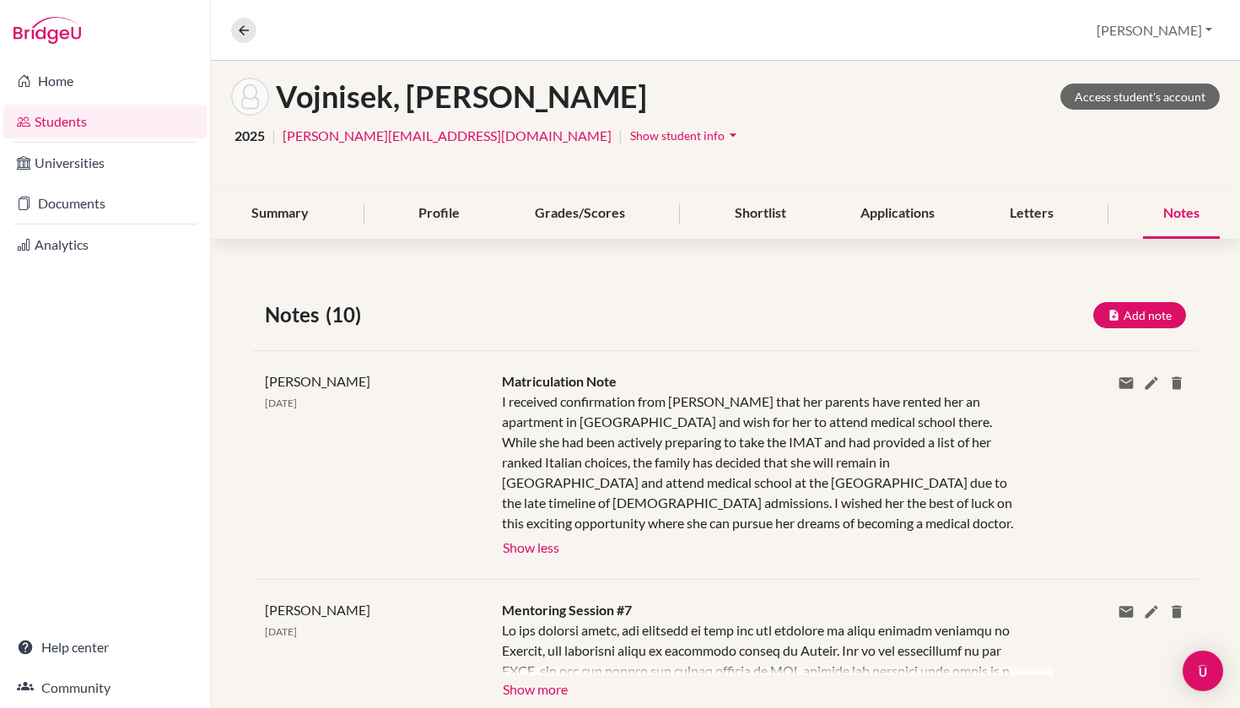
click at [499, 319] on div "Notes (10) Add note" at bounding box center [725, 314] width 946 height 30
